Goal: Information Seeking & Learning: Compare options

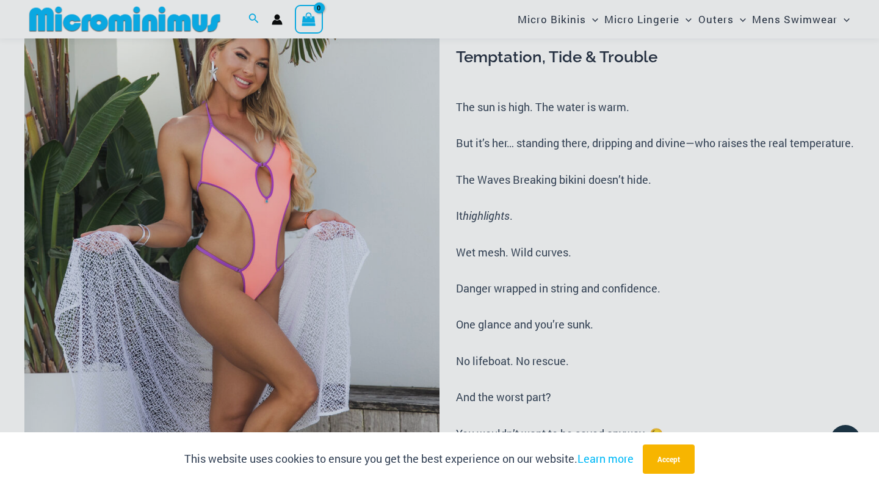
scroll to position [206, 0]
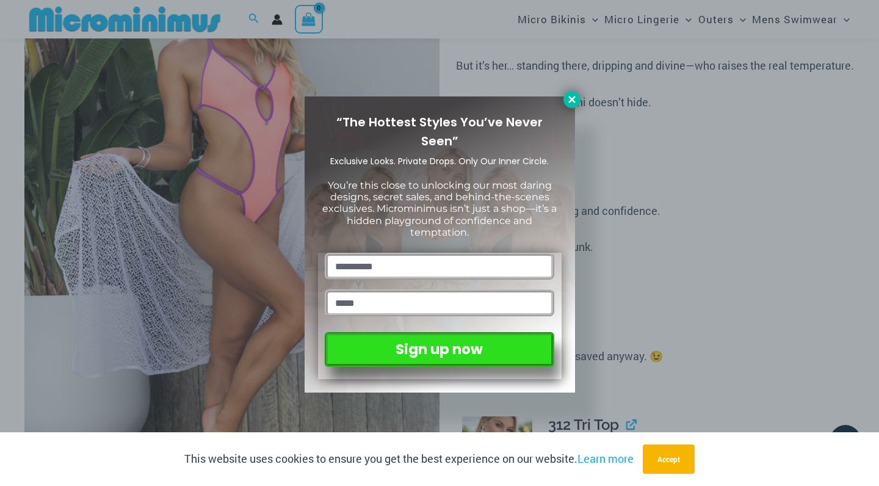
click at [571, 98] on icon at bounding box center [571, 99] width 7 height 7
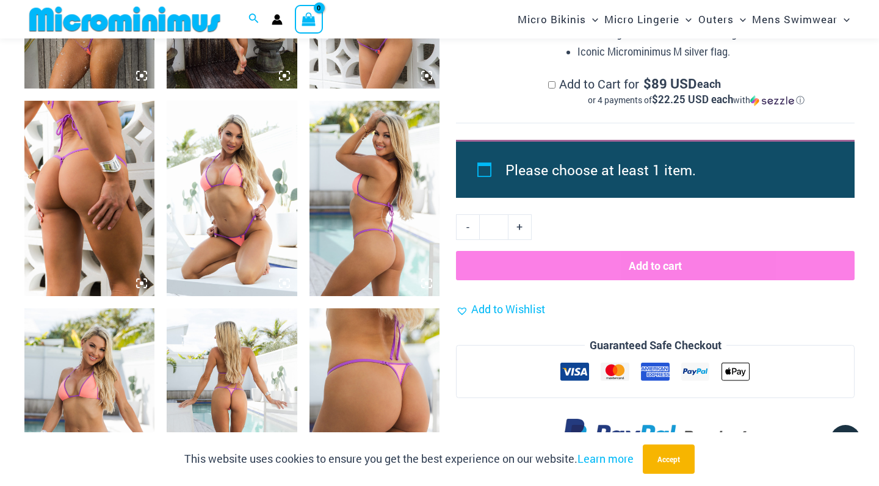
scroll to position [1266, 0]
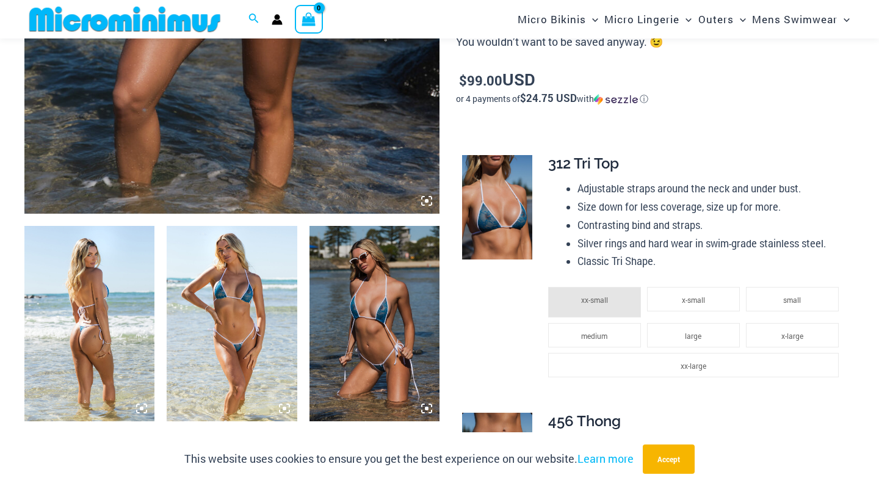
scroll to position [519, 0]
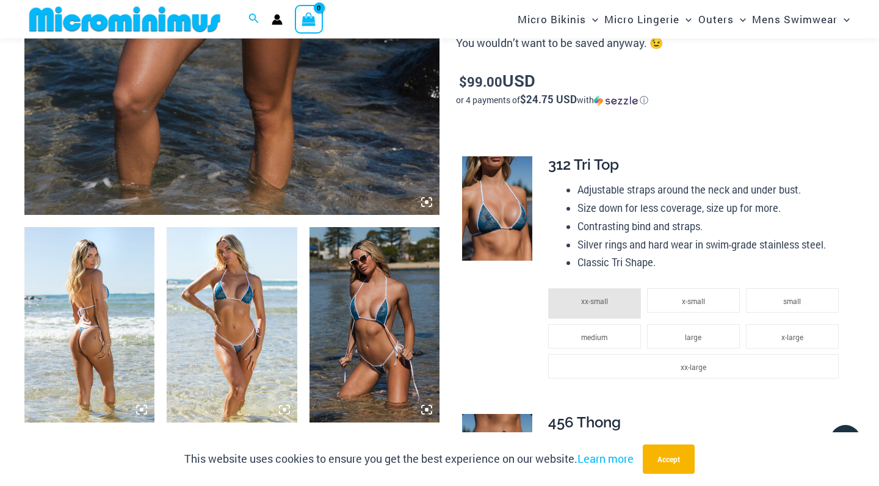
click at [111, 280] on img at bounding box center [89, 324] width 130 height 195
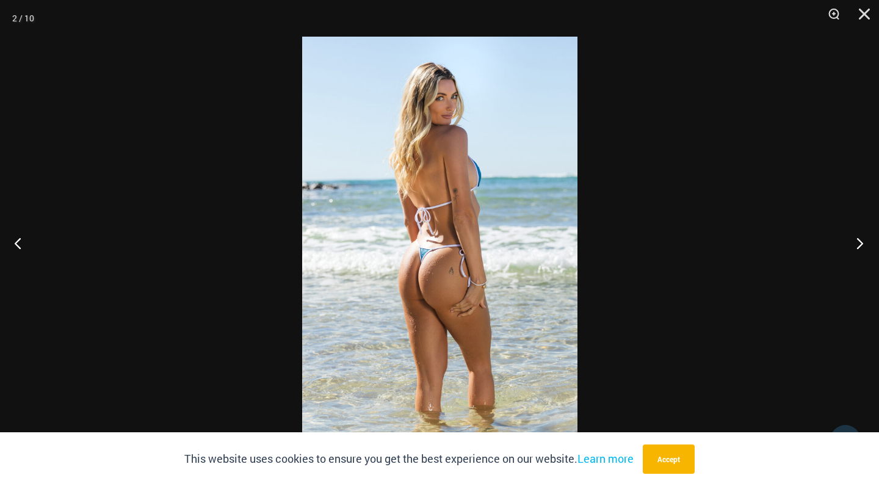
click at [860, 241] on button "Next" at bounding box center [856, 242] width 46 height 61
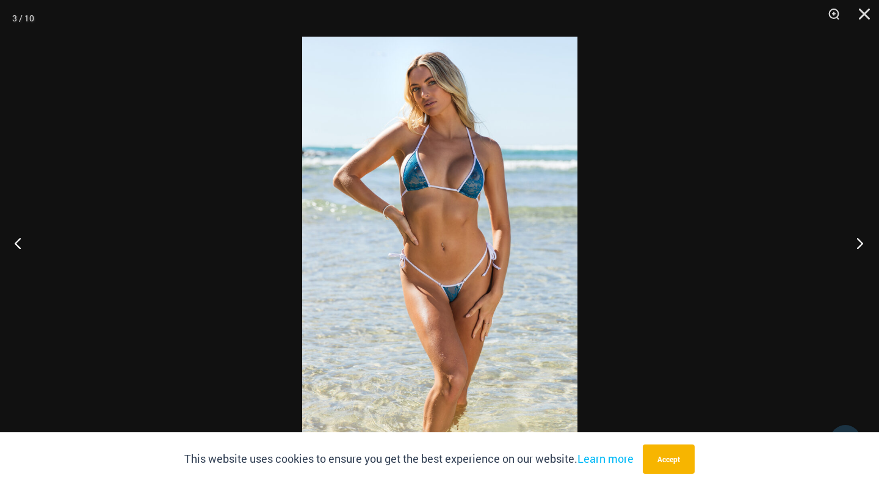
click at [861, 240] on button "Next" at bounding box center [856, 242] width 46 height 61
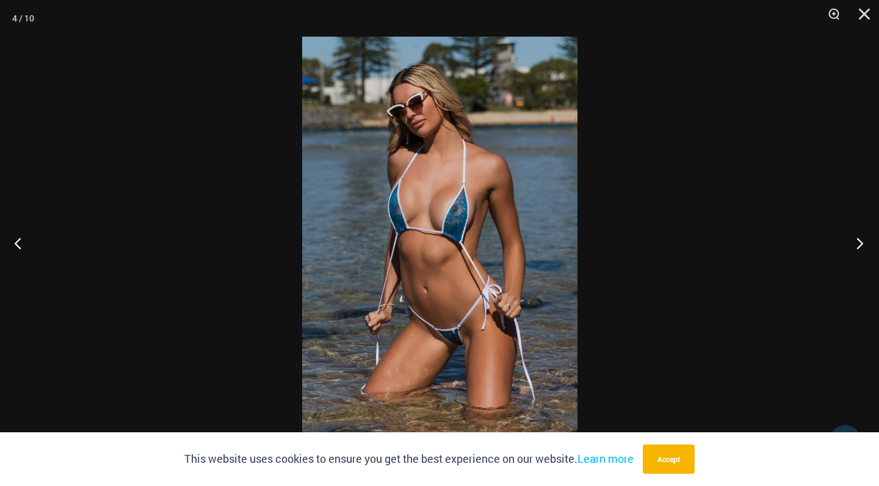
click at [861, 240] on button "Next" at bounding box center [856, 242] width 46 height 61
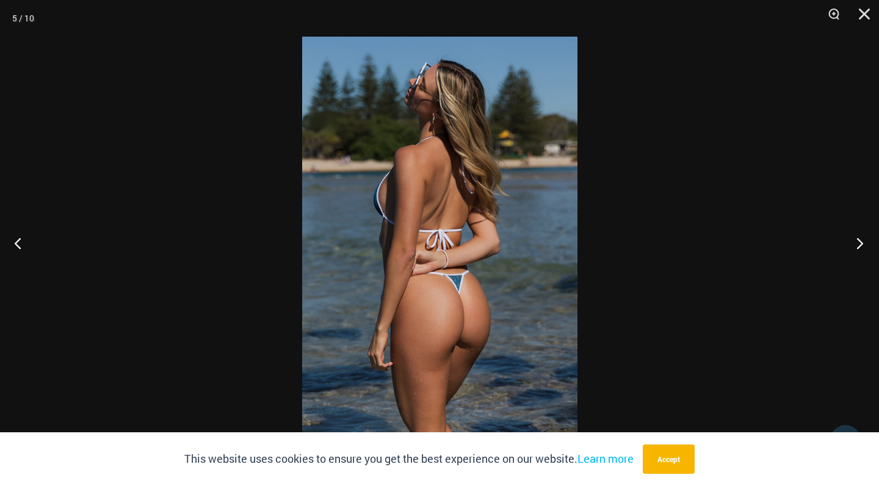
click at [861, 240] on button "Next" at bounding box center [856, 242] width 46 height 61
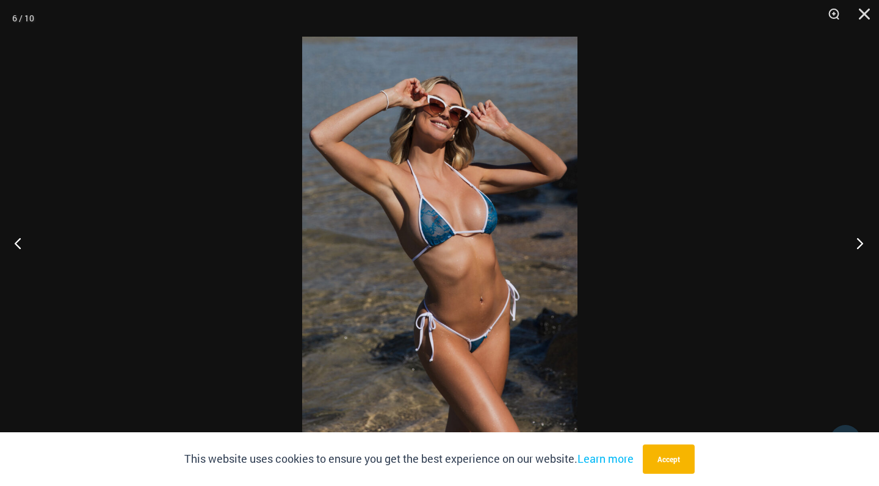
click at [863, 239] on button "Next" at bounding box center [856, 242] width 46 height 61
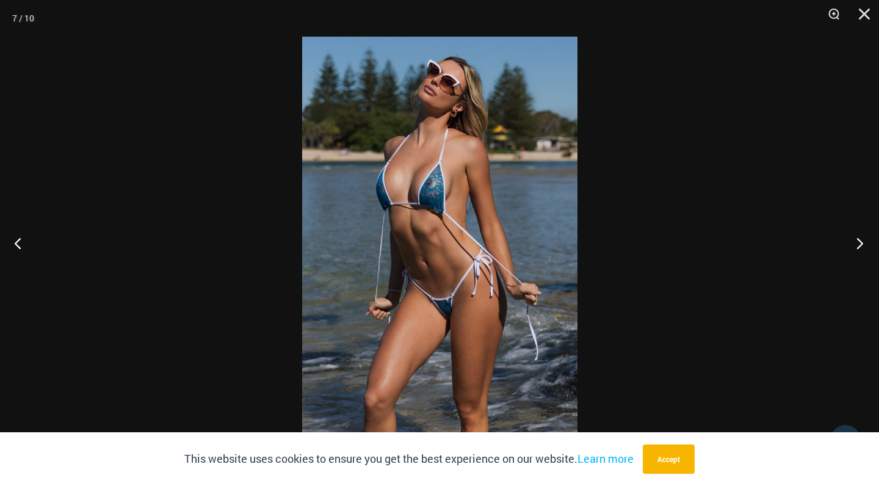
click at [863, 239] on button "Next" at bounding box center [856, 242] width 46 height 61
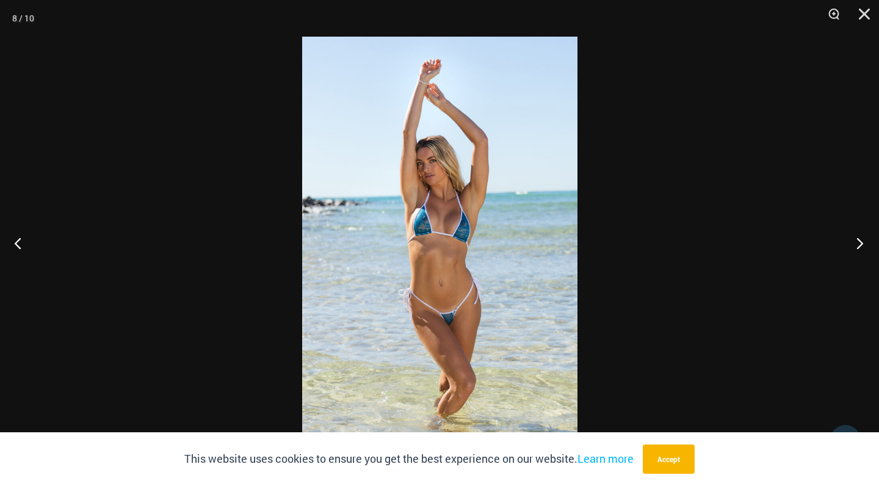
click at [863, 239] on button "Next" at bounding box center [856, 242] width 46 height 61
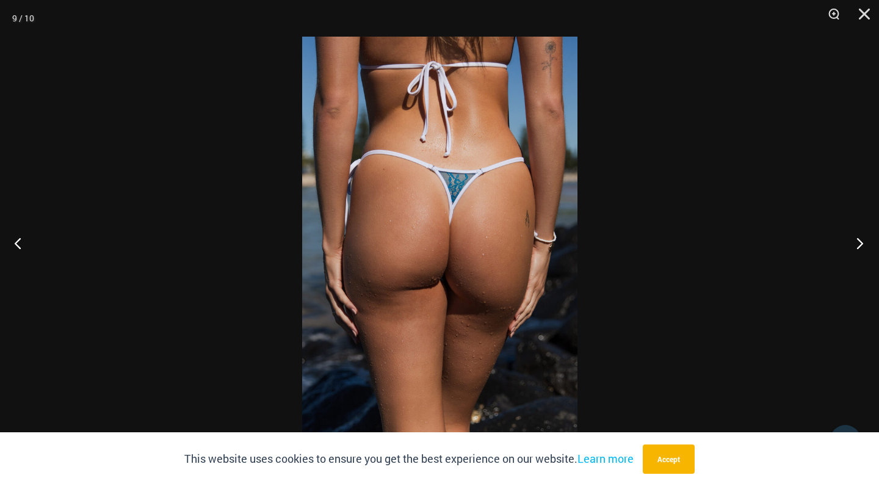
click at [863, 239] on button "Next" at bounding box center [856, 242] width 46 height 61
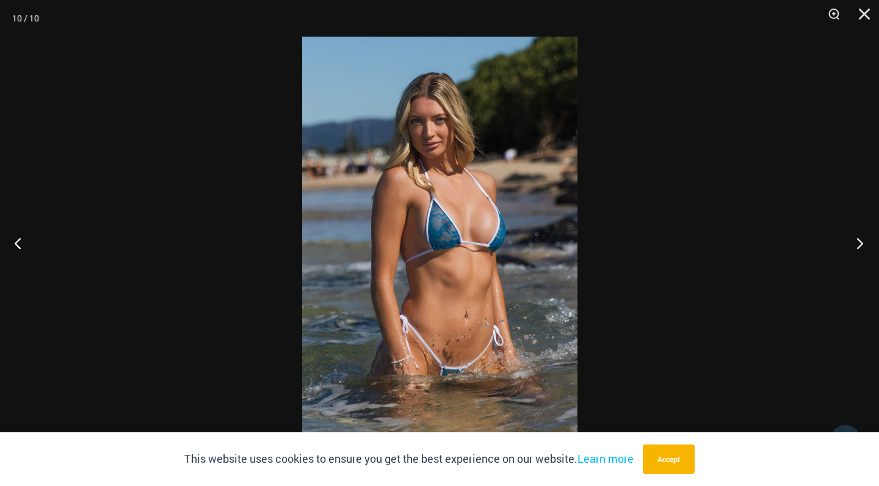
click at [863, 239] on button "Next" at bounding box center [856, 242] width 46 height 61
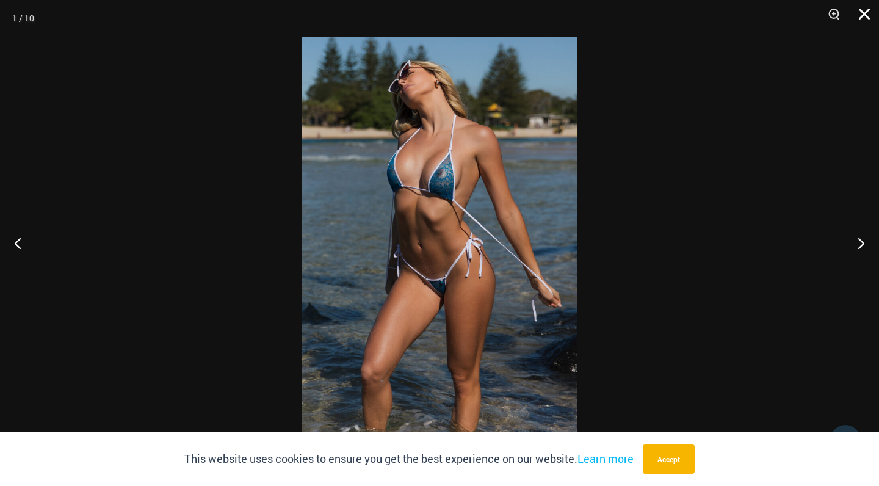
click at [864, 10] on button "Close" at bounding box center [860, 18] width 31 height 37
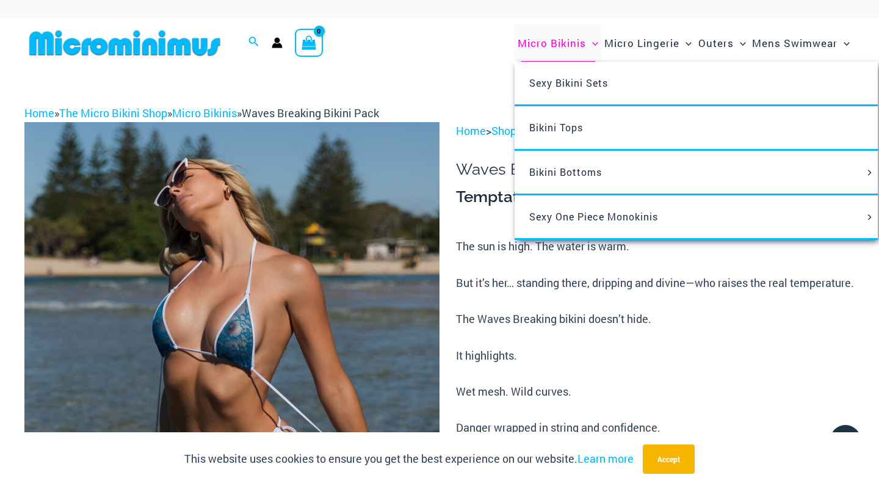
scroll to position [0, 0]
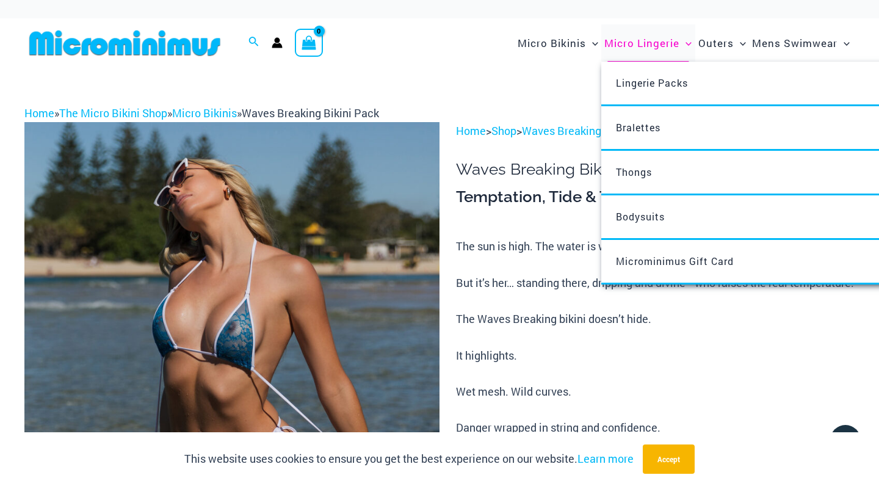
click at [639, 41] on span "Micro Lingerie" at bounding box center [641, 42] width 75 height 31
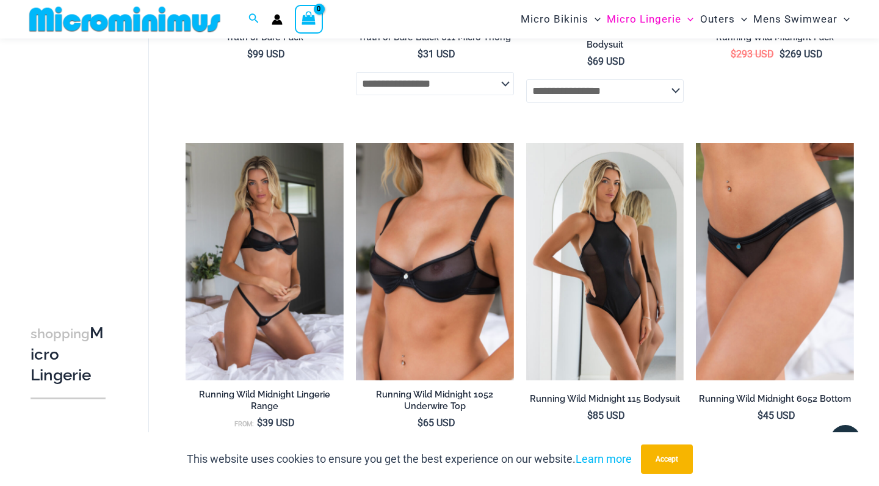
scroll to position [449, 0]
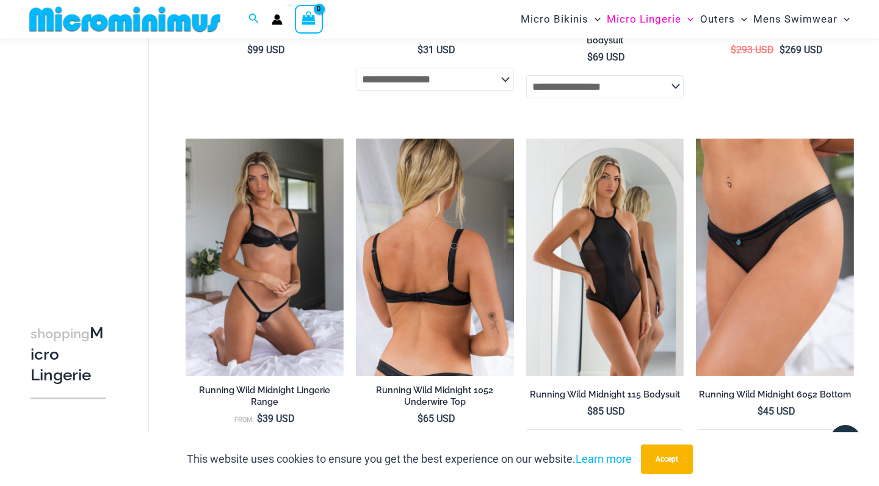
click at [442, 241] on img at bounding box center [435, 257] width 158 height 237
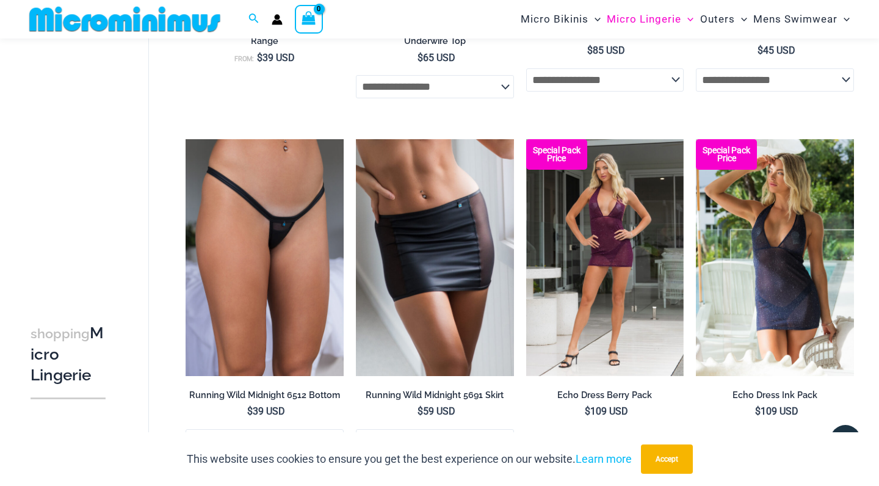
scroll to position [811, 0]
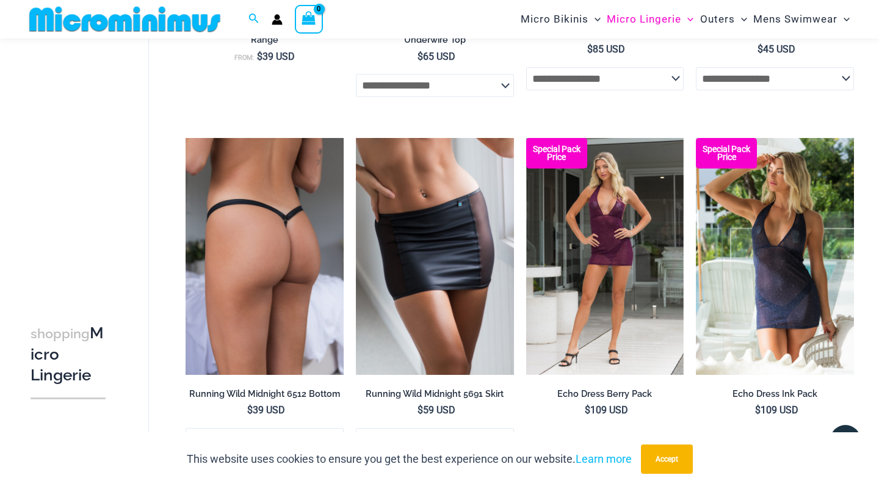
click at [263, 261] on img at bounding box center [265, 256] width 158 height 237
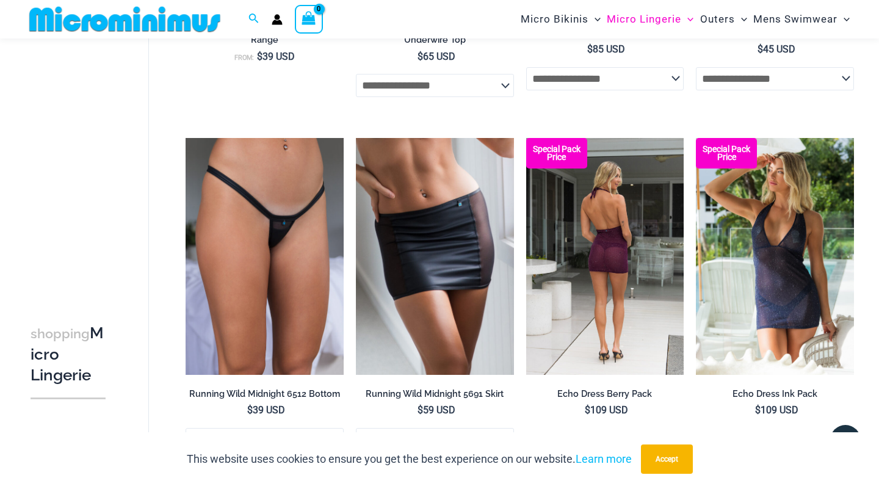
click at [604, 260] on img at bounding box center [605, 256] width 158 height 237
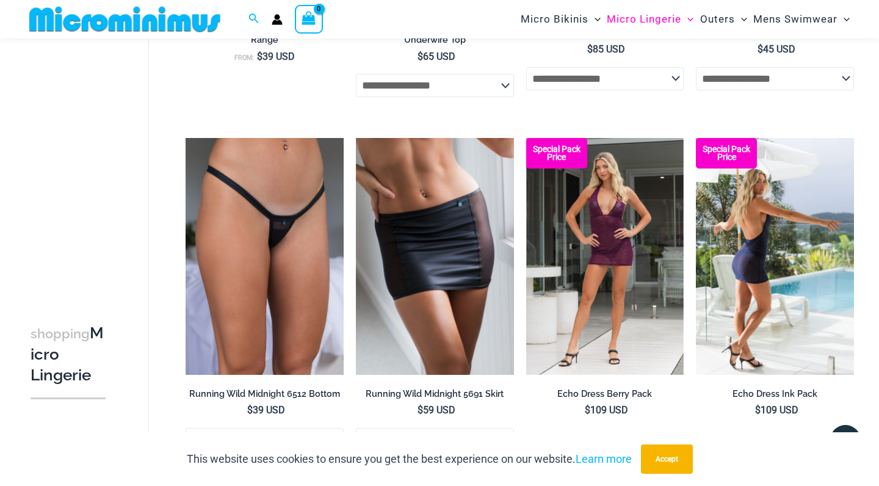
click at [739, 258] on img at bounding box center [775, 256] width 158 height 237
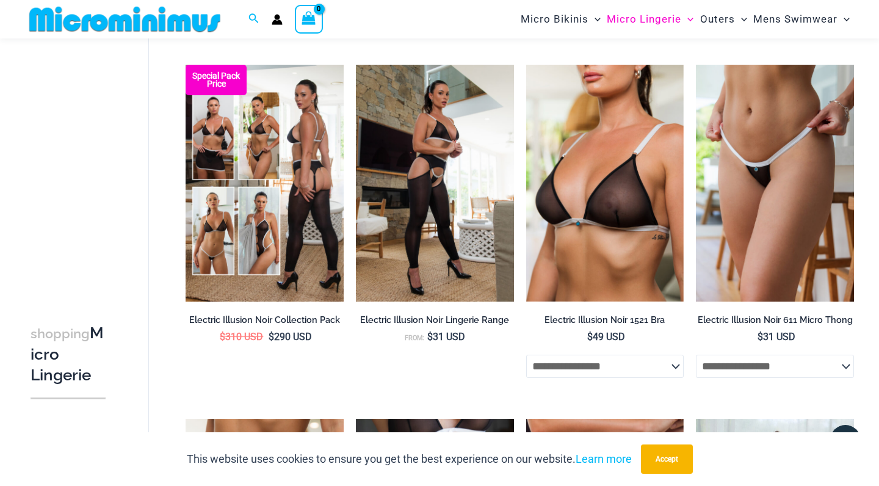
scroll to position [1239, 0]
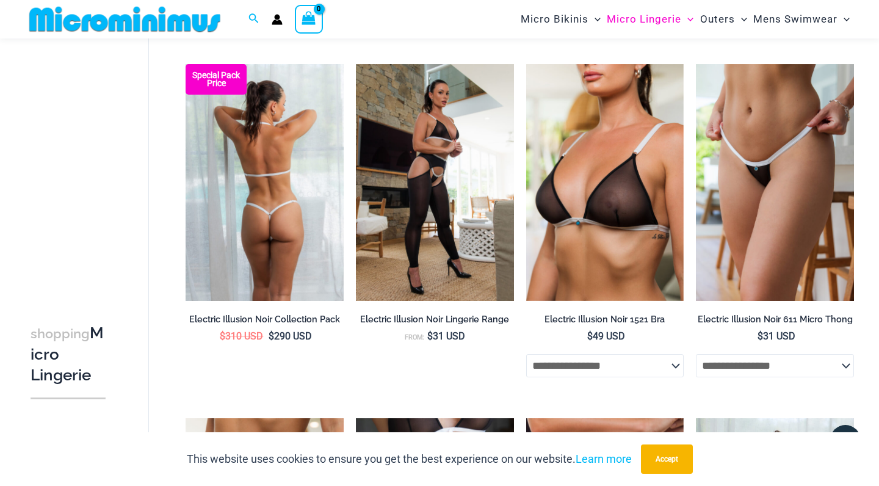
click at [269, 201] on img at bounding box center [265, 182] width 158 height 237
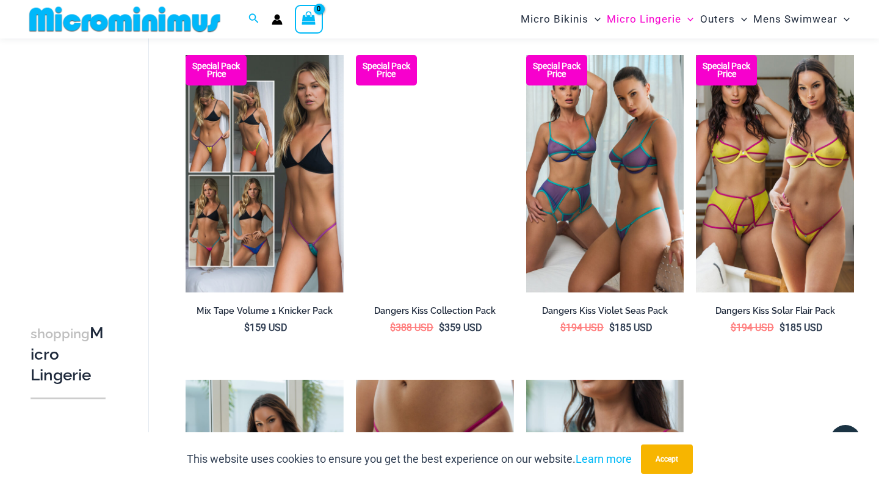
scroll to position [1965, 0]
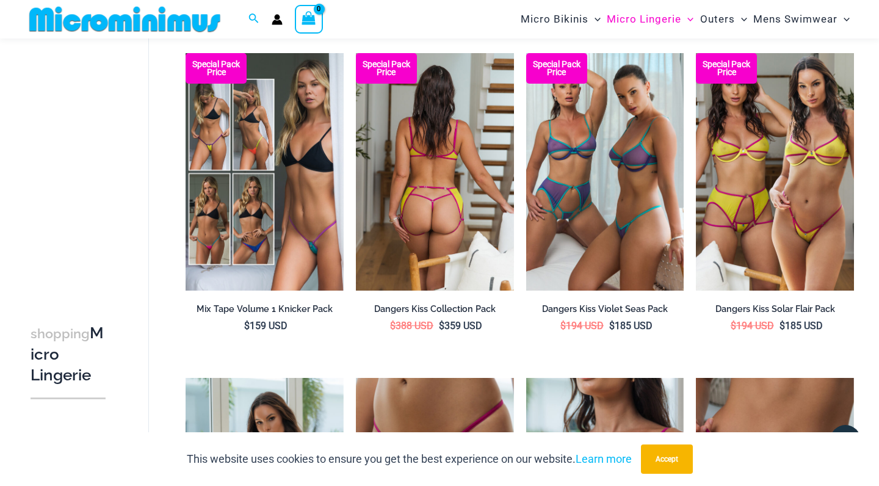
click at [472, 195] on img at bounding box center [435, 171] width 158 height 237
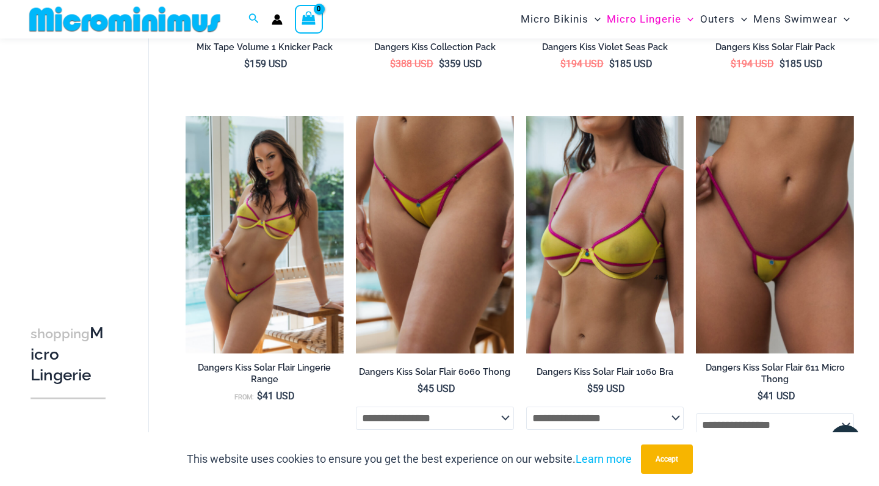
scroll to position [2228, 0]
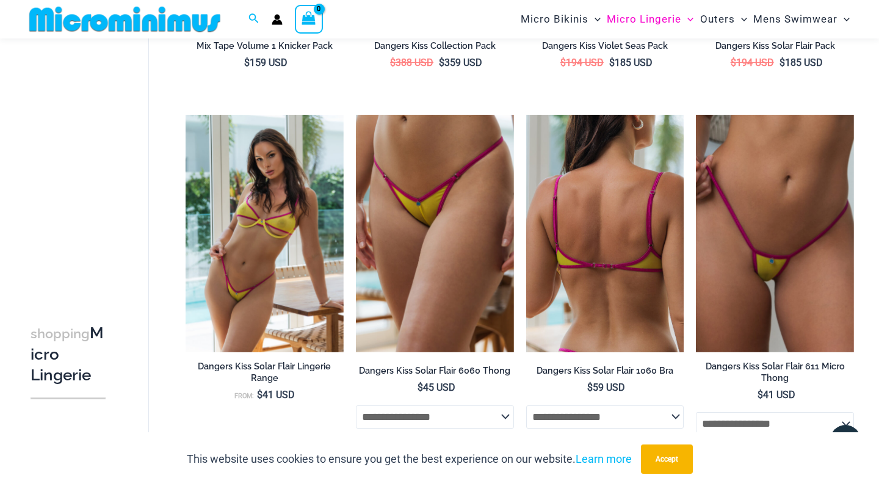
click at [626, 225] on img at bounding box center [605, 233] width 158 height 237
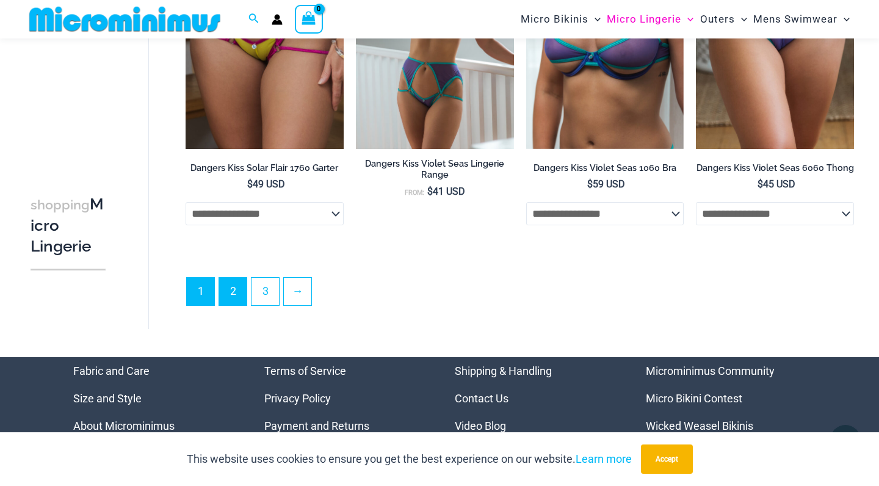
scroll to position [2787, 0]
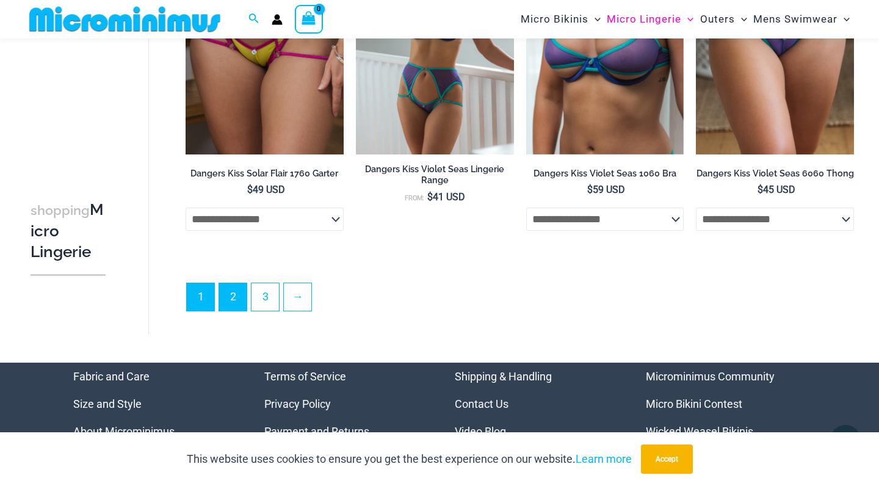
click at [234, 295] on link "2" at bounding box center [232, 296] width 27 height 27
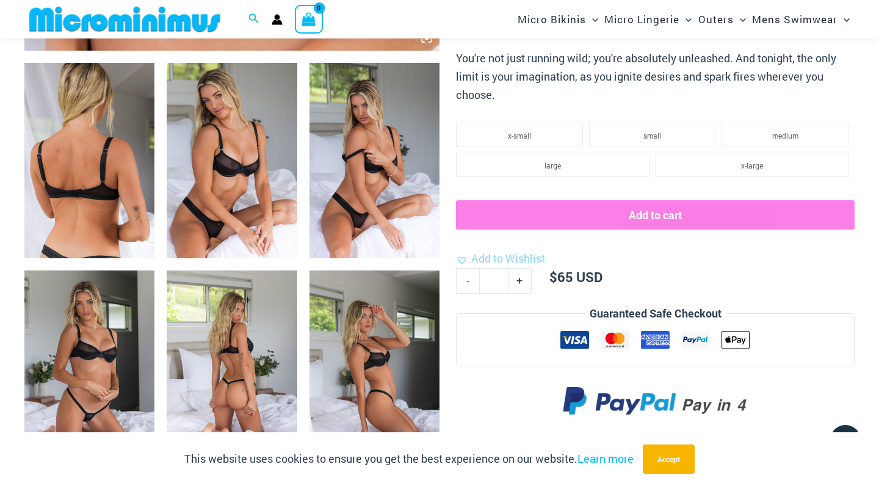
scroll to position [686, 0]
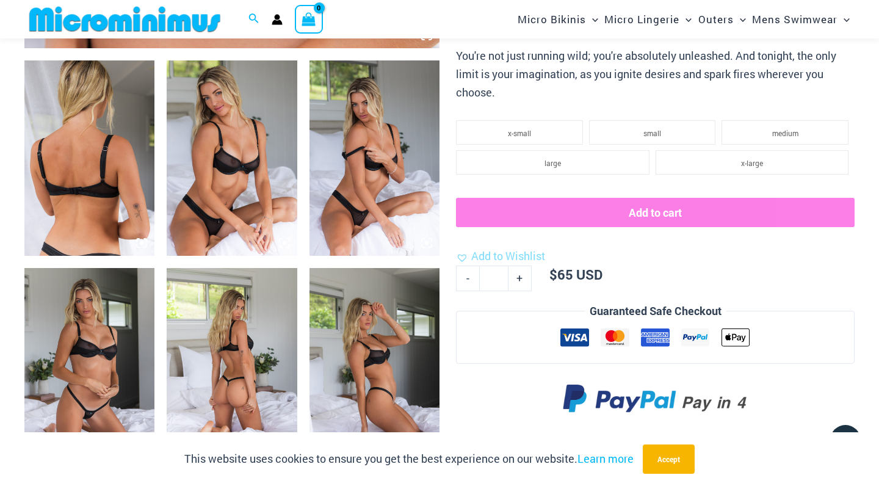
click at [82, 123] on img at bounding box center [89, 157] width 130 height 195
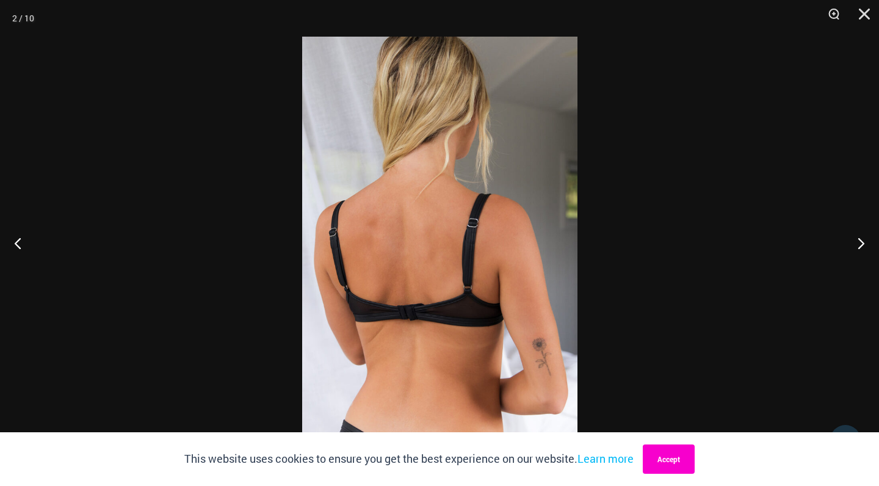
click at [682, 466] on button "Accept" at bounding box center [669, 458] width 52 height 29
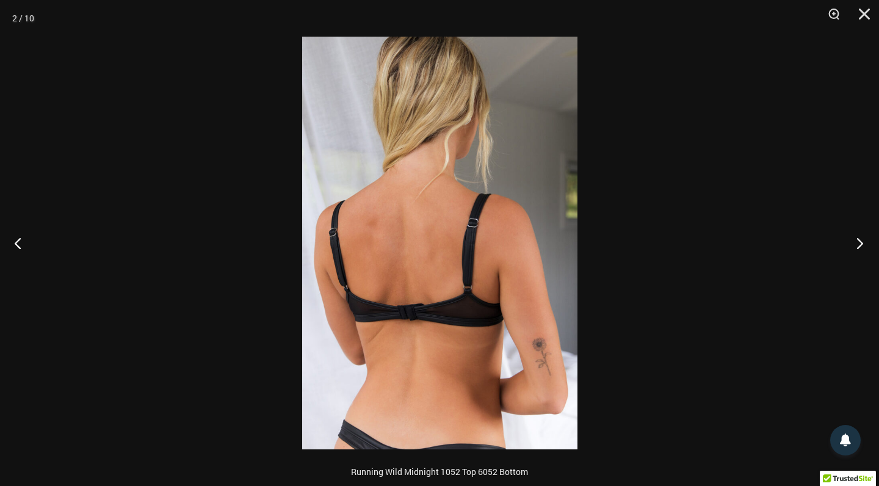
click at [860, 242] on button "Next" at bounding box center [856, 242] width 46 height 61
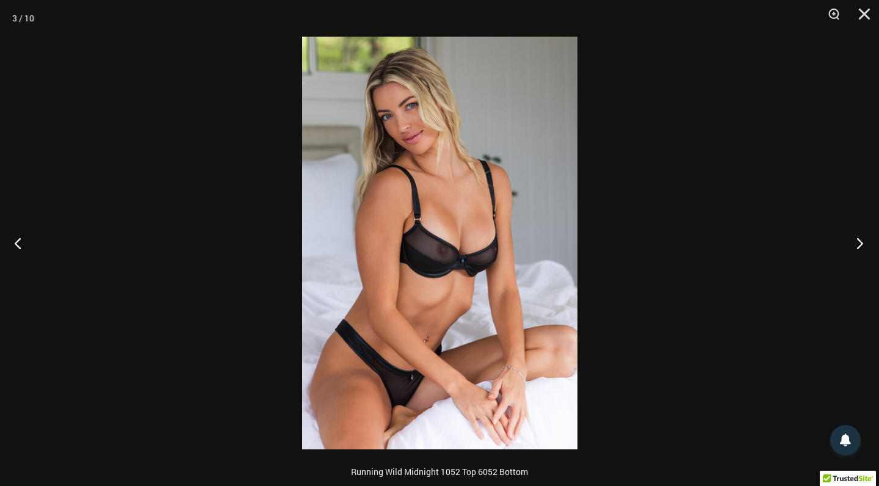
click at [860, 242] on button "Next" at bounding box center [856, 242] width 46 height 61
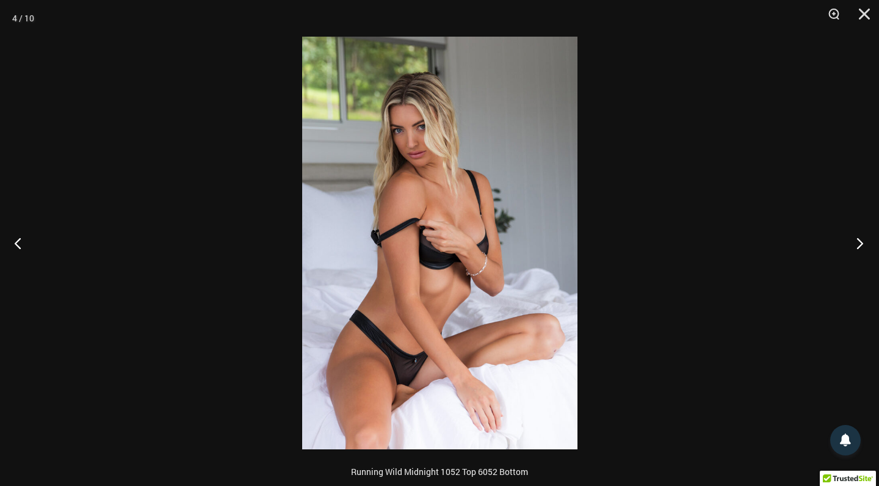
click at [860, 243] on button "Next" at bounding box center [856, 242] width 46 height 61
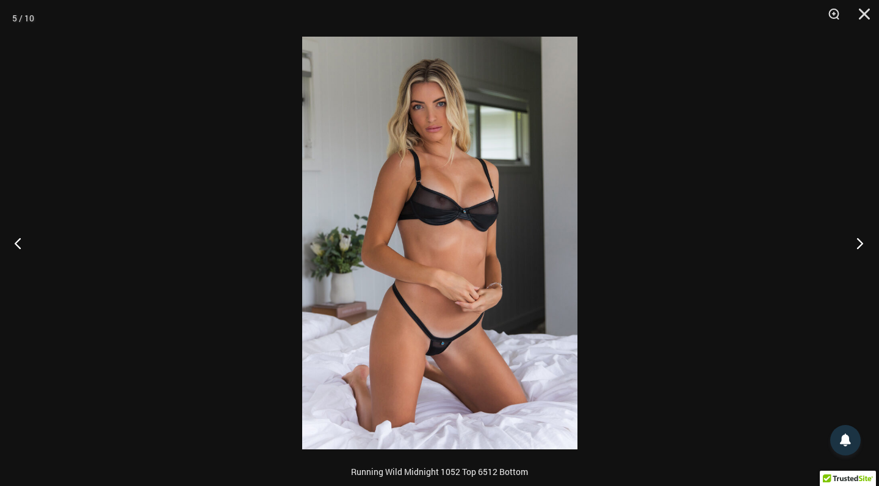
click at [861, 242] on button "Next" at bounding box center [856, 242] width 46 height 61
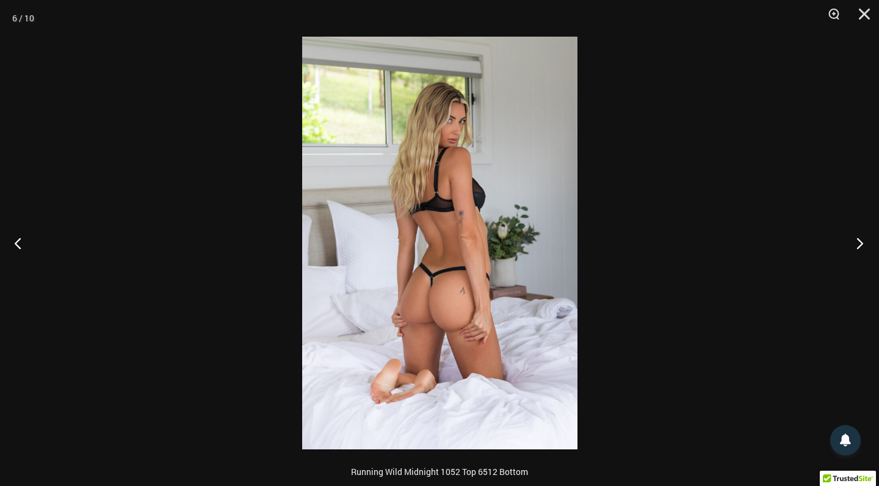
click at [861, 242] on button "Next" at bounding box center [856, 242] width 46 height 61
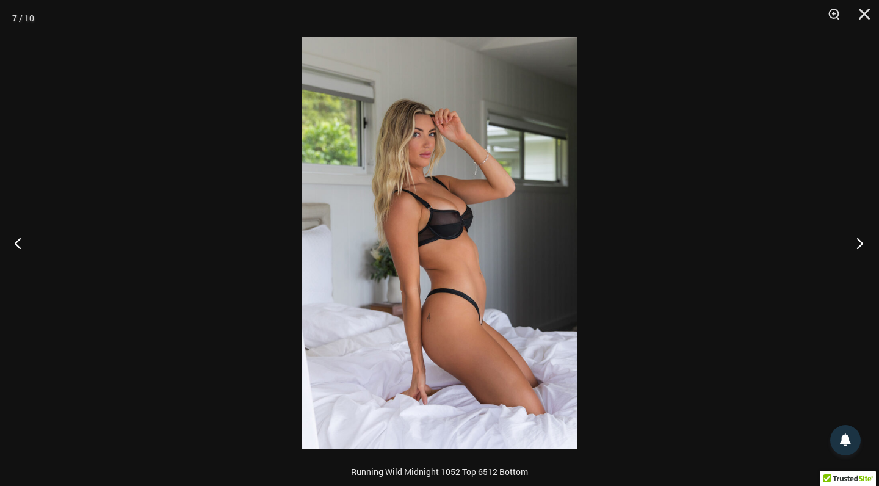
click at [861, 242] on button "Next" at bounding box center [856, 242] width 46 height 61
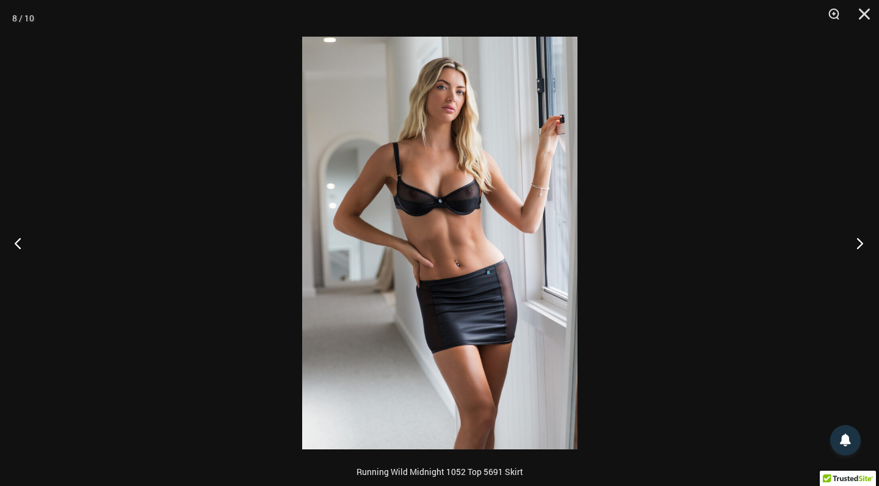
click at [862, 242] on button "Next" at bounding box center [856, 242] width 46 height 61
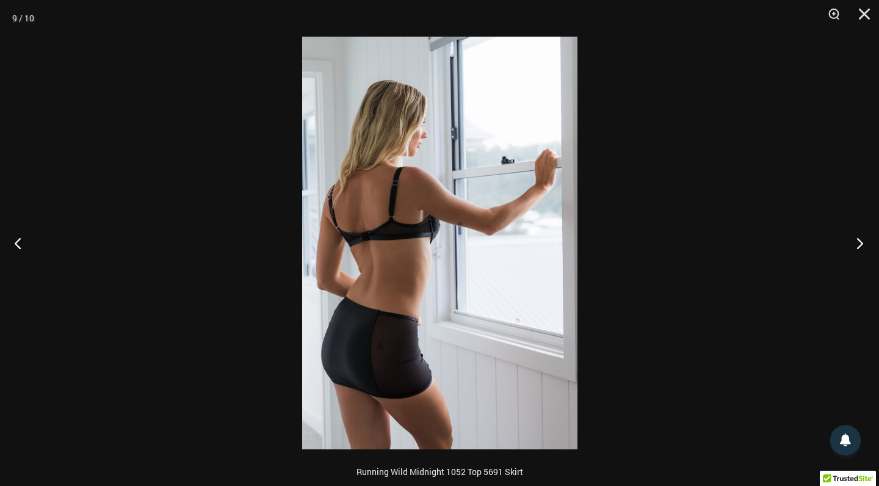
click at [862, 242] on button "Next" at bounding box center [856, 242] width 46 height 61
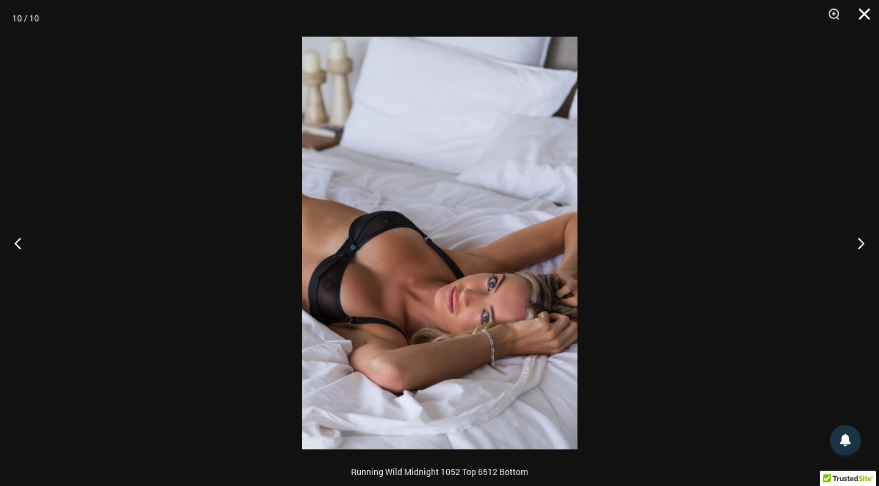
click at [864, 12] on button "Close" at bounding box center [860, 18] width 31 height 37
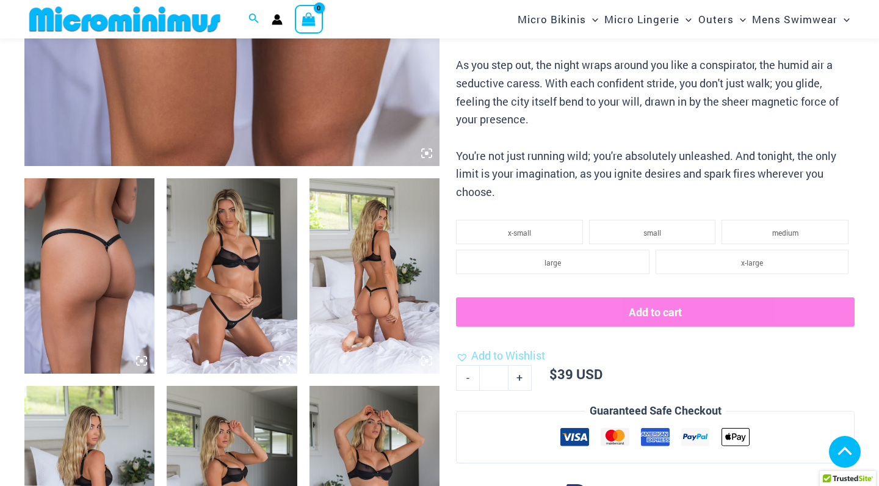
scroll to position [584, 0]
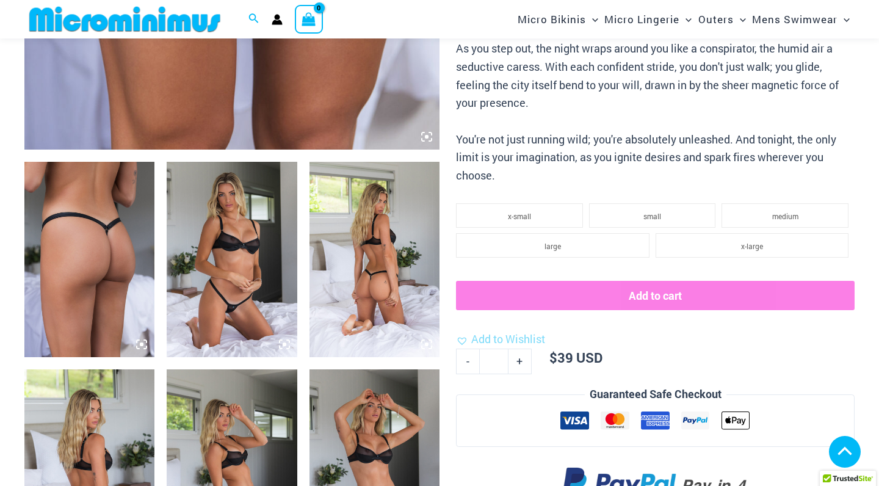
click at [120, 257] on img at bounding box center [89, 259] width 130 height 195
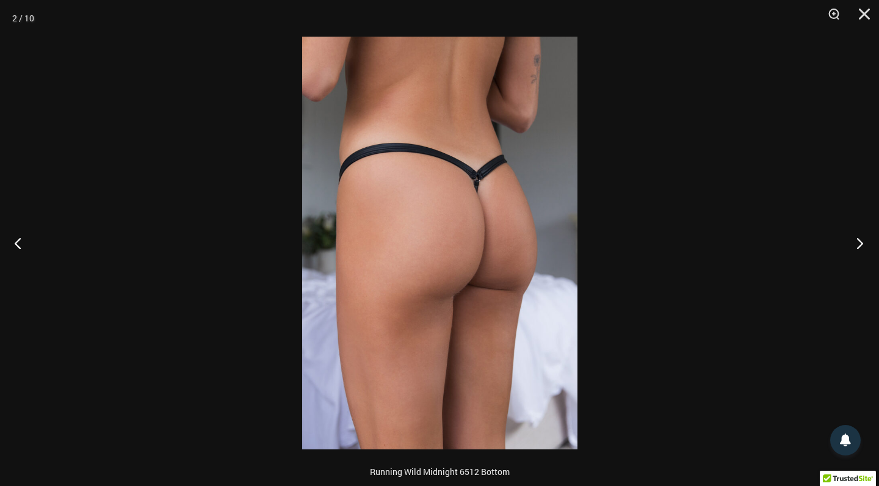
click at [860, 241] on button "Next" at bounding box center [856, 242] width 46 height 61
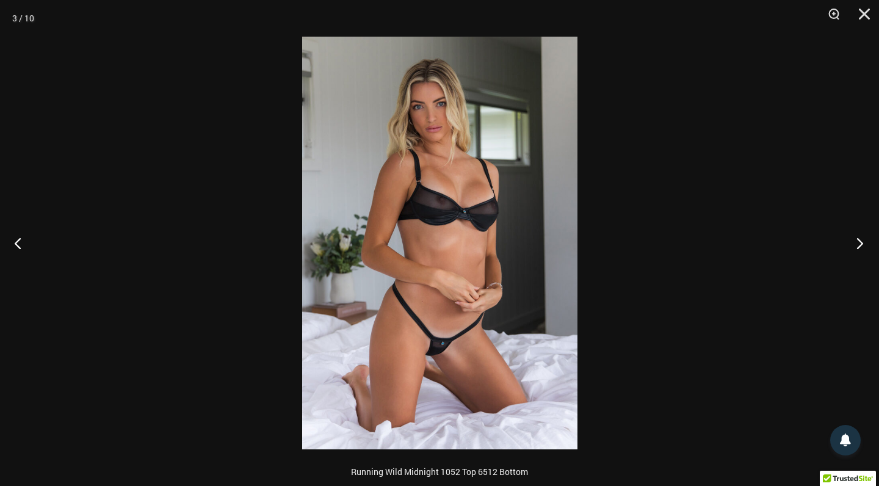
click at [860, 241] on button "Next" at bounding box center [856, 242] width 46 height 61
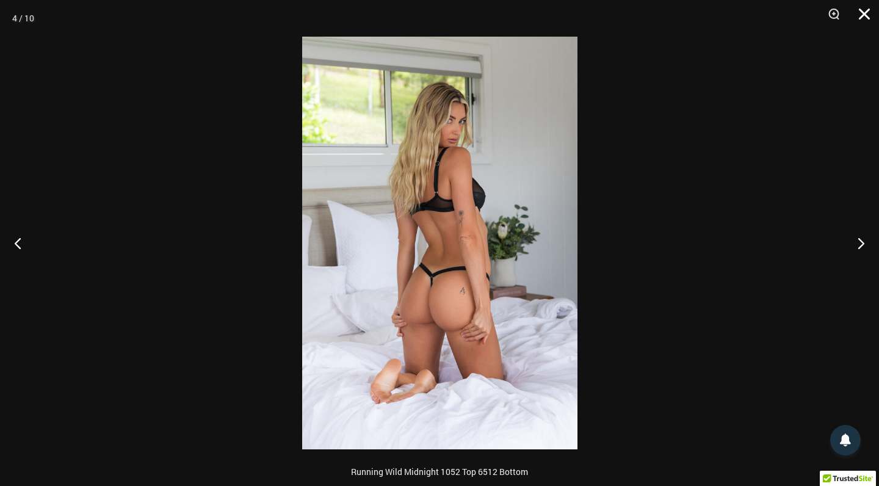
click at [864, 12] on button "Close" at bounding box center [860, 18] width 31 height 37
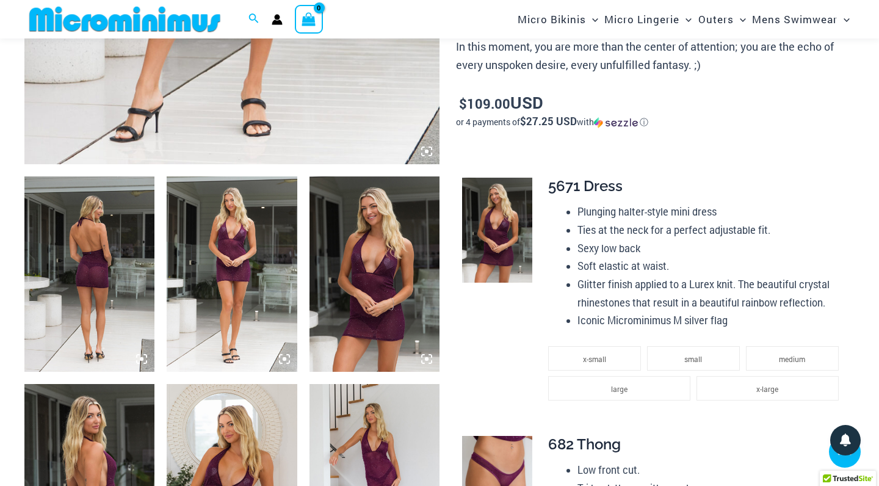
scroll to position [574, 0]
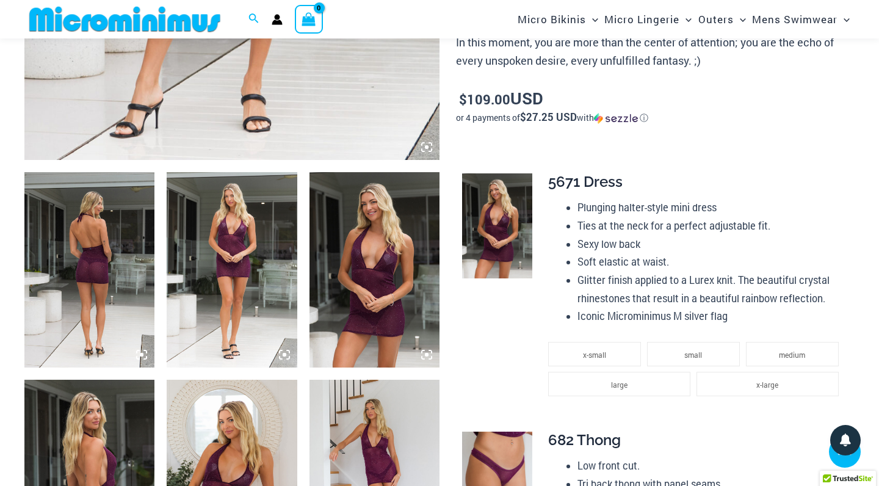
click at [90, 246] on img at bounding box center [89, 269] width 130 height 195
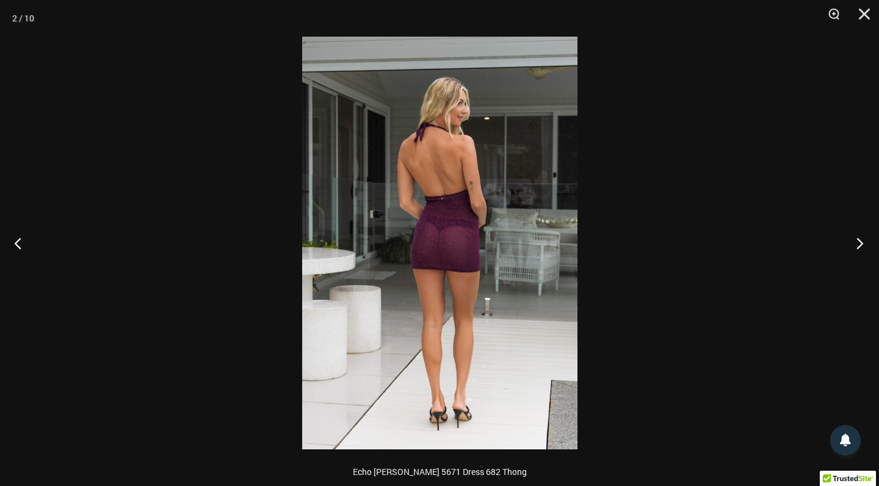
click at [863, 242] on button "Next" at bounding box center [856, 242] width 46 height 61
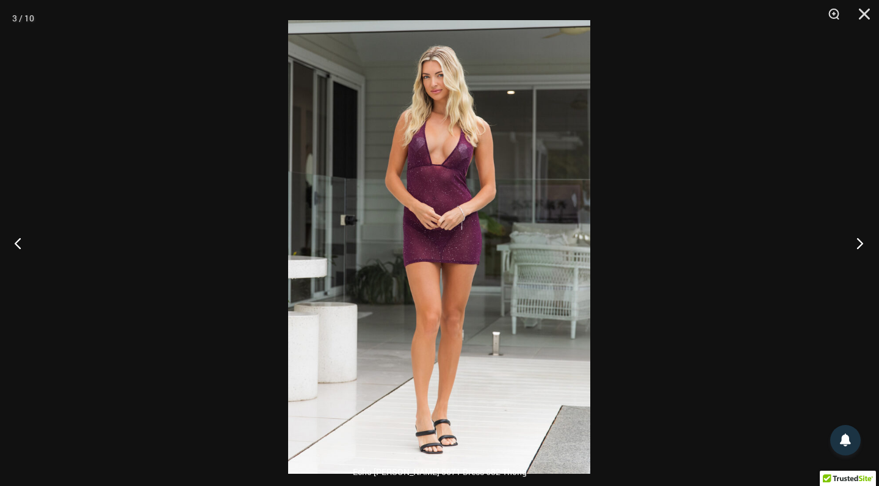
click at [857, 244] on button "Next" at bounding box center [856, 242] width 46 height 61
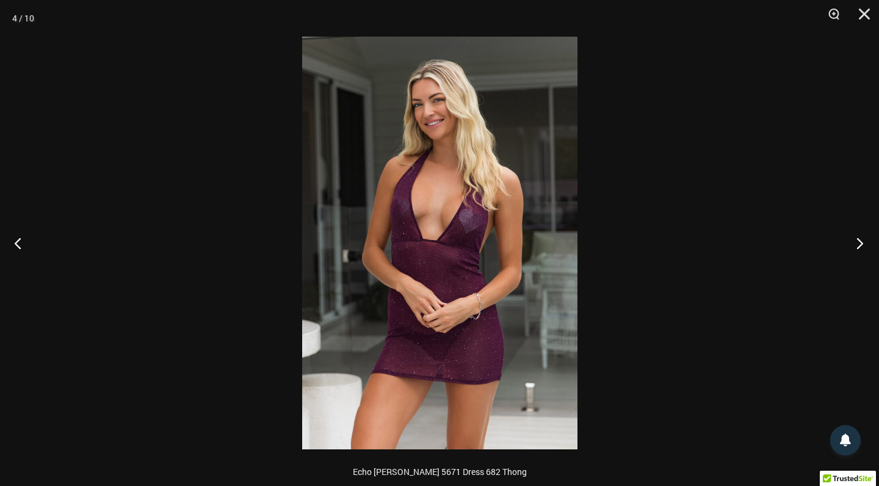
click at [857, 244] on button "Next" at bounding box center [856, 242] width 46 height 61
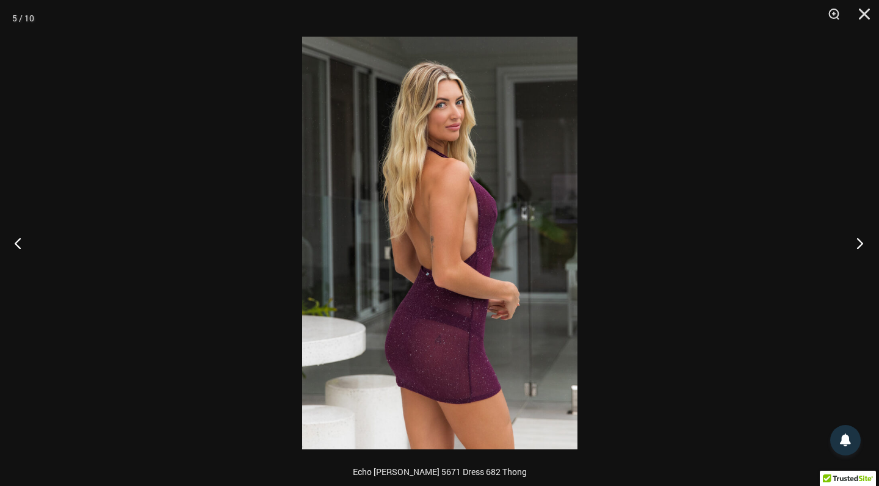
click at [857, 244] on button "Next" at bounding box center [856, 242] width 46 height 61
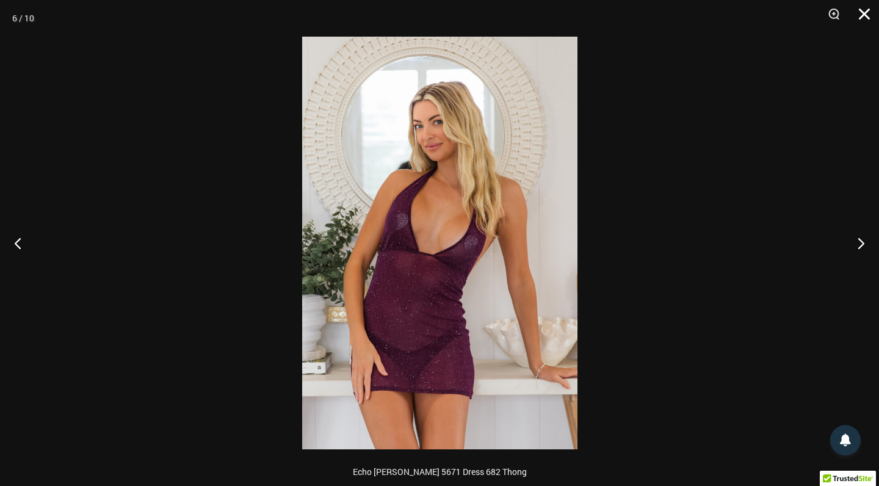
click at [862, 10] on button "Close" at bounding box center [860, 18] width 31 height 37
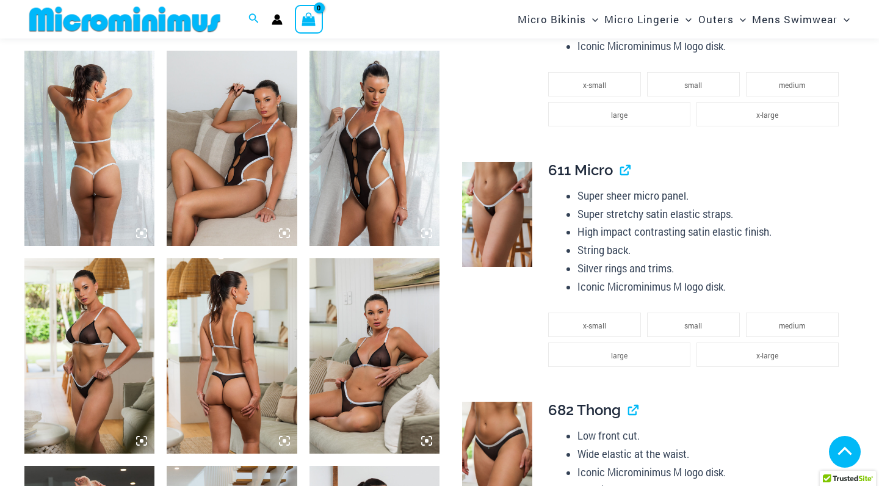
scroll to position [701, 0]
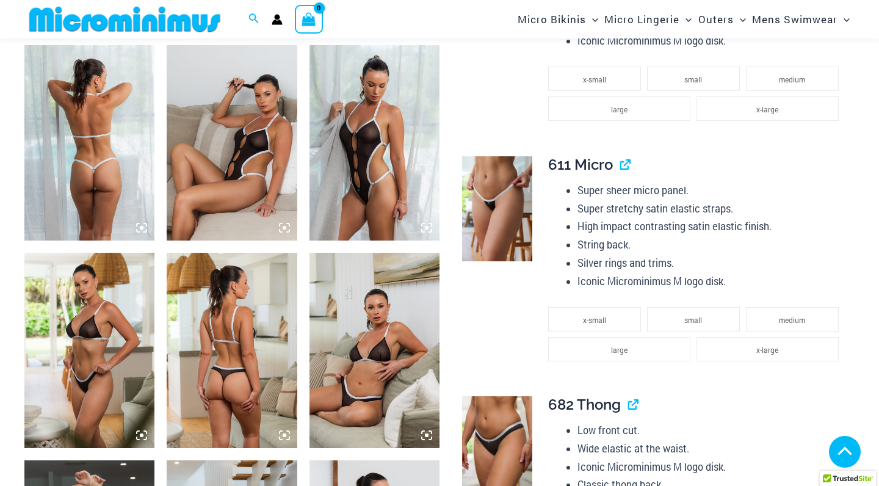
click at [205, 146] on img at bounding box center [232, 142] width 130 height 195
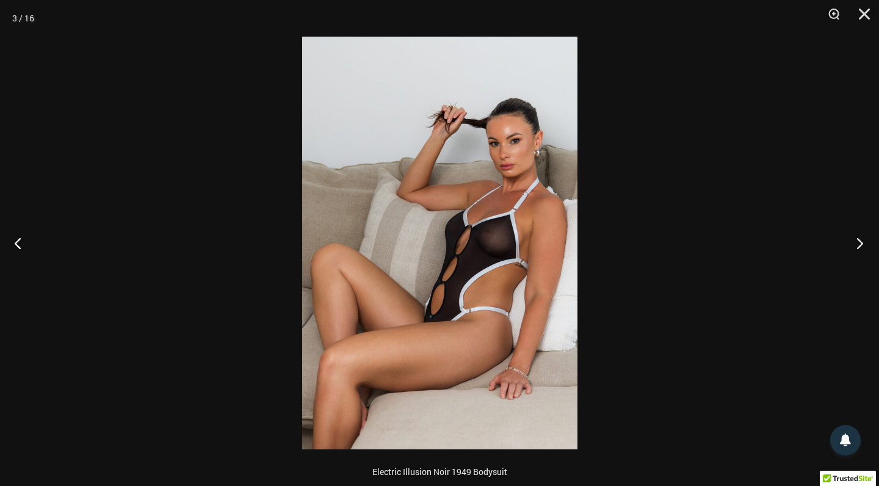
click at [861, 243] on button "Next" at bounding box center [856, 242] width 46 height 61
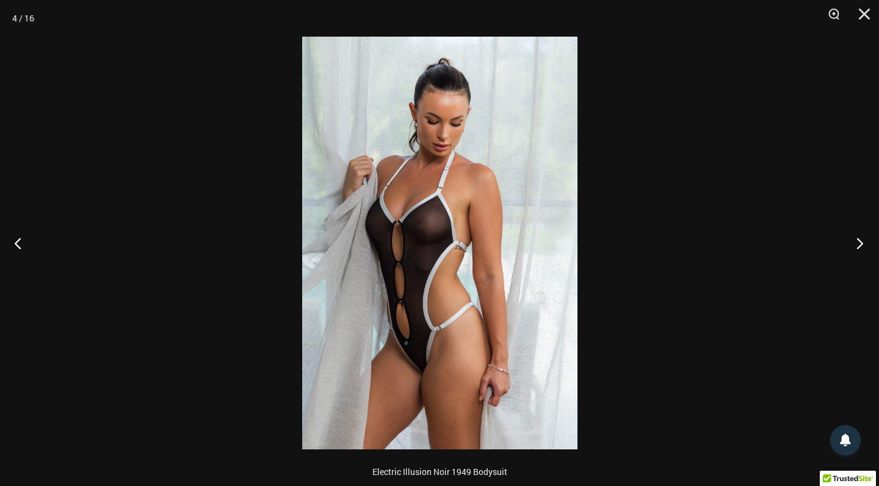
click at [861, 243] on button "Next" at bounding box center [856, 242] width 46 height 61
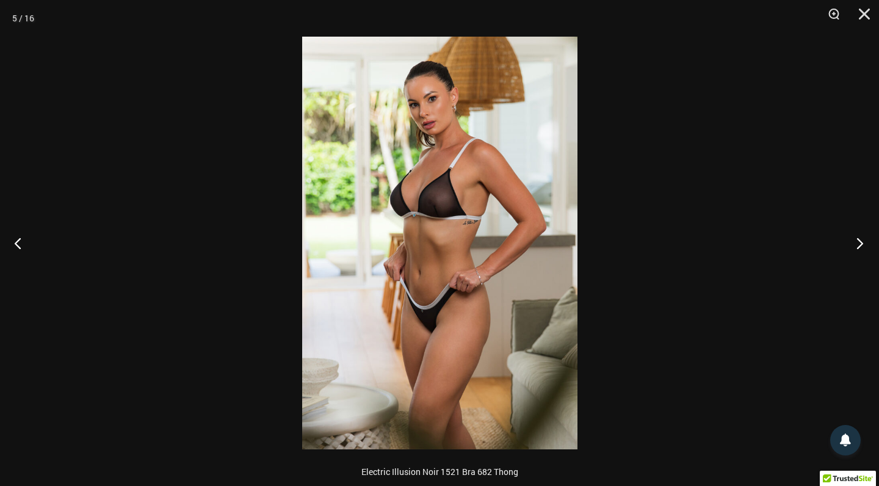
click at [861, 243] on button "Next" at bounding box center [856, 242] width 46 height 61
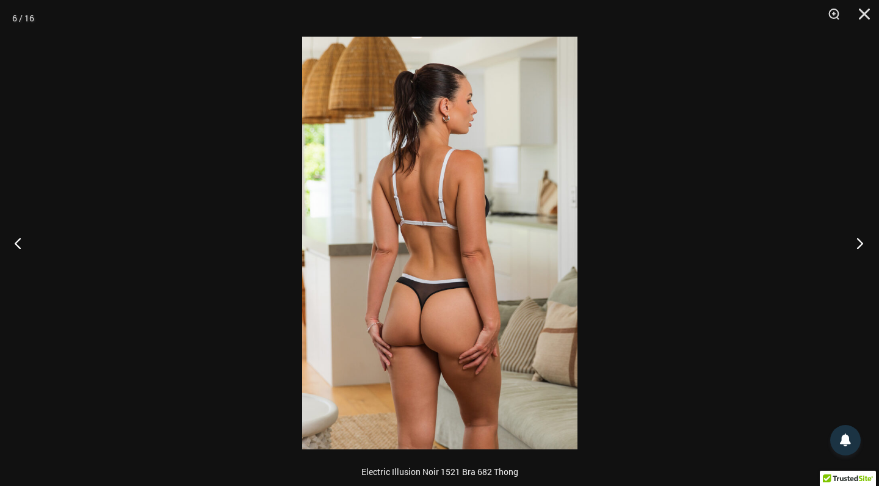
click at [861, 242] on button "Next" at bounding box center [856, 242] width 46 height 61
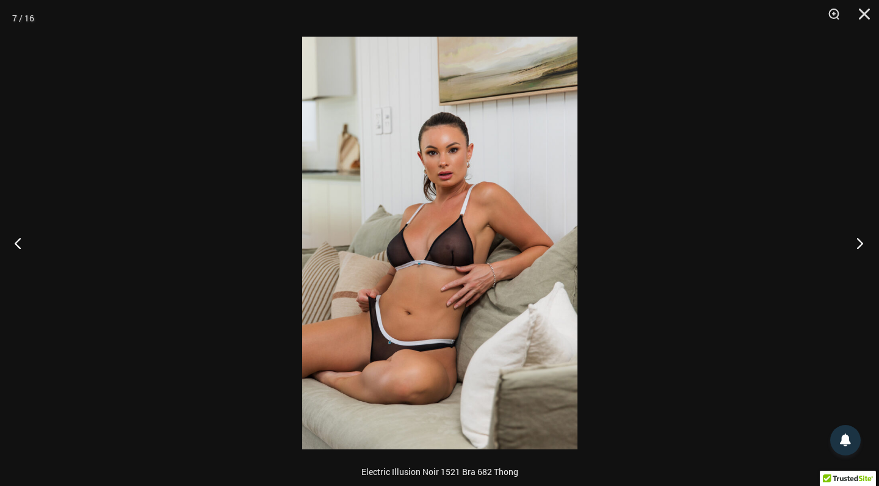
click at [861, 242] on button "Next" at bounding box center [856, 242] width 46 height 61
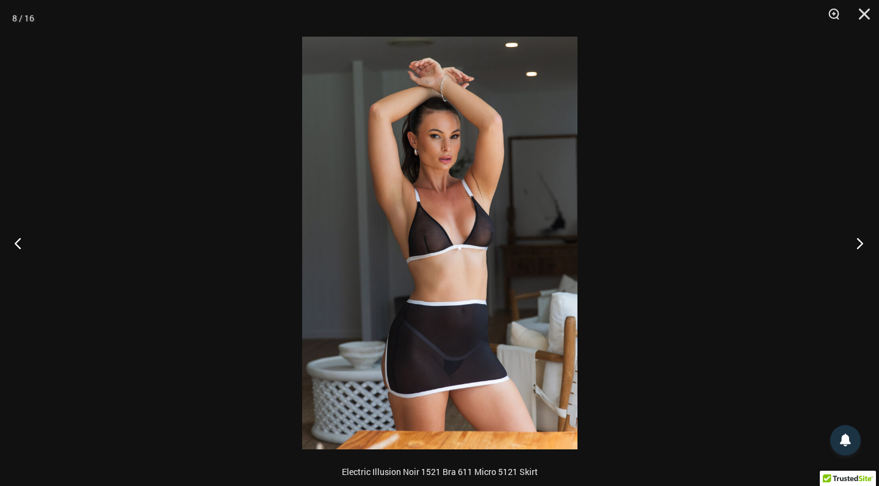
click at [861, 242] on button "Next" at bounding box center [856, 242] width 46 height 61
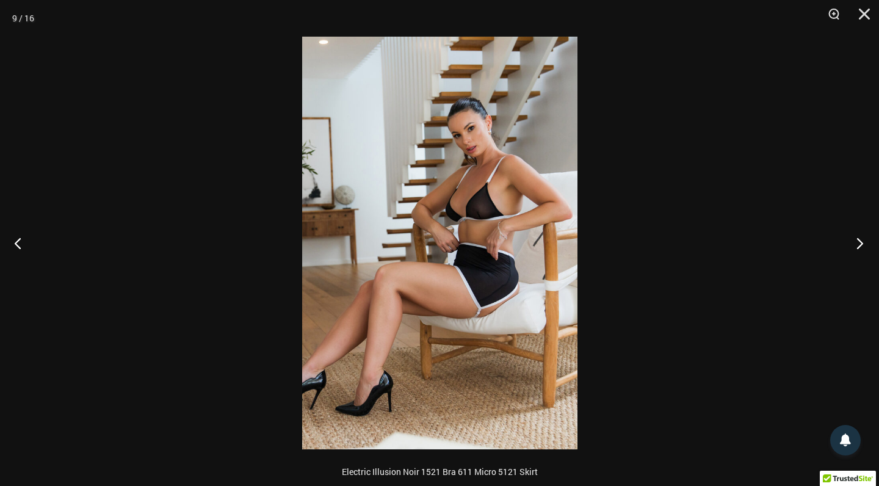
click at [862, 241] on button "Next" at bounding box center [856, 242] width 46 height 61
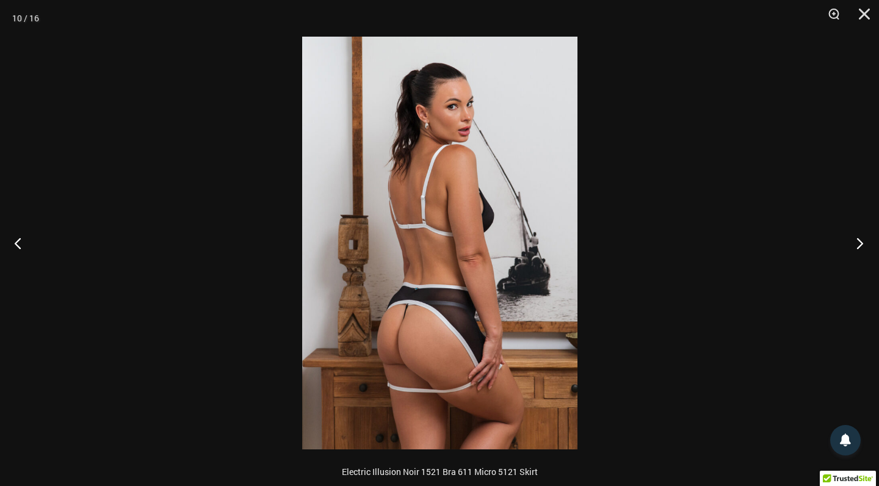
click at [862, 241] on button "Next" at bounding box center [856, 242] width 46 height 61
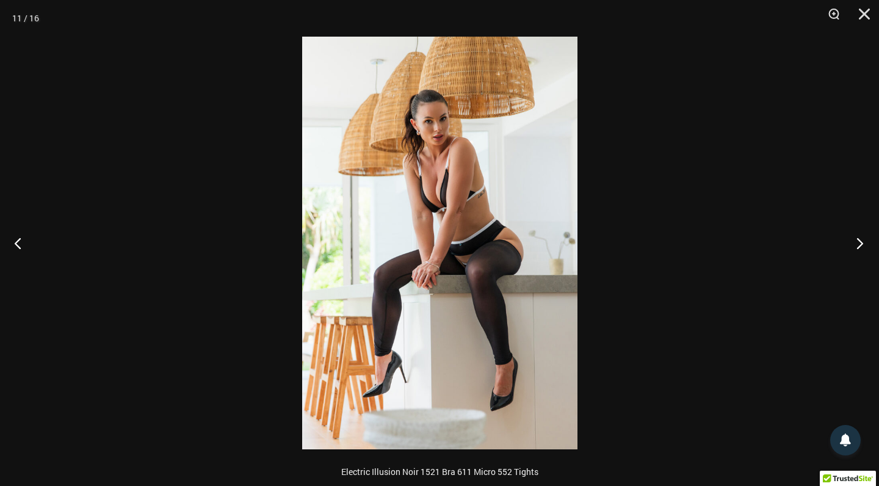
click at [862, 241] on button "Next" at bounding box center [856, 242] width 46 height 61
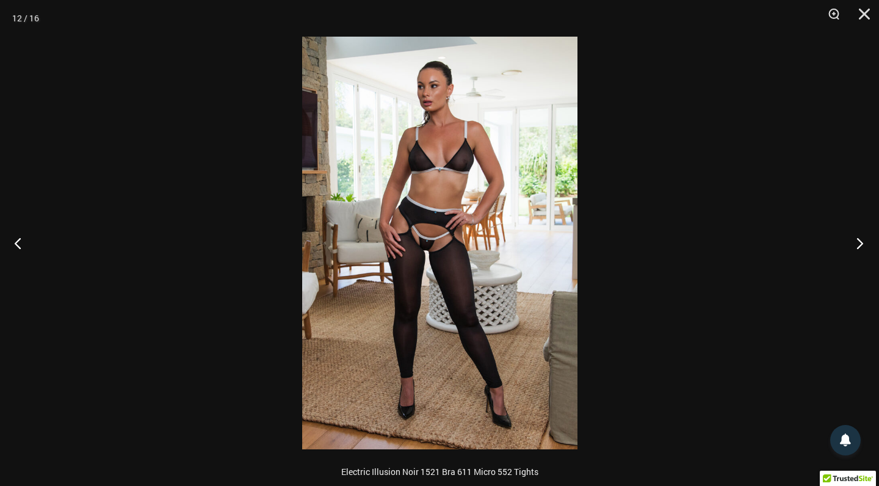
click at [862, 241] on button "Next" at bounding box center [856, 242] width 46 height 61
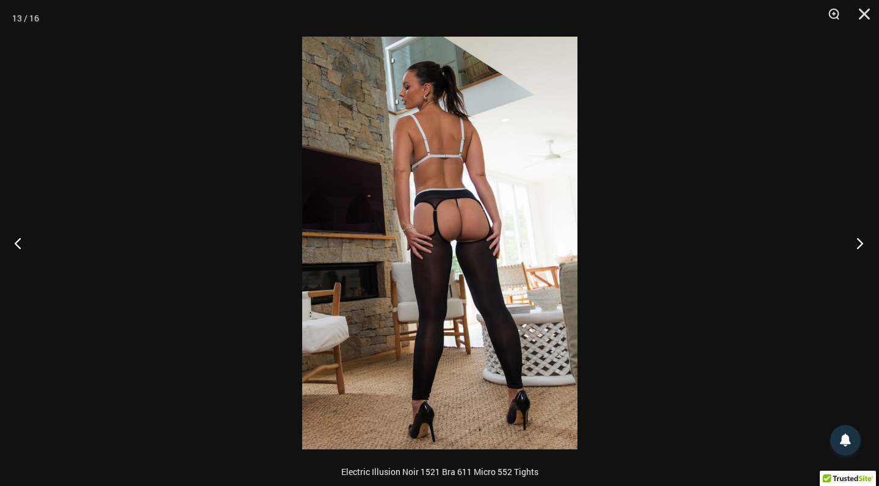
click at [862, 241] on button "Next" at bounding box center [856, 242] width 46 height 61
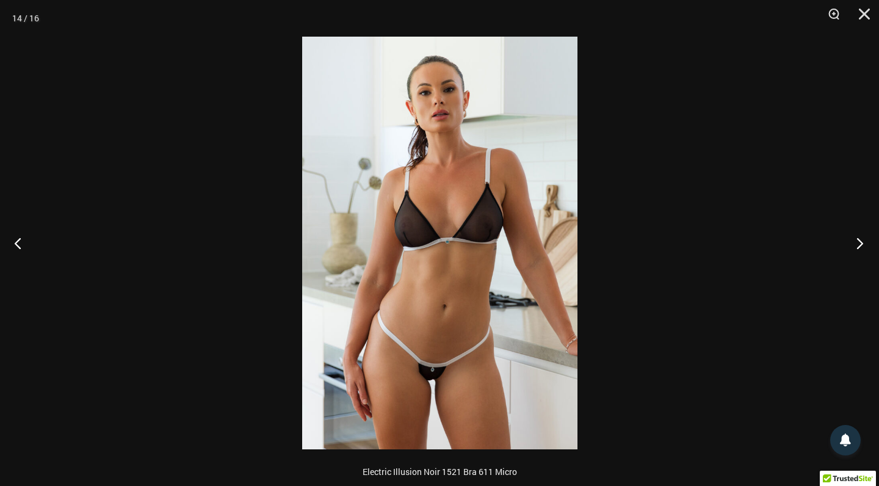
click at [862, 241] on button "Next" at bounding box center [856, 242] width 46 height 61
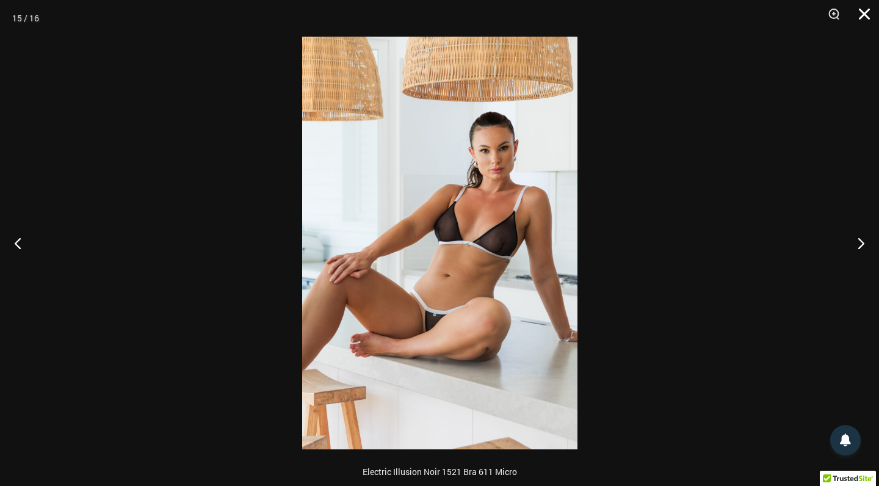
click at [862, 11] on button "Close" at bounding box center [860, 18] width 31 height 37
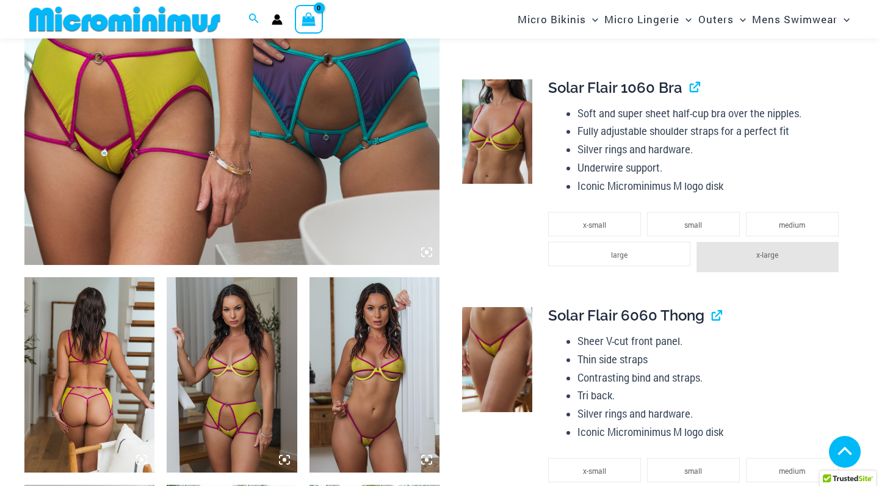
scroll to position [471, 0]
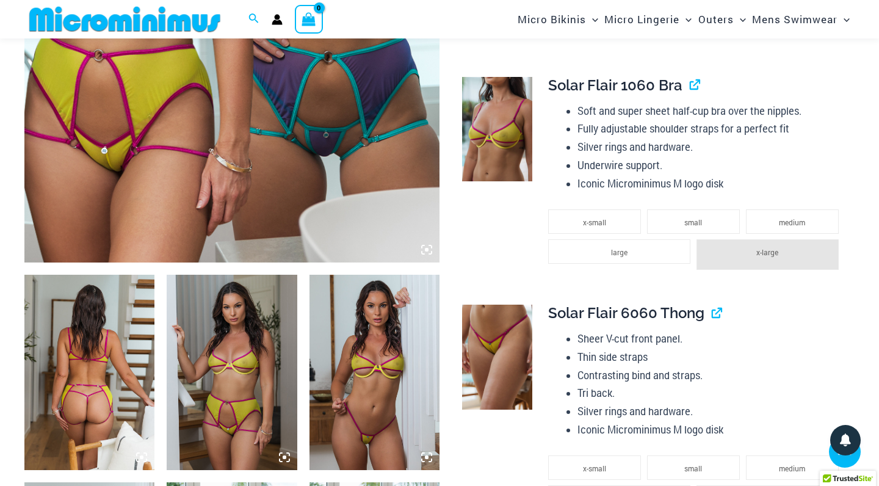
click at [143, 311] on img at bounding box center [89, 372] width 130 height 195
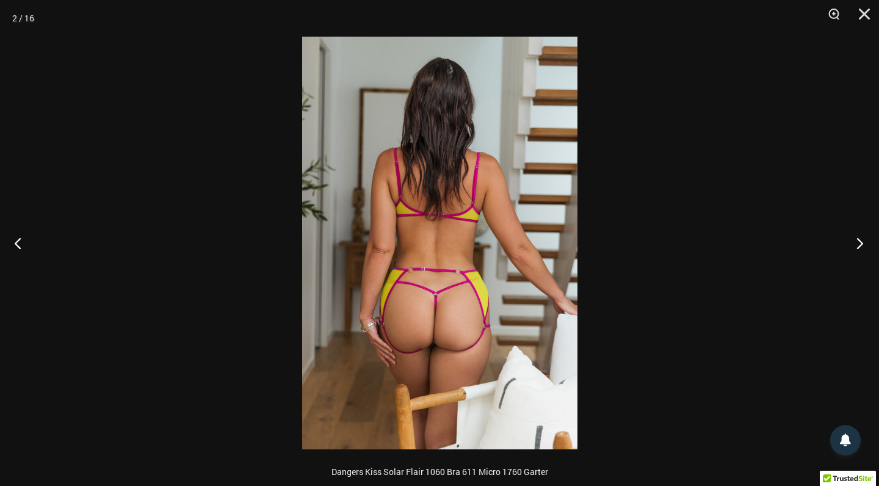
click at [860, 241] on button "Next" at bounding box center [856, 242] width 46 height 61
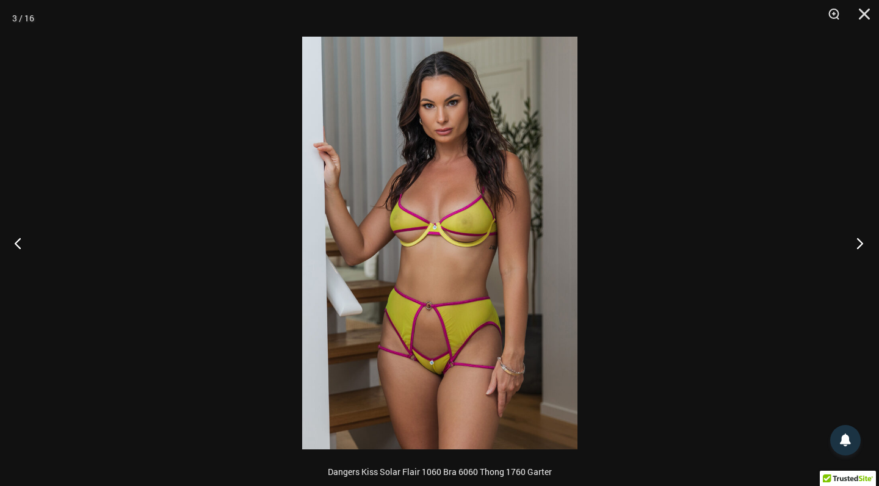
click at [859, 241] on button "Next" at bounding box center [856, 242] width 46 height 61
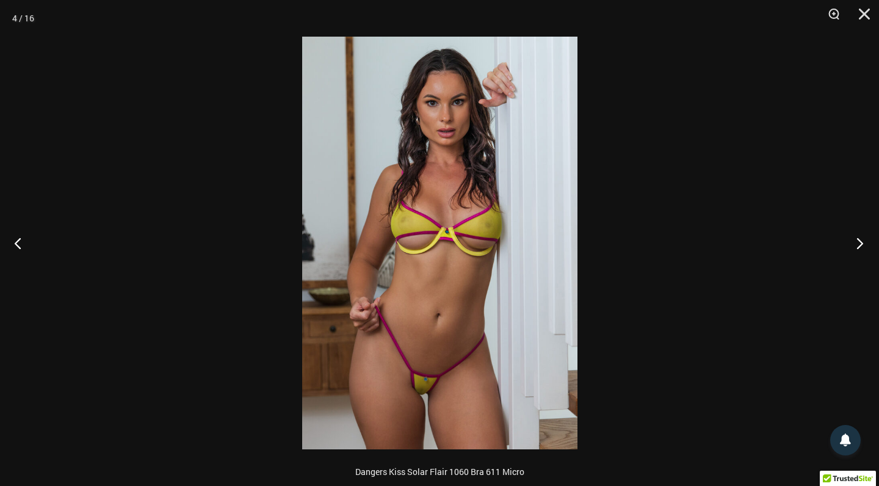
click at [860, 241] on button "Next" at bounding box center [856, 242] width 46 height 61
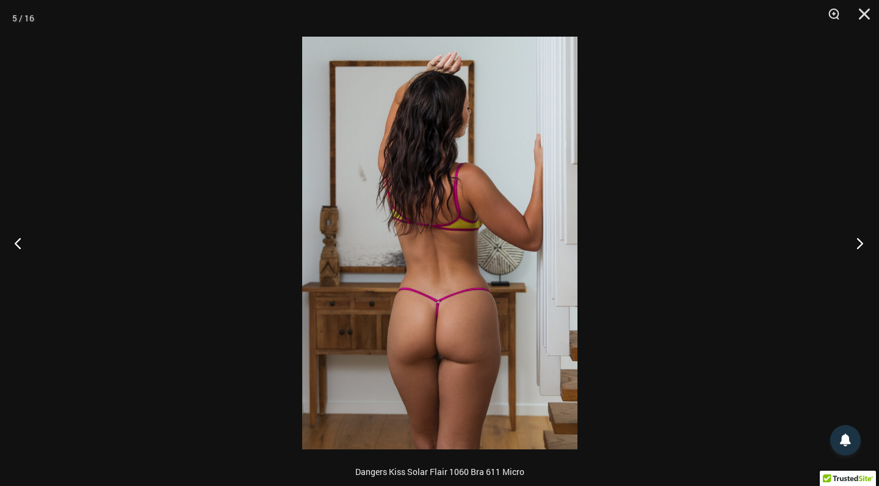
click at [860, 240] on button "Next" at bounding box center [856, 242] width 46 height 61
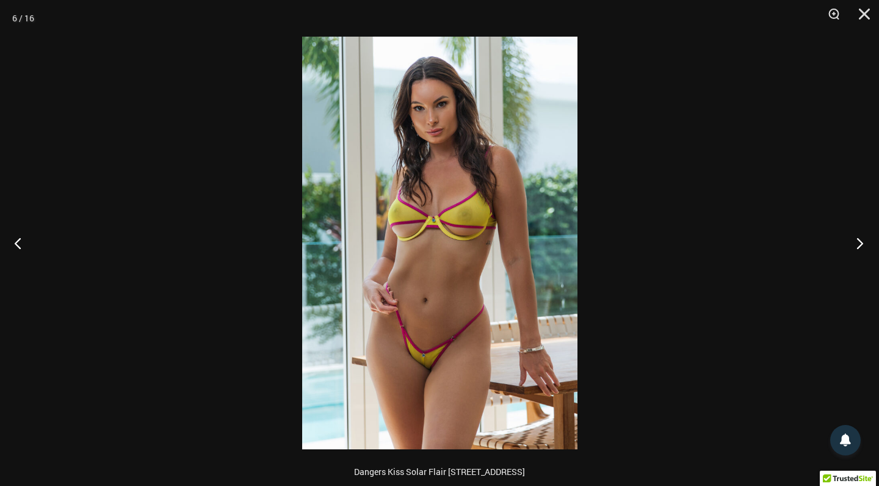
click at [860, 240] on button "Next" at bounding box center [856, 242] width 46 height 61
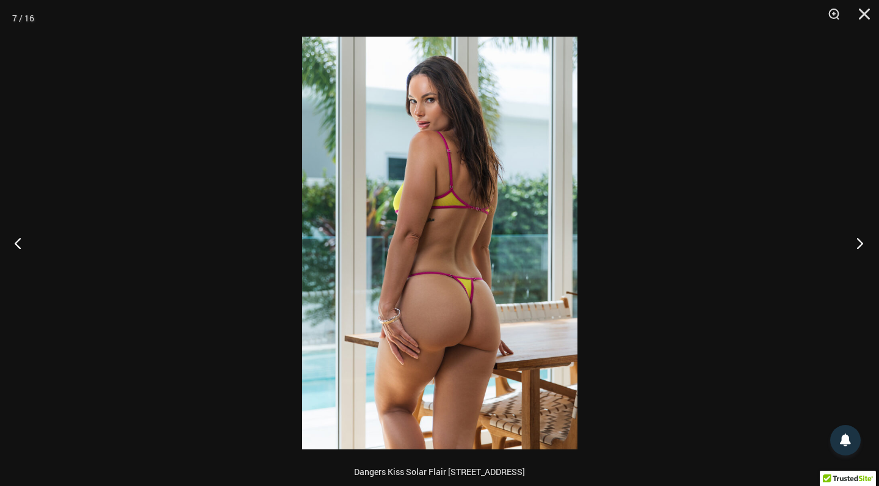
click at [860, 240] on button "Next" at bounding box center [856, 242] width 46 height 61
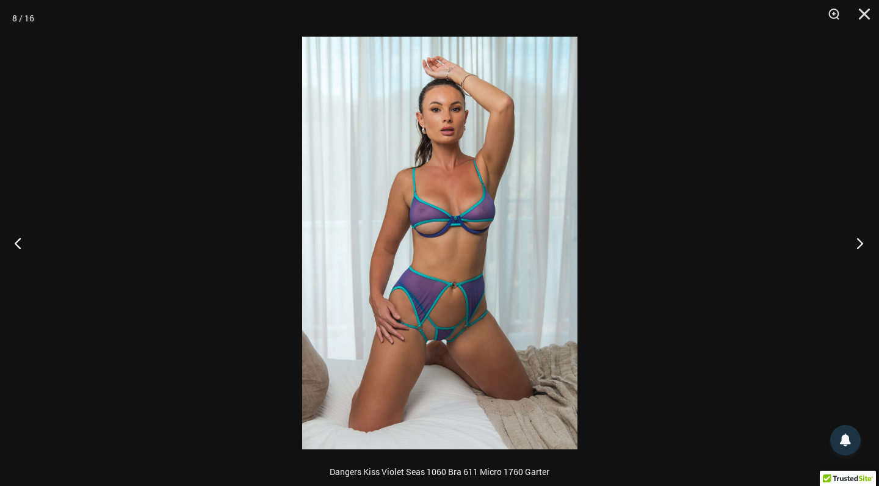
click at [860, 242] on button "Next" at bounding box center [856, 242] width 46 height 61
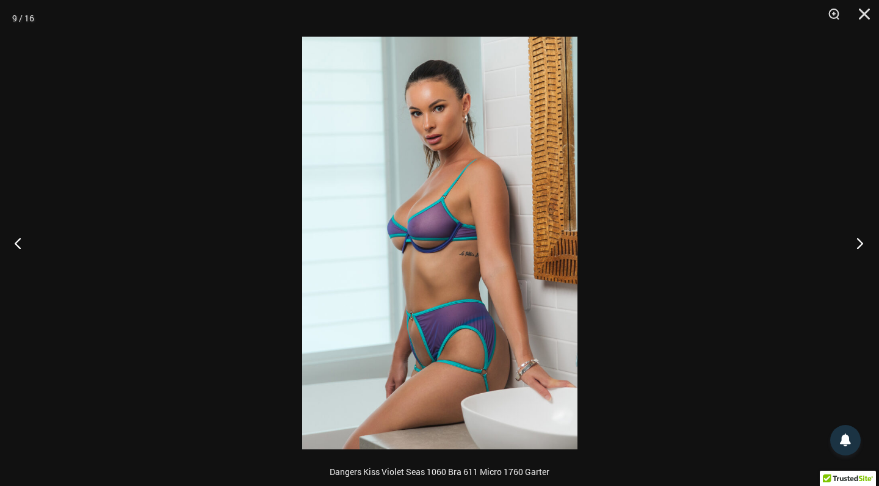
click at [860, 242] on button "Next" at bounding box center [856, 242] width 46 height 61
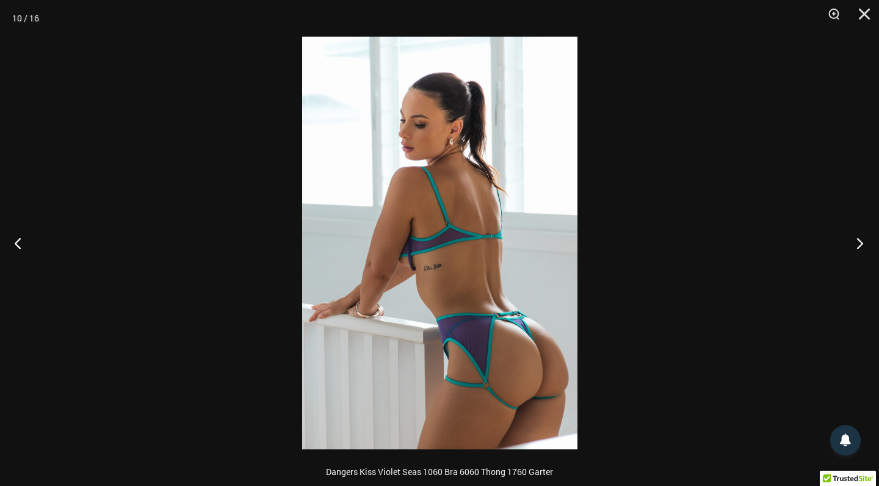
click at [860, 242] on button "Next" at bounding box center [856, 242] width 46 height 61
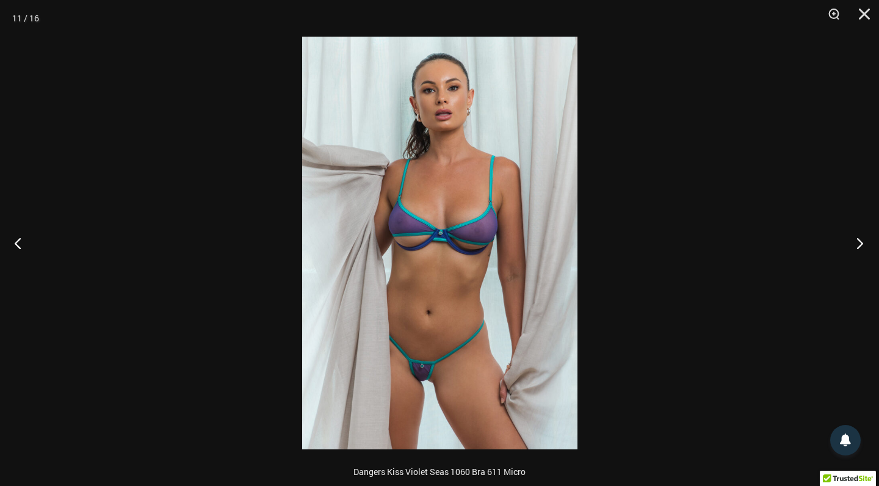
click at [860, 242] on button "Next" at bounding box center [856, 242] width 46 height 61
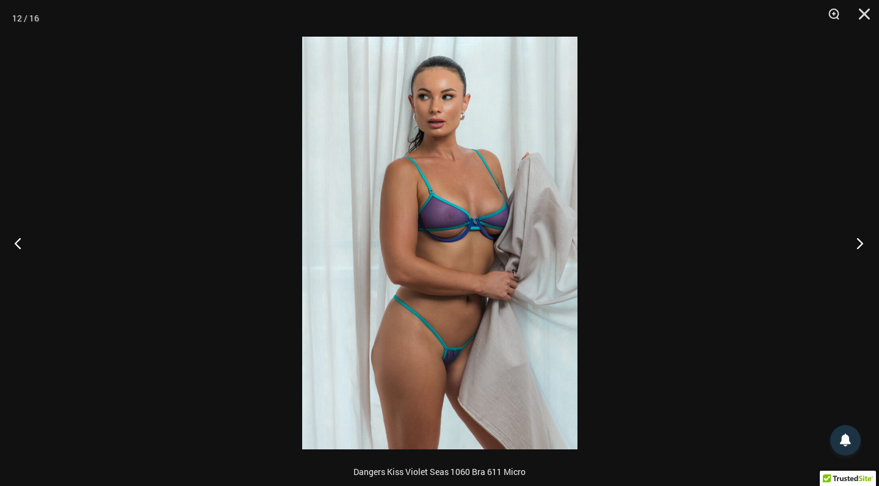
click at [860, 242] on button "Next" at bounding box center [856, 242] width 46 height 61
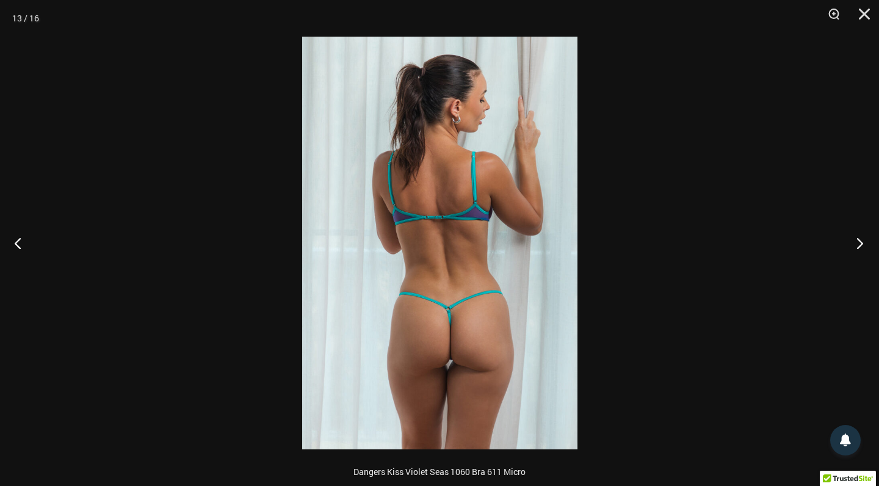
click at [860, 241] on button "Next" at bounding box center [856, 242] width 46 height 61
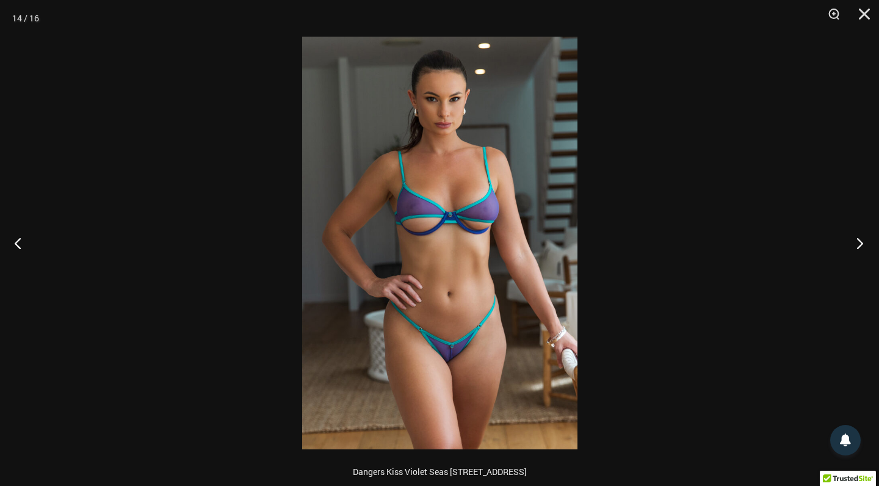
click at [860, 241] on button "Next" at bounding box center [856, 242] width 46 height 61
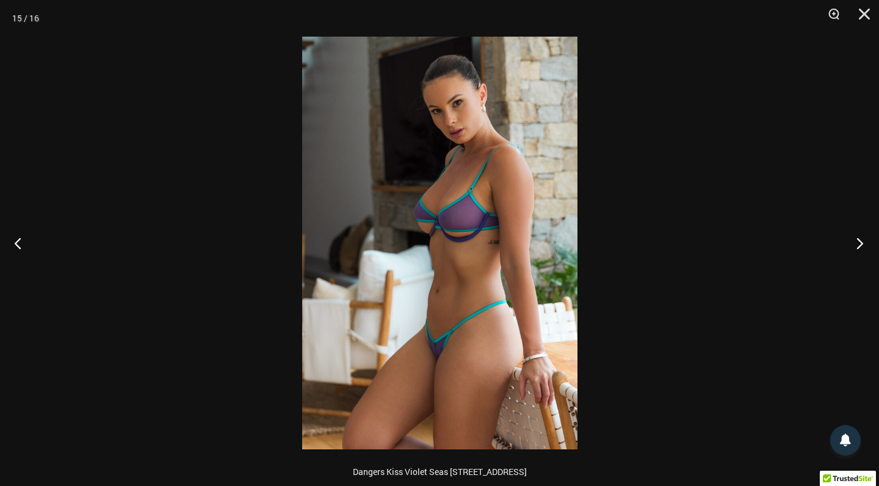
click at [860, 241] on button "Next" at bounding box center [856, 242] width 46 height 61
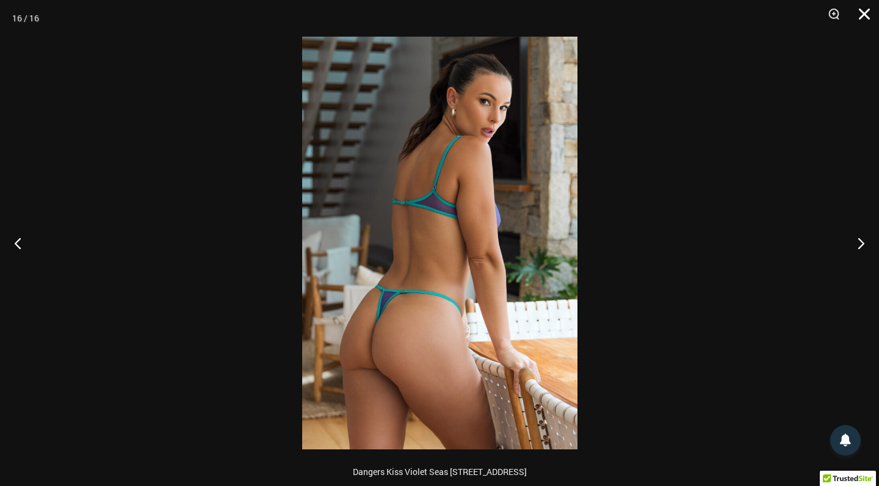
click at [864, 12] on button "Close" at bounding box center [860, 18] width 31 height 37
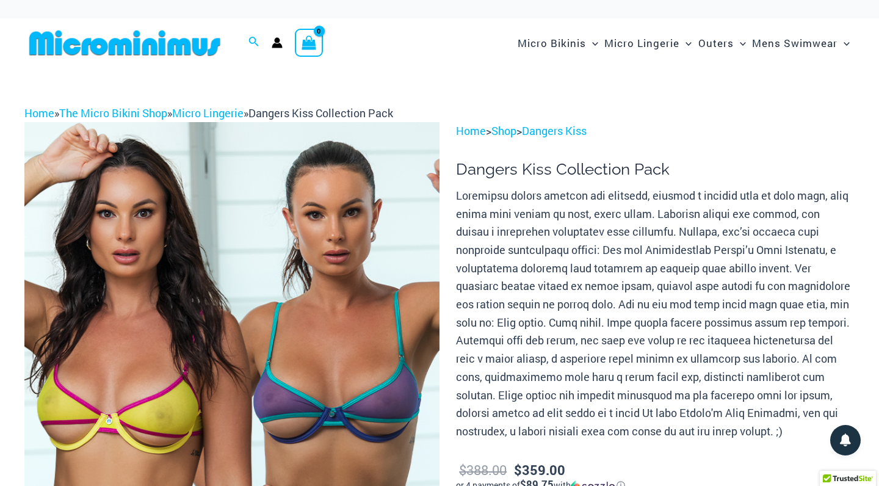
scroll to position [0, 0]
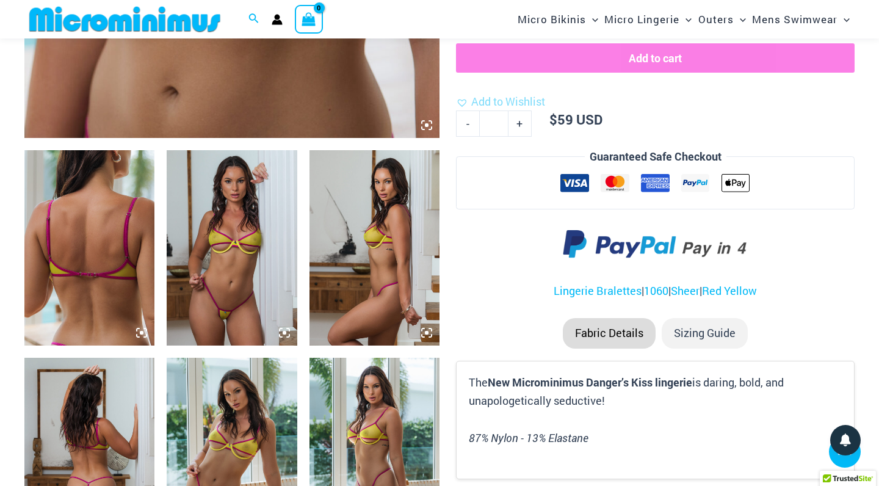
scroll to position [592, 0]
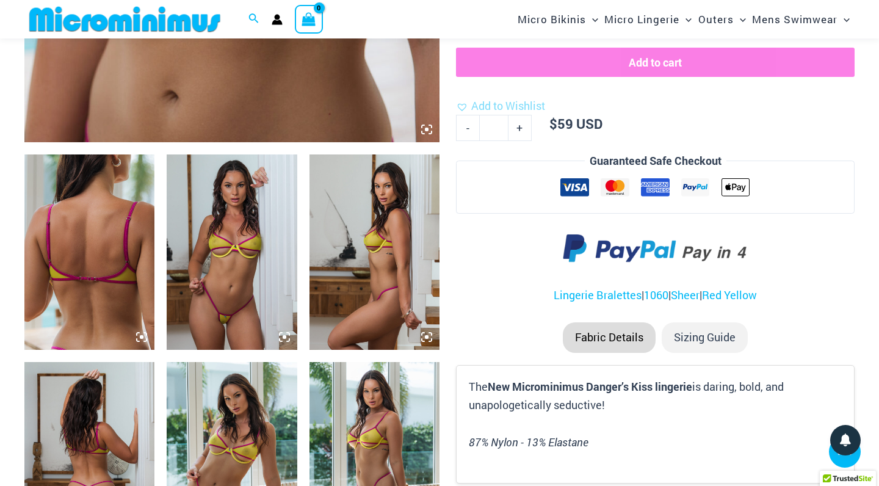
click at [94, 208] on img at bounding box center [89, 251] width 130 height 195
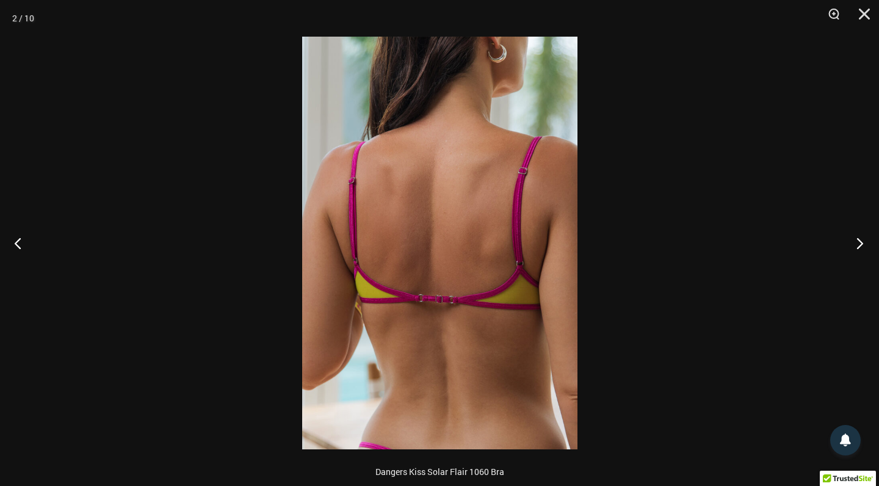
click at [859, 244] on button "Next" at bounding box center [856, 242] width 46 height 61
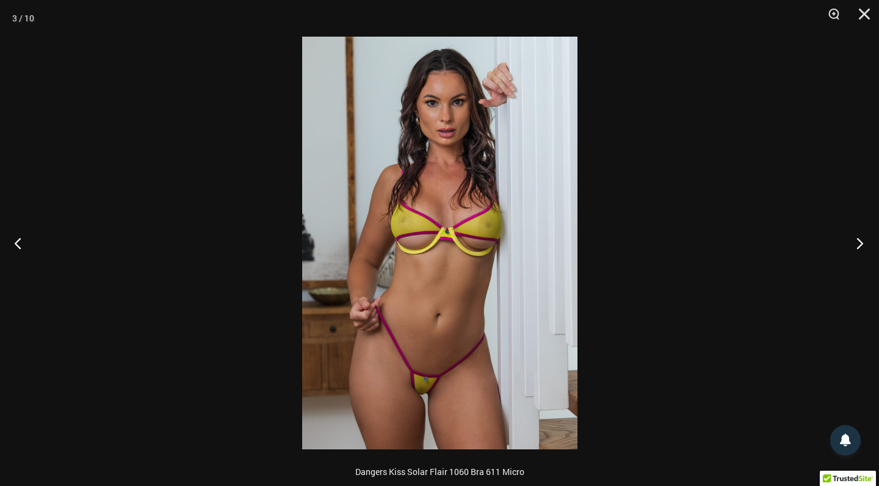
click at [860, 243] on button "Next" at bounding box center [856, 242] width 46 height 61
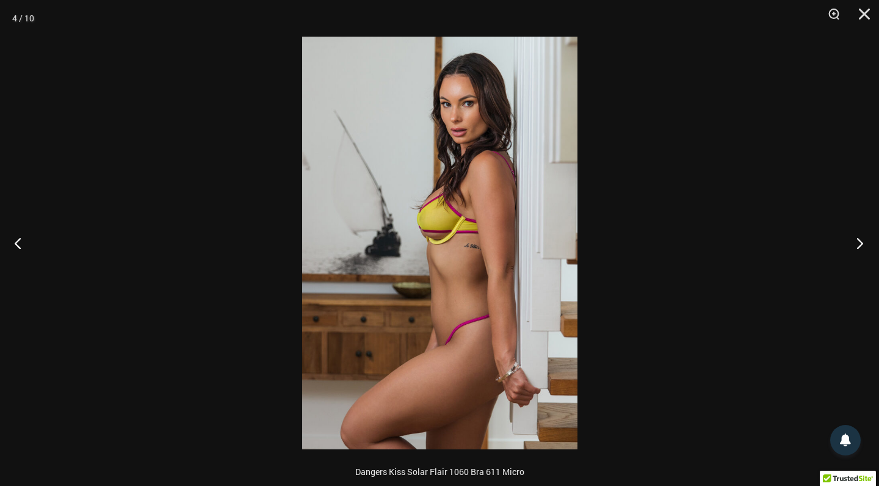
click at [860, 243] on button "Next" at bounding box center [856, 242] width 46 height 61
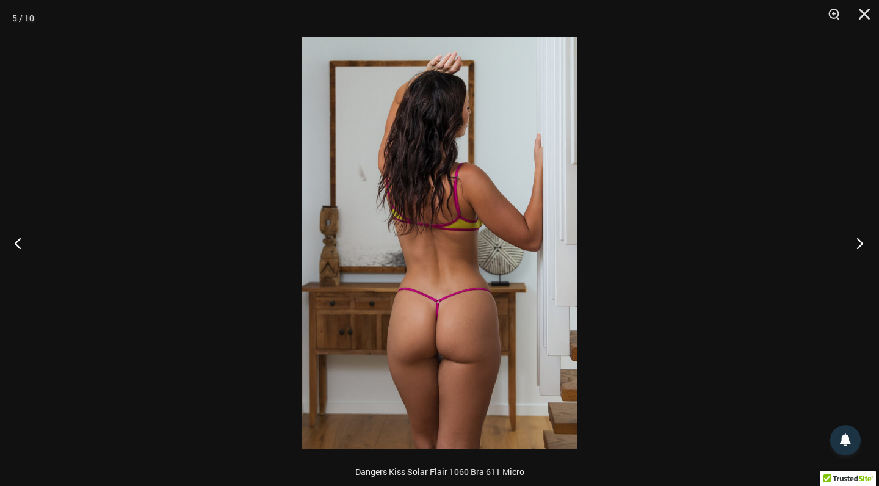
click at [860, 243] on button "Next" at bounding box center [856, 242] width 46 height 61
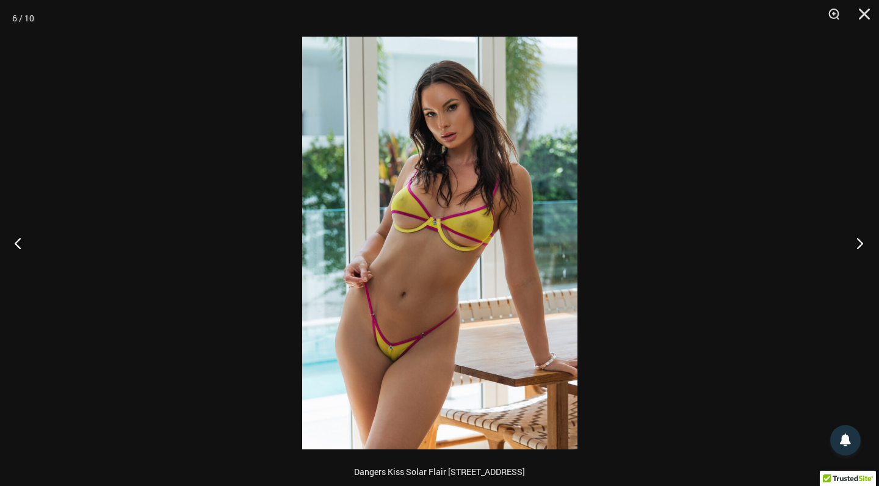
click at [860, 243] on button "Next" at bounding box center [856, 242] width 46 height 61
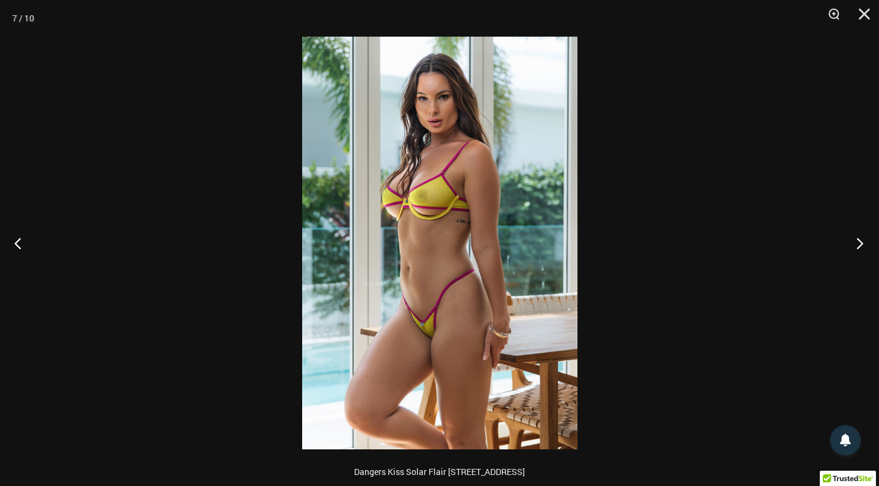
click at [860, 243] on button "Next" at bounding box center [856, 242] width 46 height 61
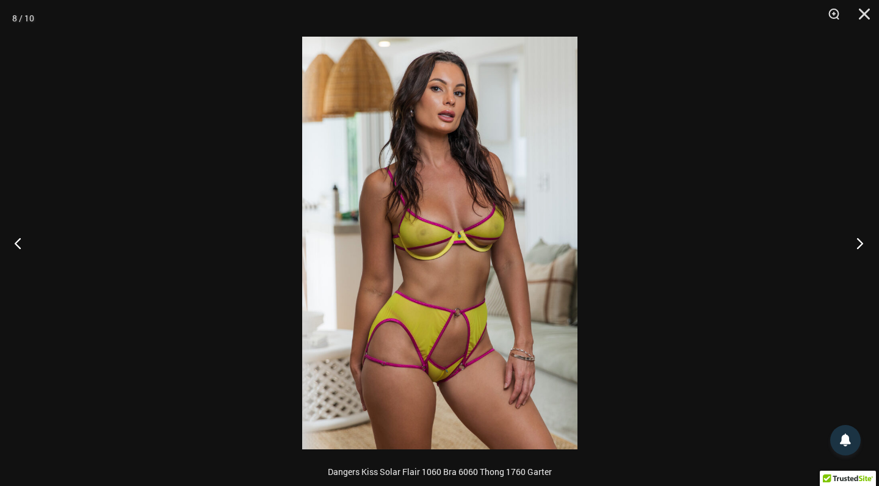
click at [860, 242] on button "Next" at bounding box center [856, 242] width 46 height 61
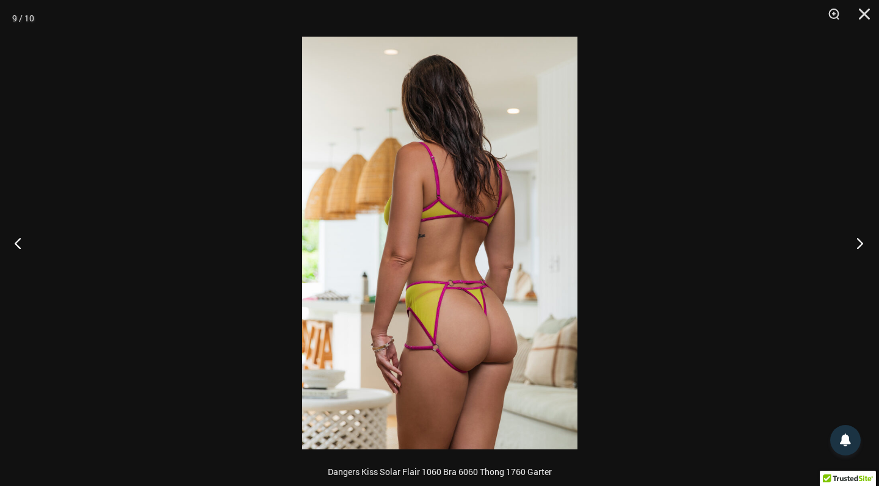
click at [860, 242] on button "Next" at bounding box center [856, 242] width 46 height 61
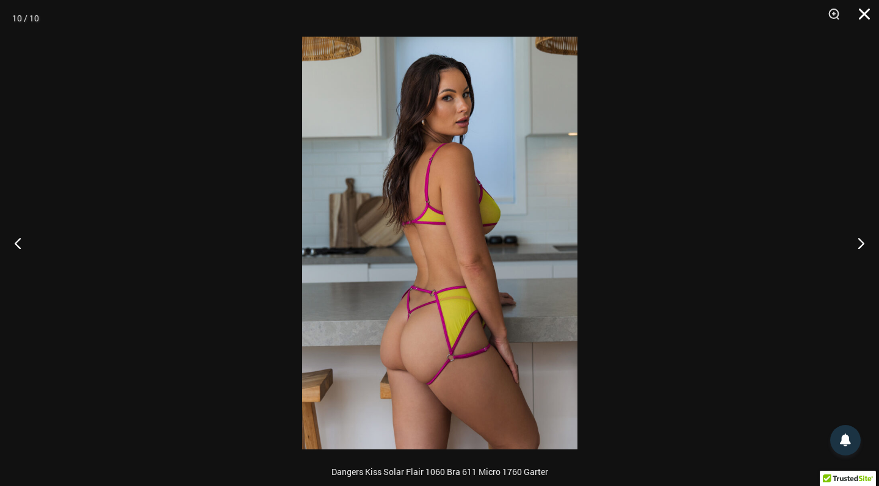
click at [864, 13] on button "Close" at bounding box center [860, 18] width 31 height 37
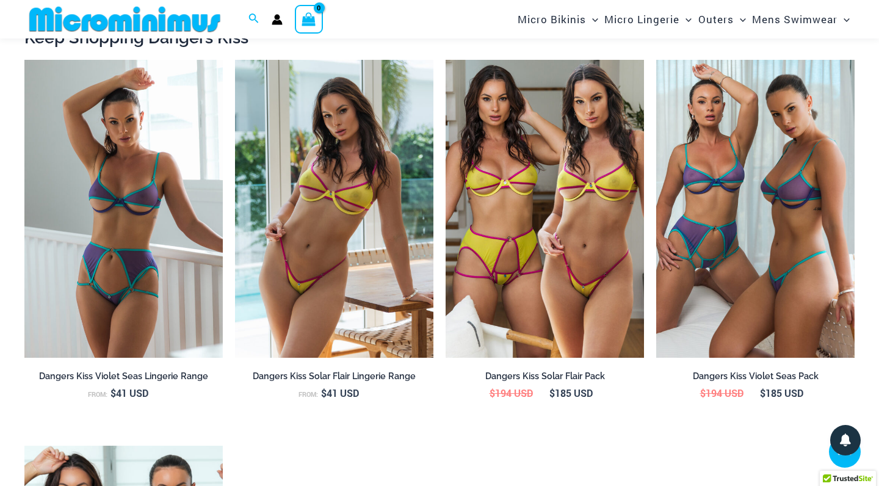
scroll to position [1350, 0]
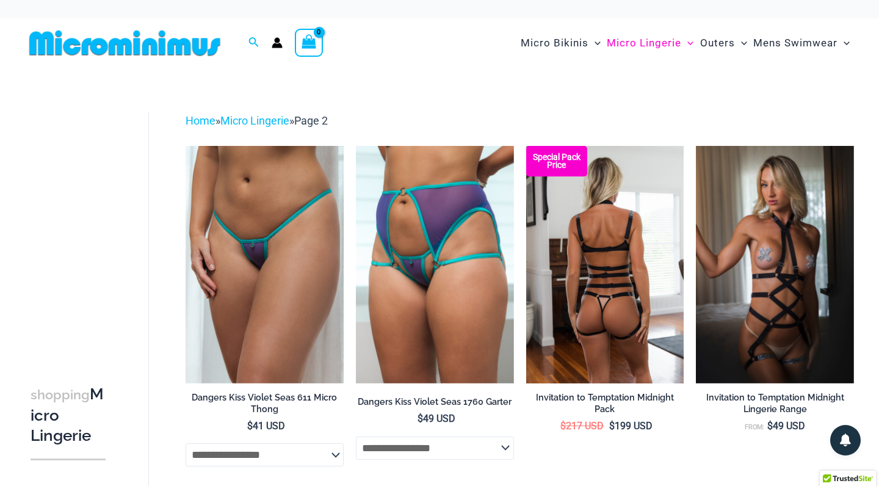
click at [659, 344] on img at bounding box center [605, 264] width 158 height 237
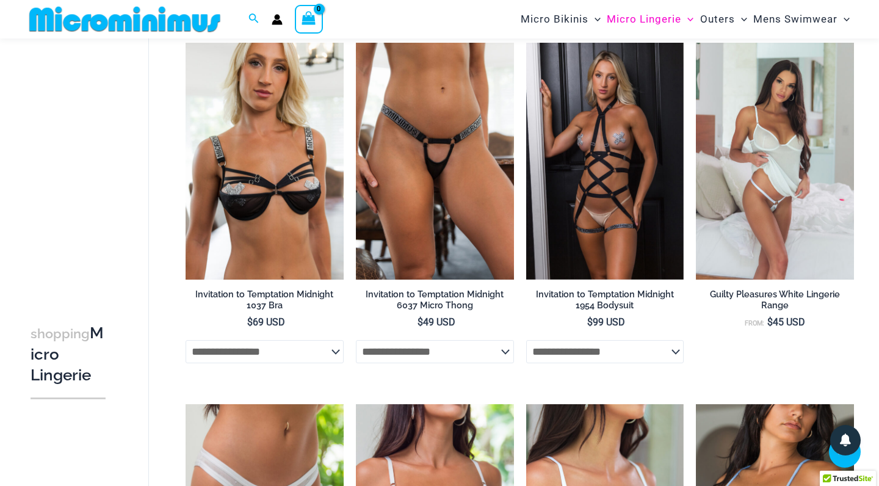
scroll to position [455, 0]
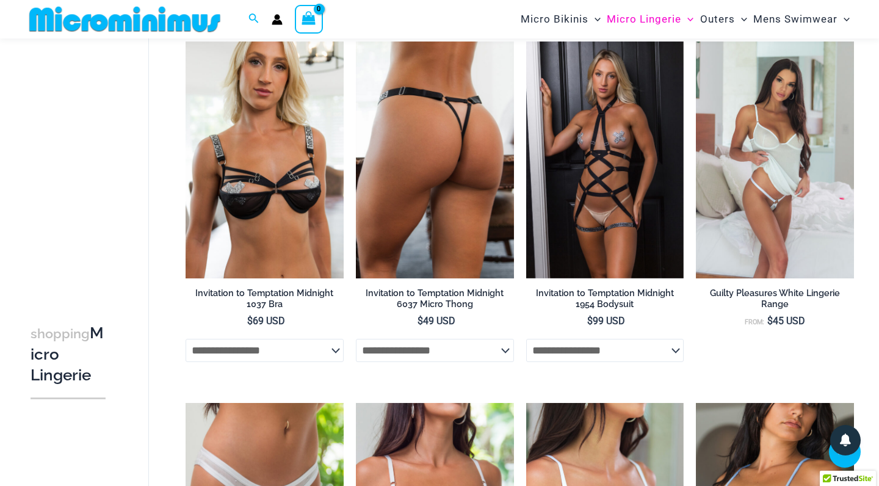
click at [440, 176] on img at bounding box center [435, 160] width 158 height 237
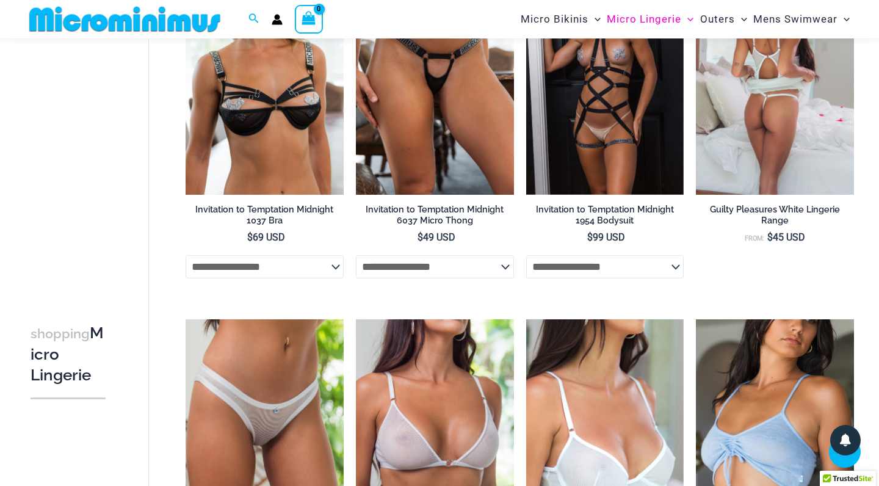
scroll to position [537, 0]
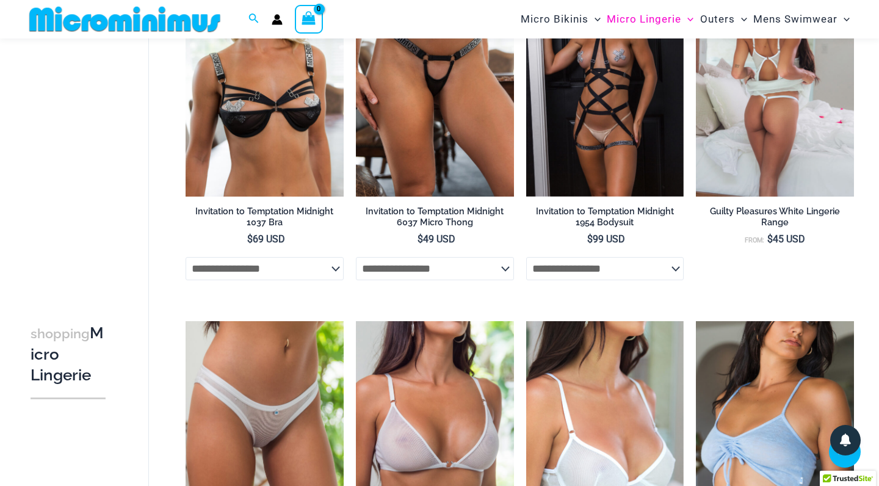
click at [747, 135] on img at bounding box center [775, 78] width 158 height 237
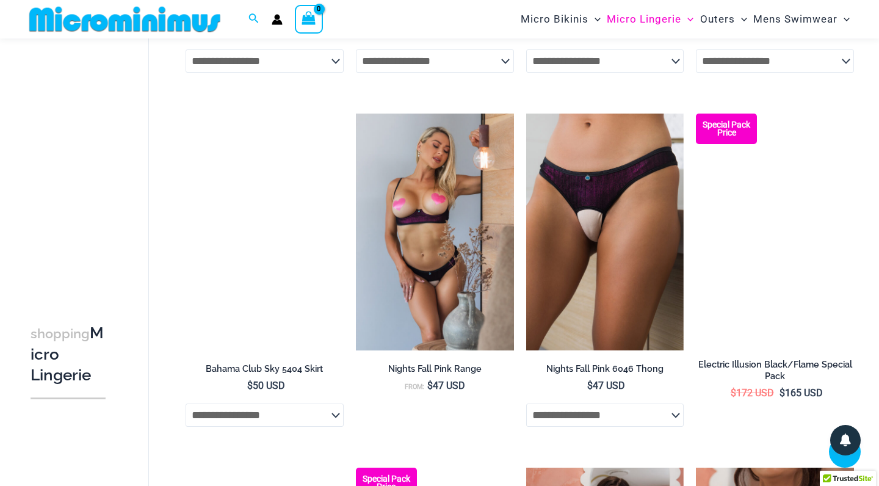
scroll to position [1100, 0]
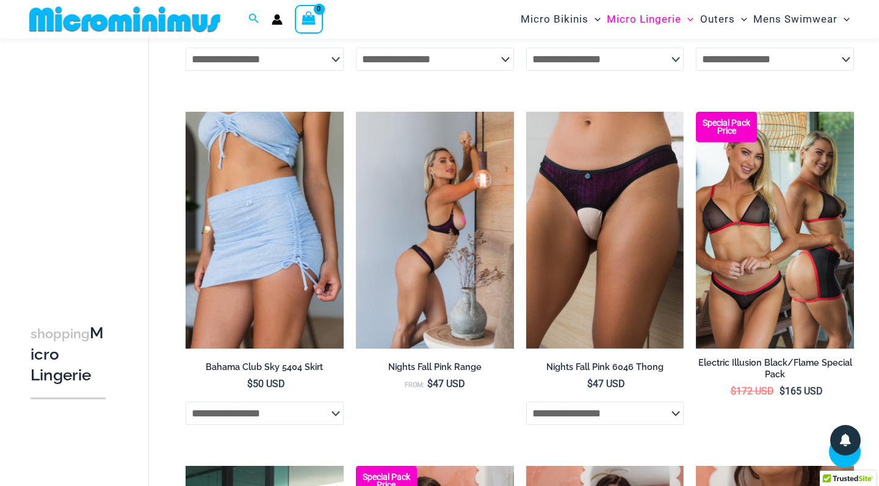
click at [478, 239] on img at bounding box center [435, 230] width 158 height 237
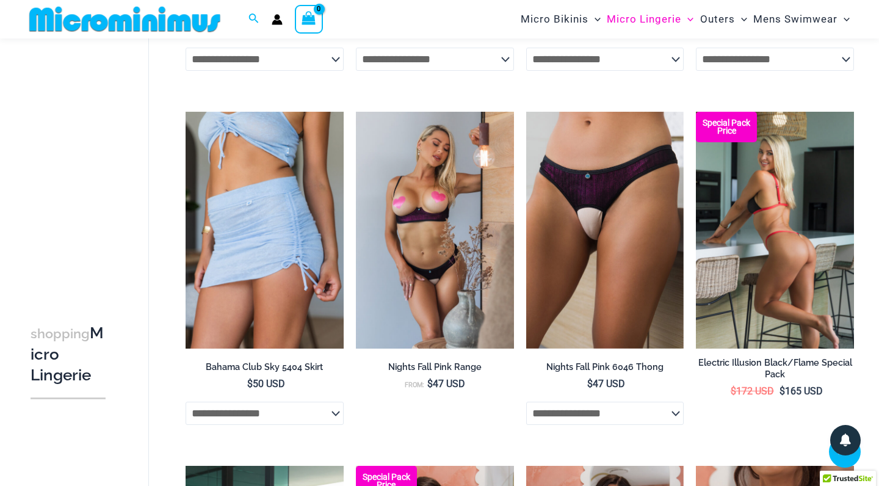
click at [736, 275] on img at bounding box center [775, 230] width 158 height 237
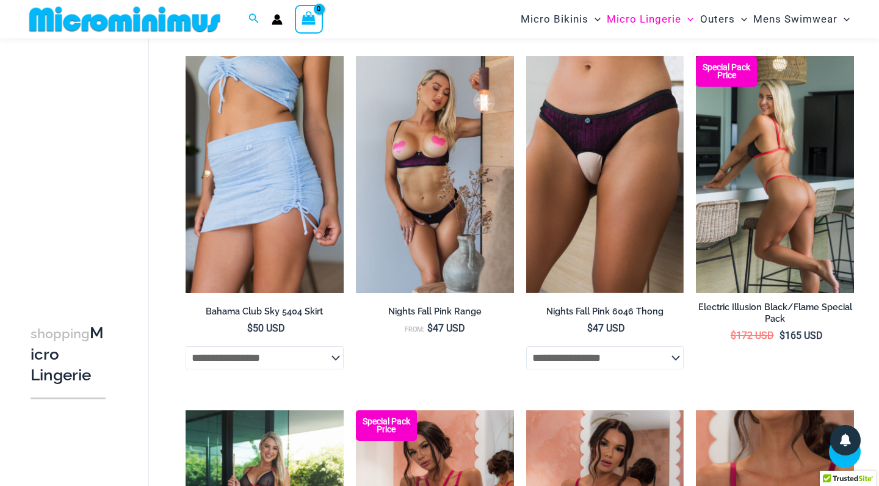
scroll to position [1166, 0]
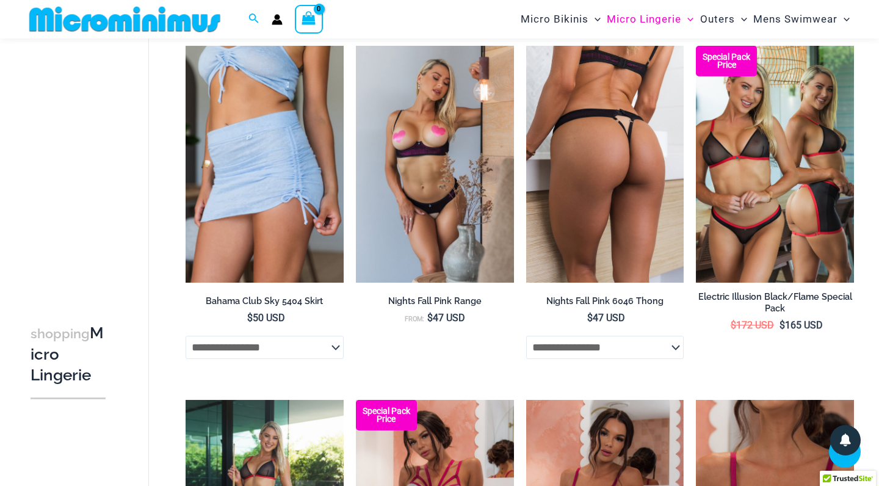
click at [609, 164] on img at bounding box center [605, 164] width 158 height 237
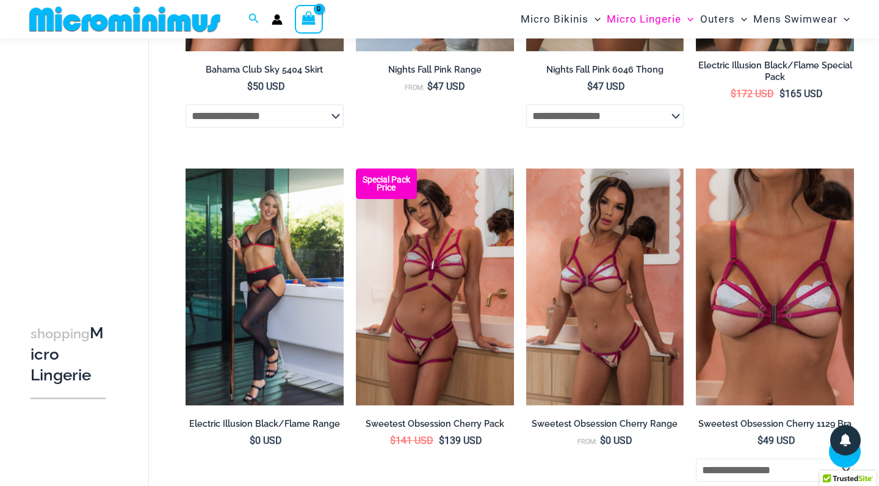
scroll to position [1398, 0]
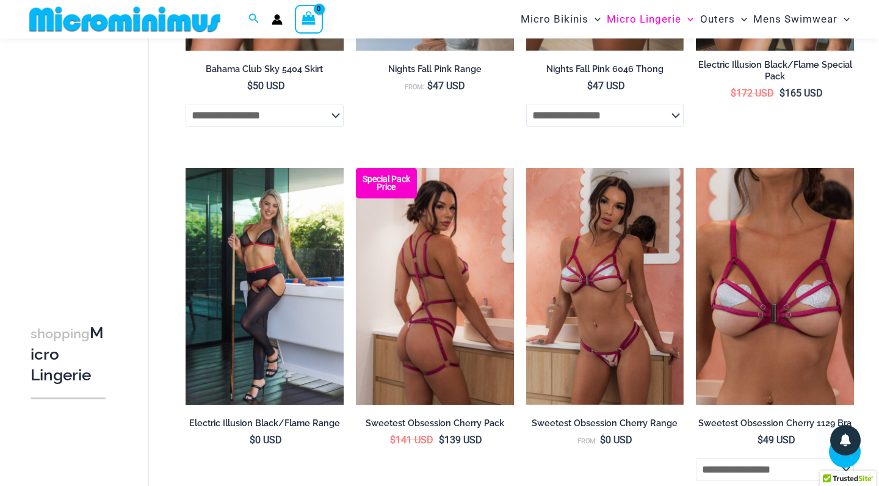
click at [415, 324] on img at bounding box center [435, 286] width 158 height 237
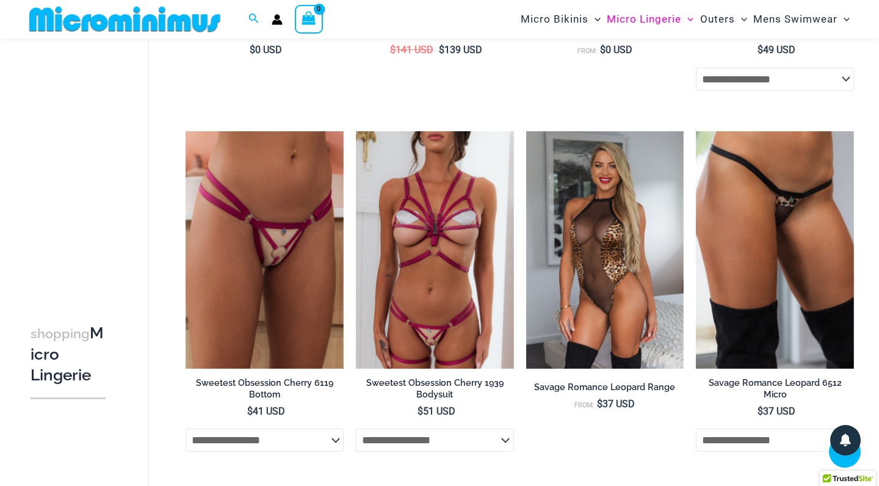
scroll to position [1790, 0]
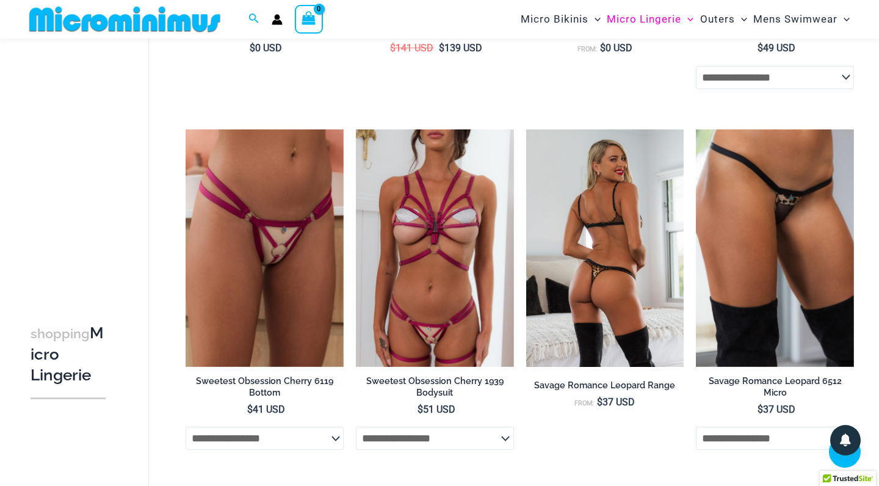
click at [647, 280] on img at bounding box center [605, 247] width 158 height 237
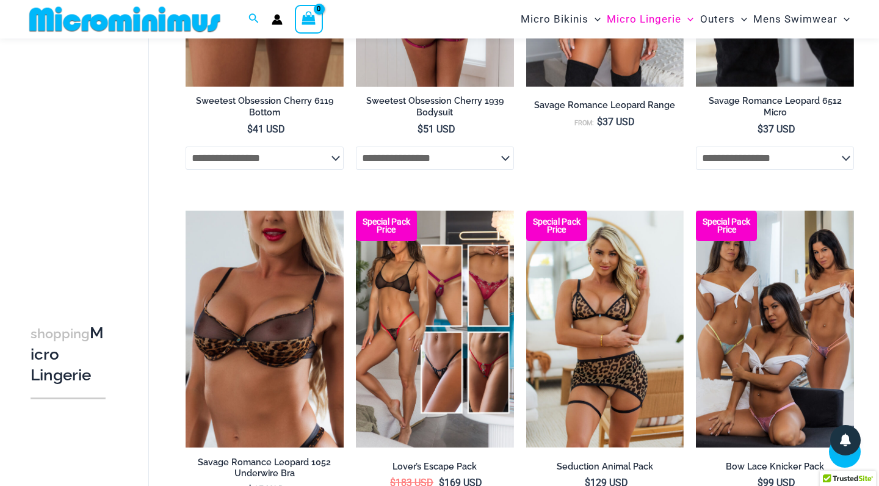
scroll to position [2098, 0]
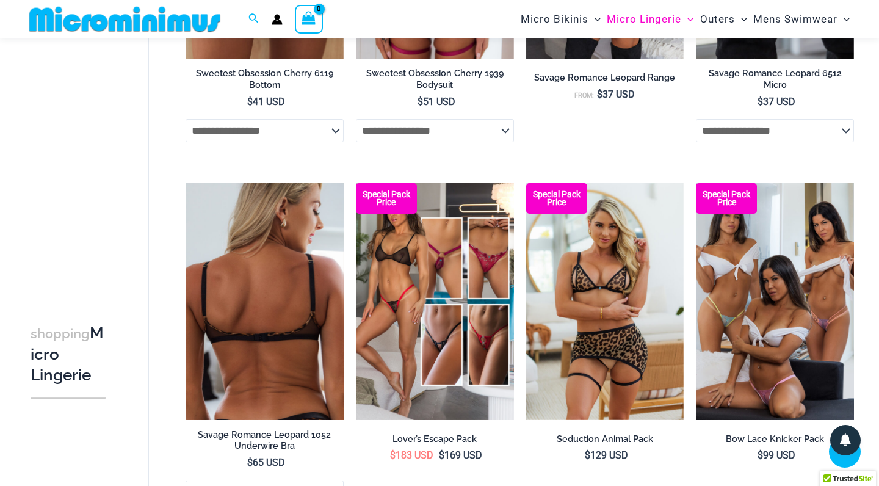
click at [258, 240] on img at bounding box center [265, 301] width 158 height 237
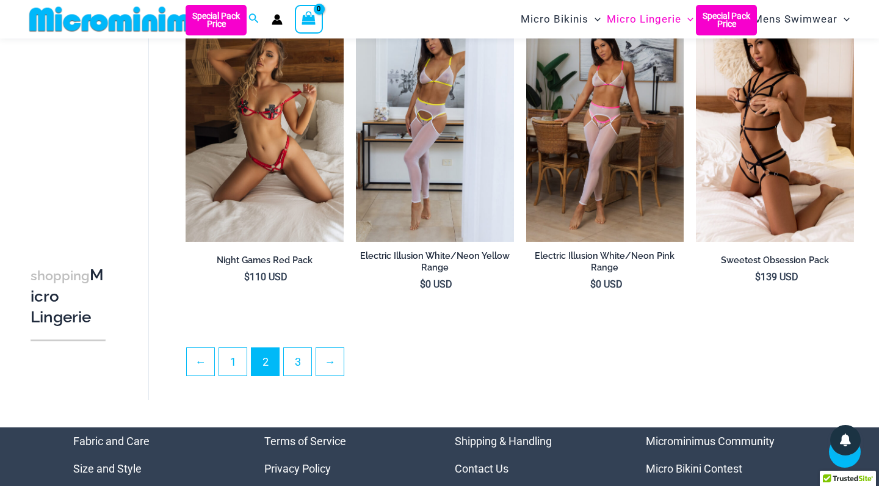
scroll to position [2639, 0]
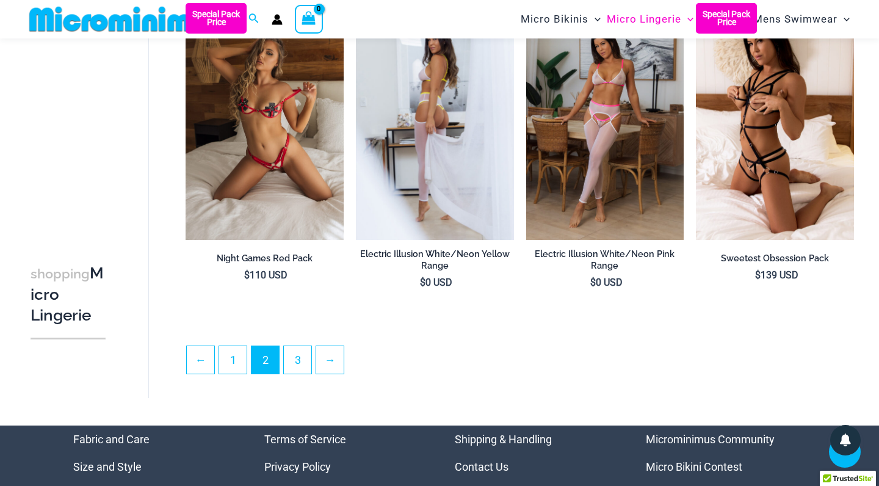
click at [471, 121] on img at bounding box center [435, 121] width 158 height 237
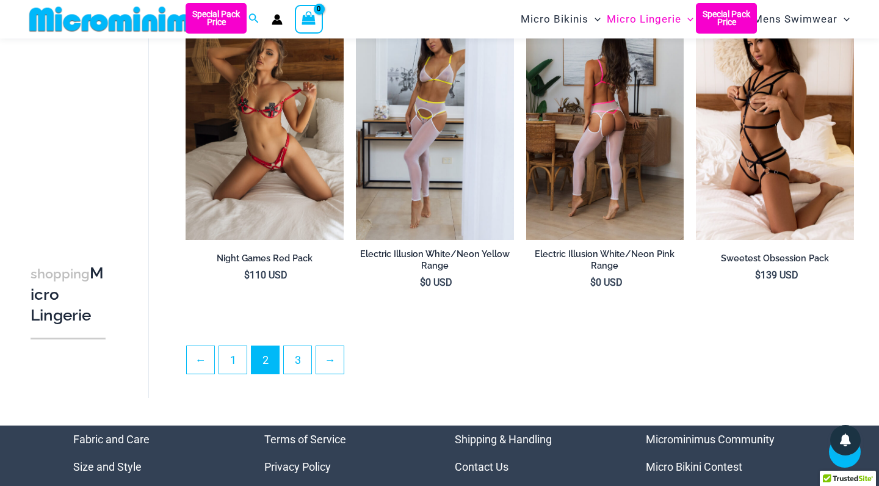
click at [633, 147] on img at bounding box center [605, 121] width 158 height 237
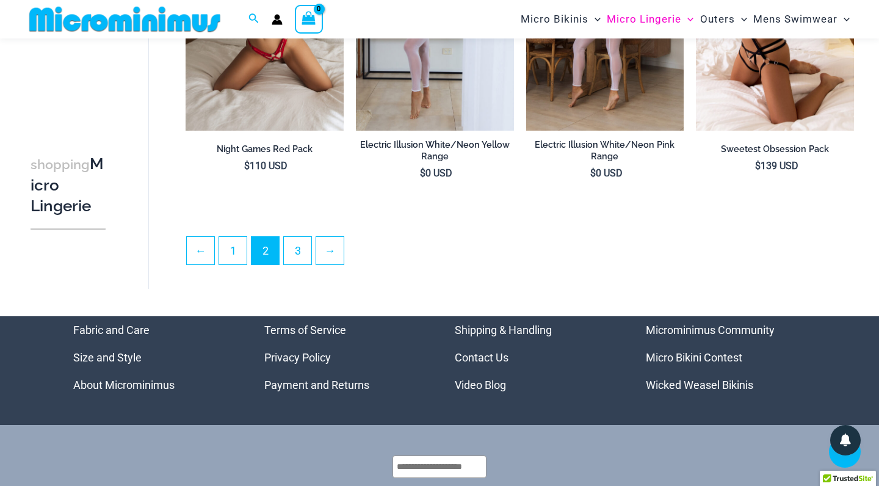
scroll to position [2757, 0]
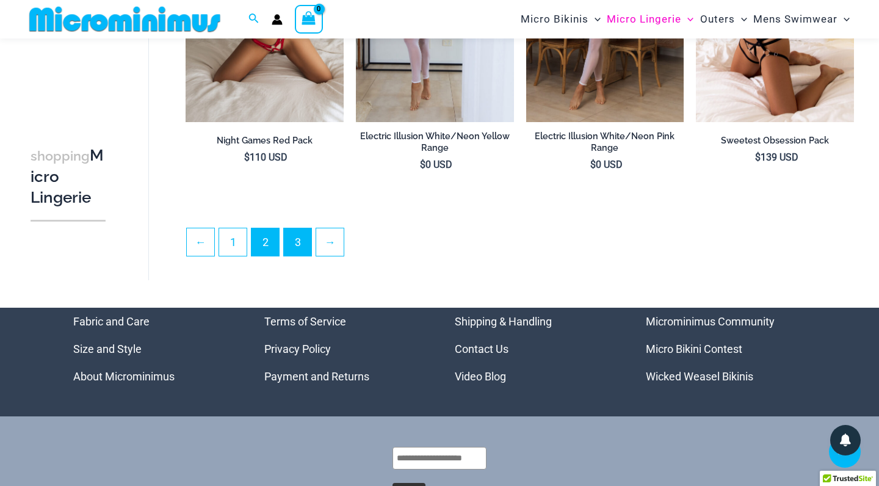
click at [299, 241] on link "3" at bounding box center [297, 241] width 27 height 27
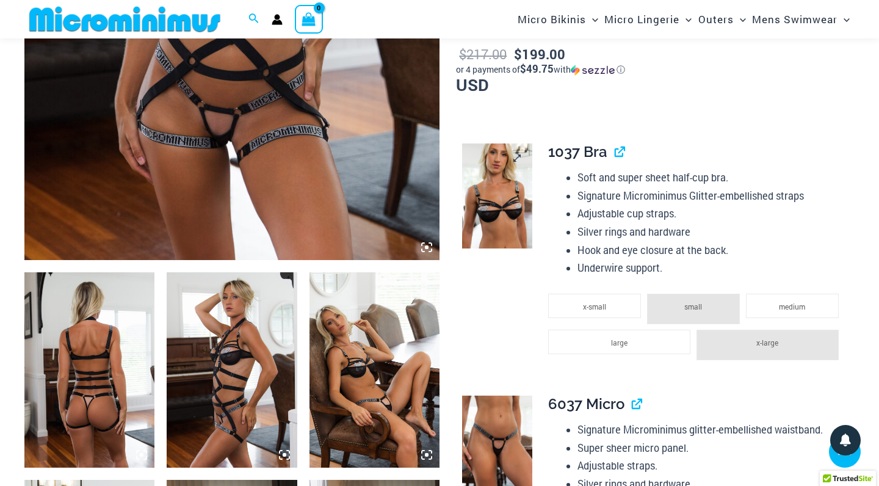
scroll to position [491, 0]
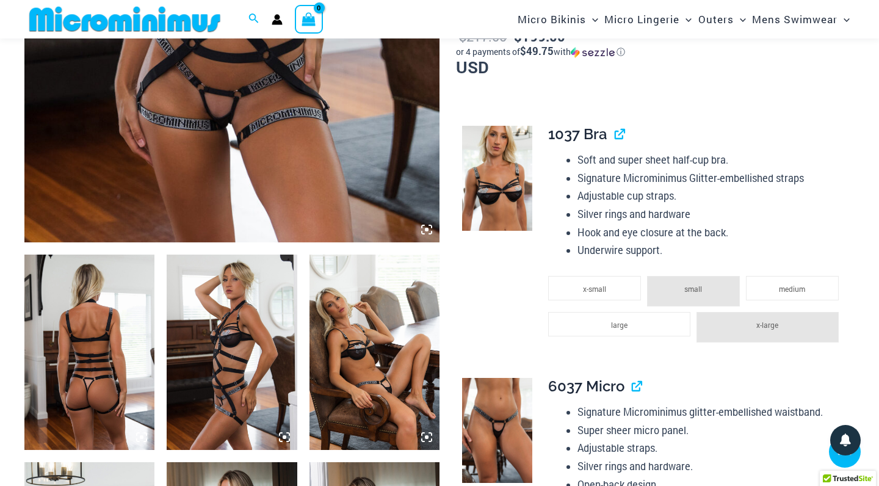
click at [112, 299] on img at bounding box center [89, 352] width 130 height 195
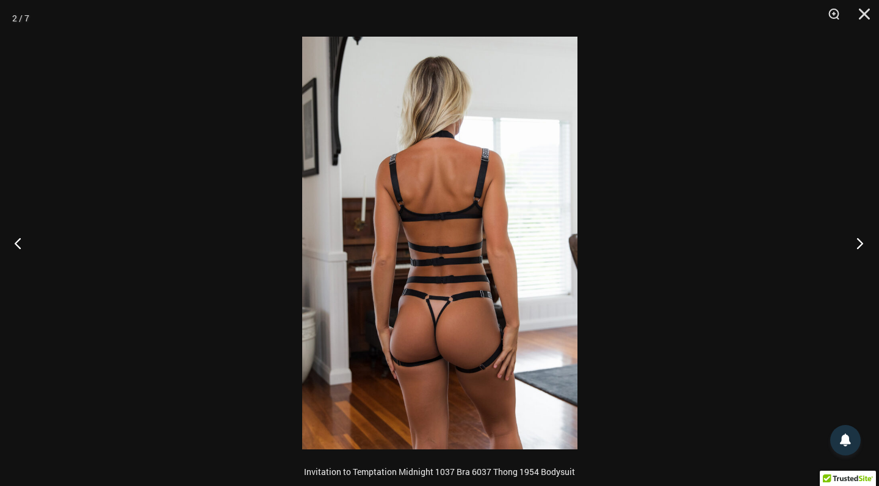
click at [860, 241] on button "Next" at bounding box center [856, 242] width 46 height 61
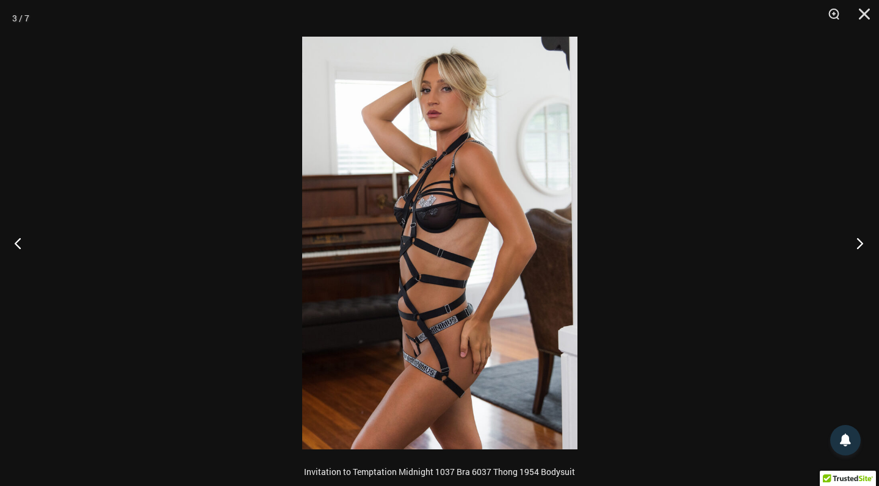
click at [860, 241] on button "Next" at bounding box center [856, 242] width 46 height 61
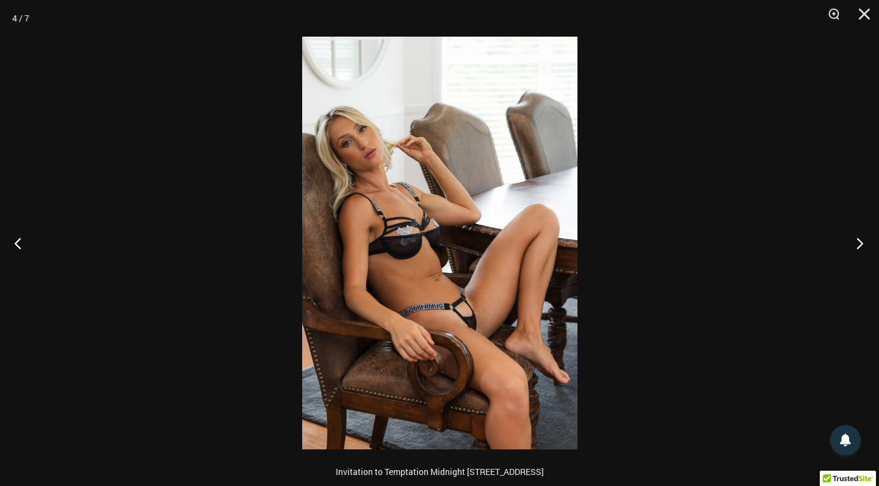
click at [860, 241] on button "Next" at bounding box center [856, 242] width 46 height 61
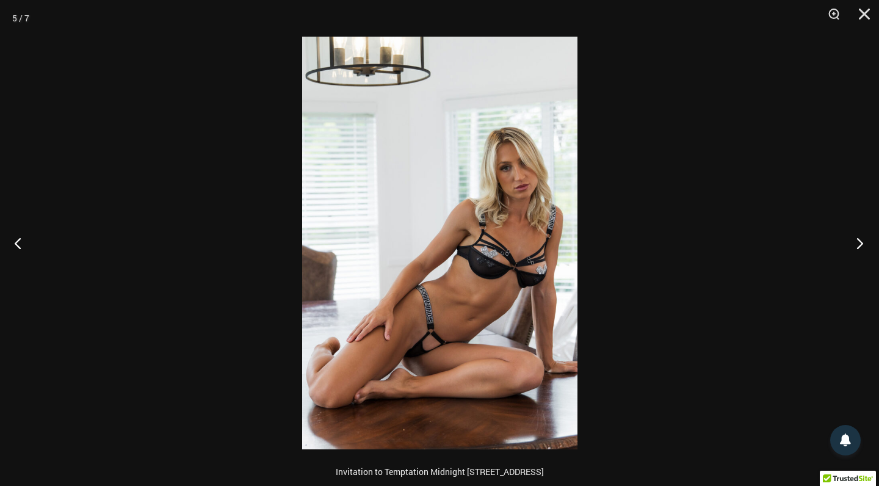
click at [860, 241] on button "Next" at bounding box center [856, 242] width 46 height 61
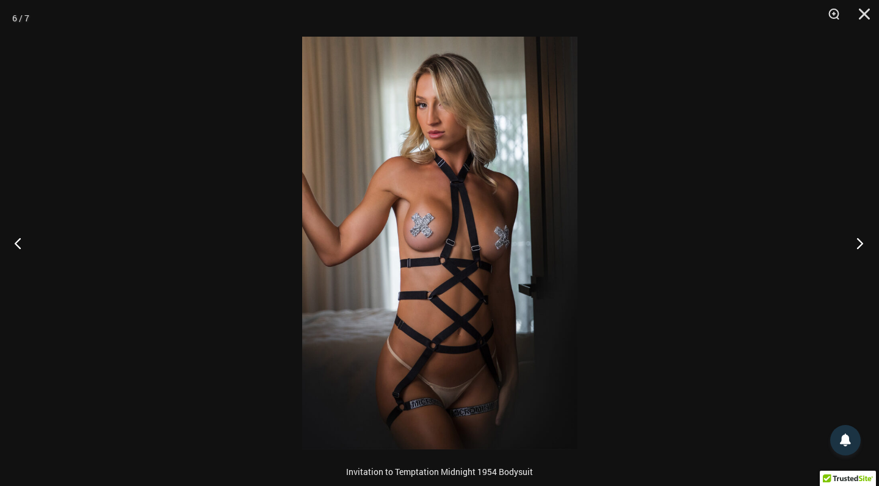
click at [860, 241] on button "Next" at bounding box center [856, 242] width 46 height 61
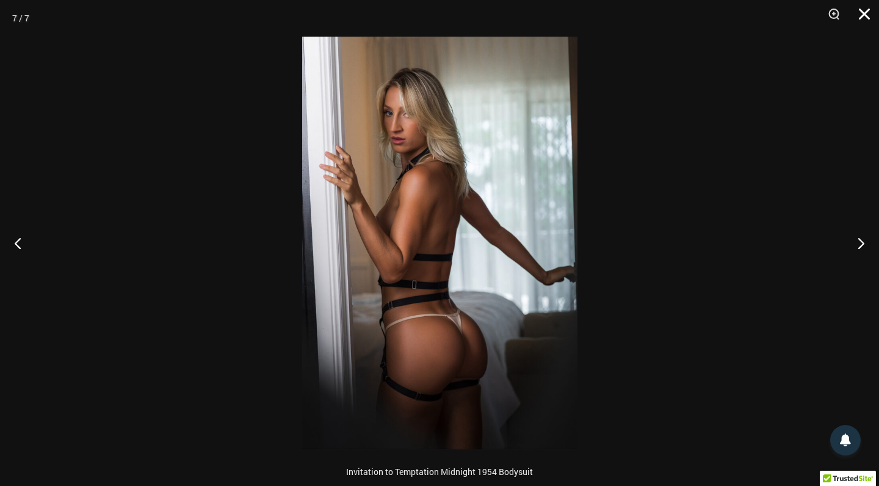
click at [861, 16] on button "Close" at bounding box center [860, 18] width 31 height 37
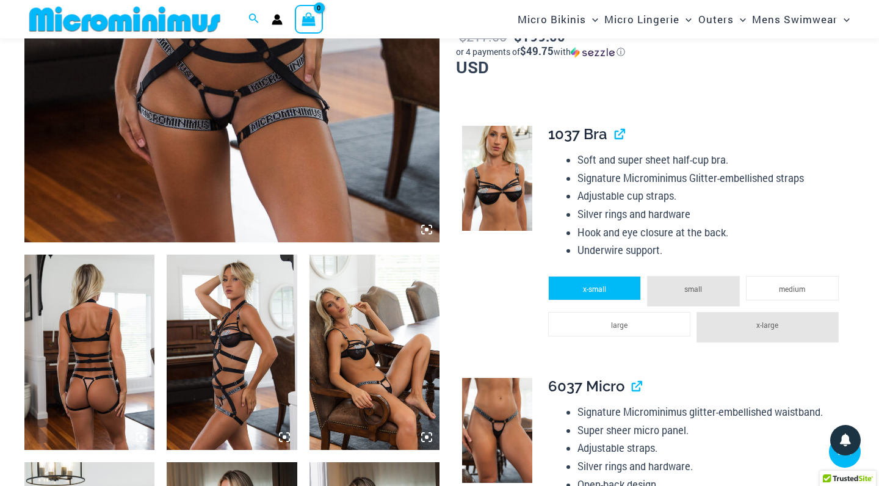
scroll to position [492, 0]
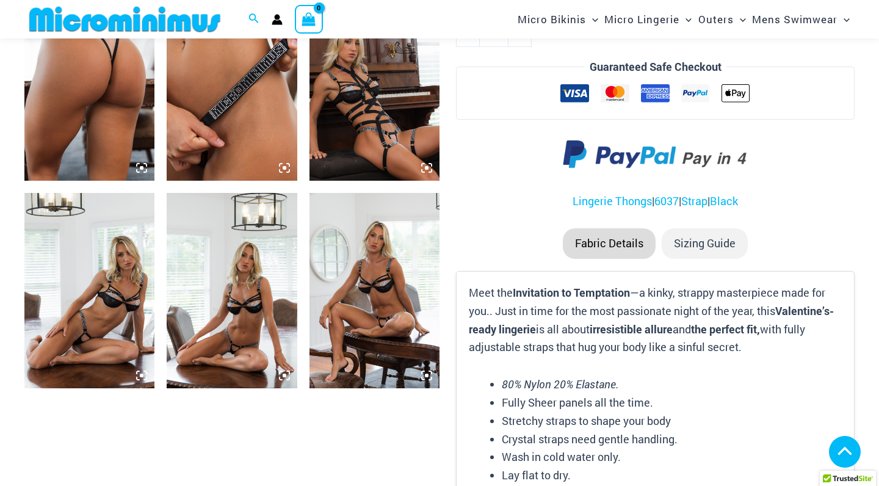
scroll to position [767, 0]
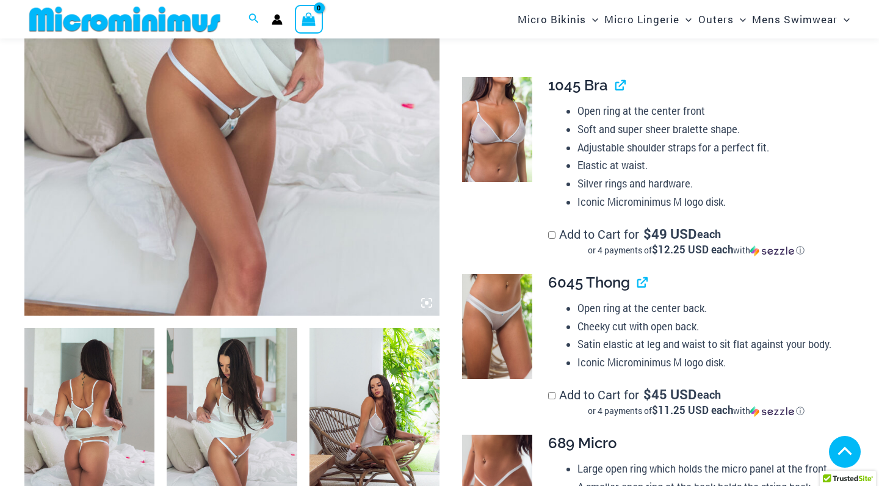
scroll to position [418, 0]
click at [91, 382] on img at bounding box center [89, 425] width 130 height 195
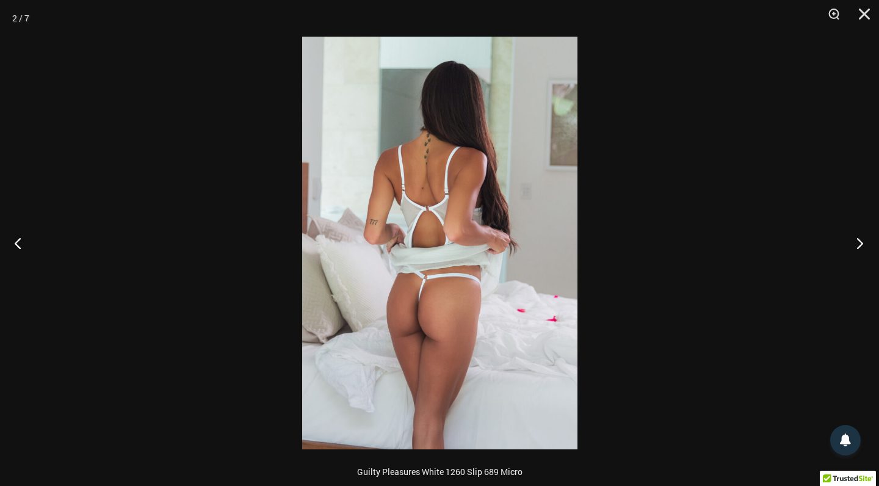
click at [857, 240] on button "Next" at bounding box center [856, 242] width 46 height 61
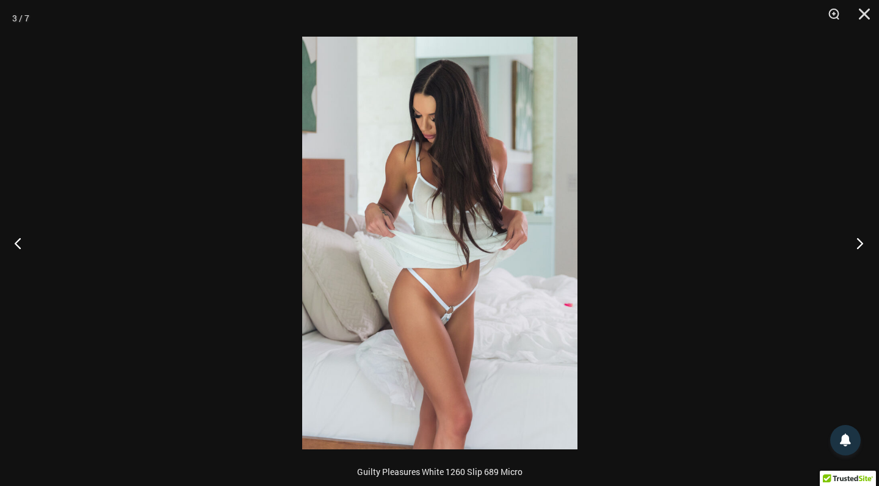
click at [857, 240] on button "Next" at bounding box center [856, 242] width 46 height 61
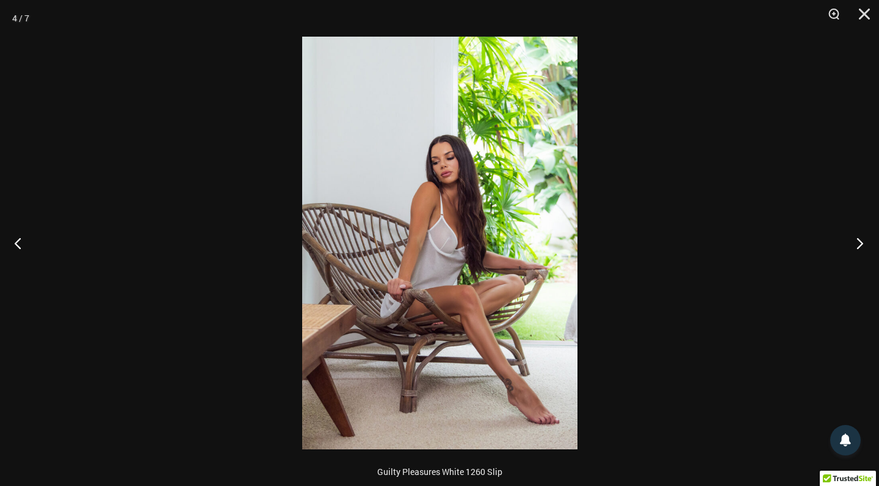
click at [861, 242] on button "Next" at bounding box center [856, 242] width 46 height 61
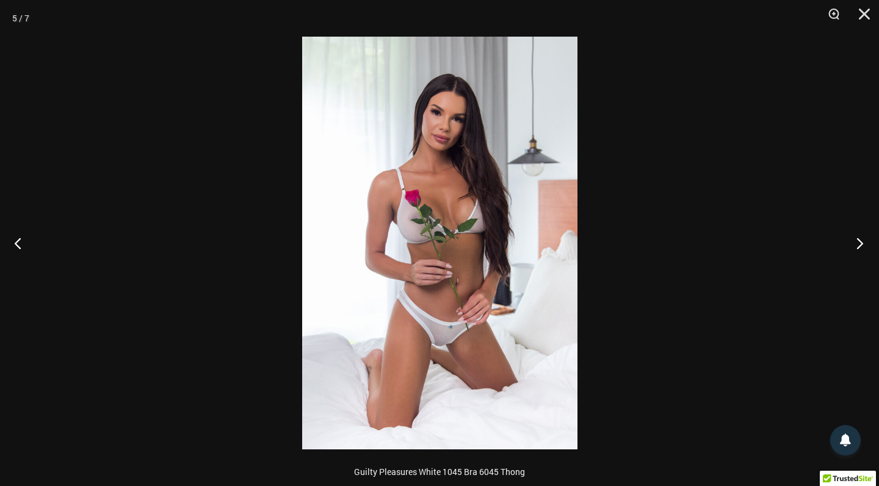
click at [861, 242] on button "Next" at bounding box center [856, 242] width 46 height 61
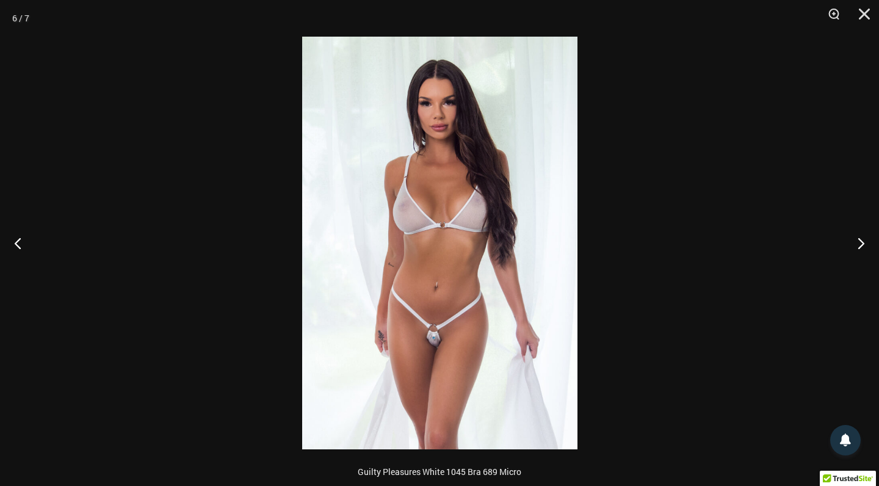
click at [431, 242] on img at bounding box center [439, 243] width 275 height 413
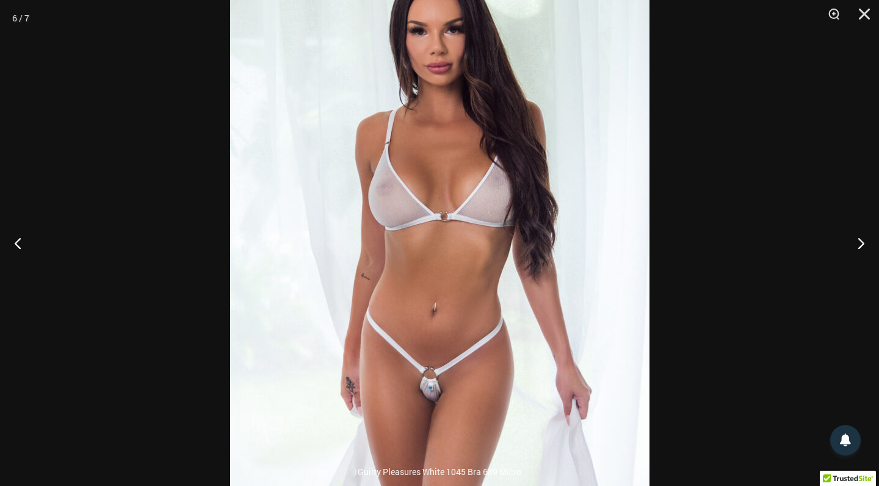
click at [431, 242] on img at bounding box center [439, 243] width 419 height 629
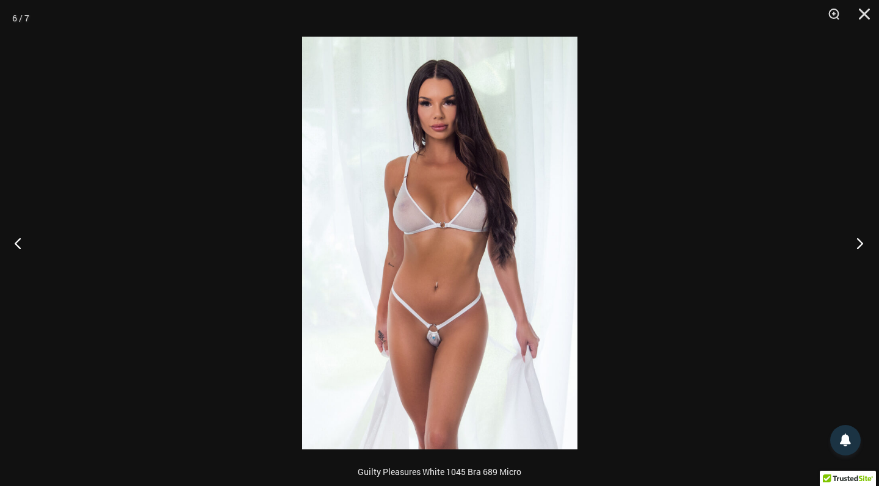
click at [860, 244] on button "Next" at bounding box center [856, 242] width 46 height 61
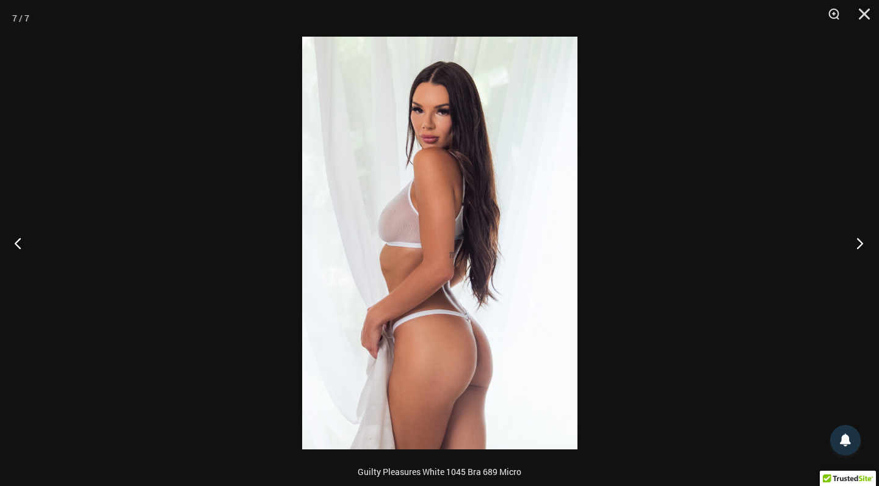
click at [860, 244] on button "Next" at bounding box center [856, 242] width 46 height 61
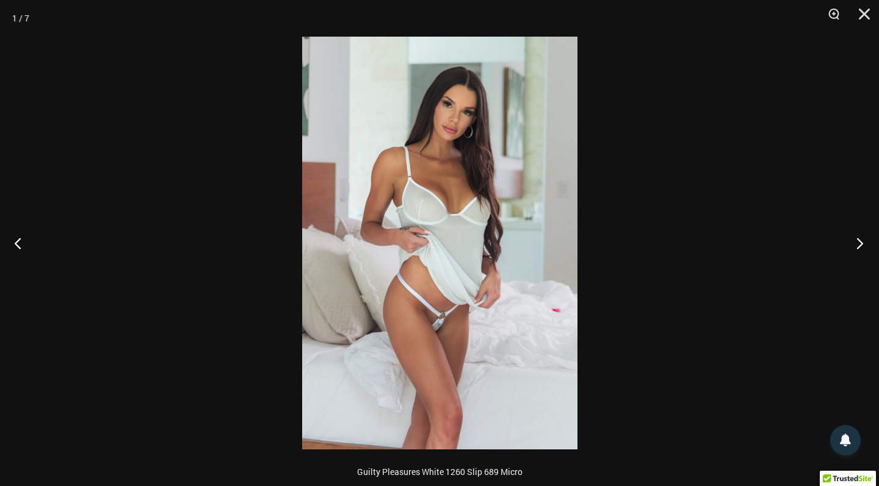
click at [860, 244] on button "Next" at bounding box center [856, 242] width 46 height 61
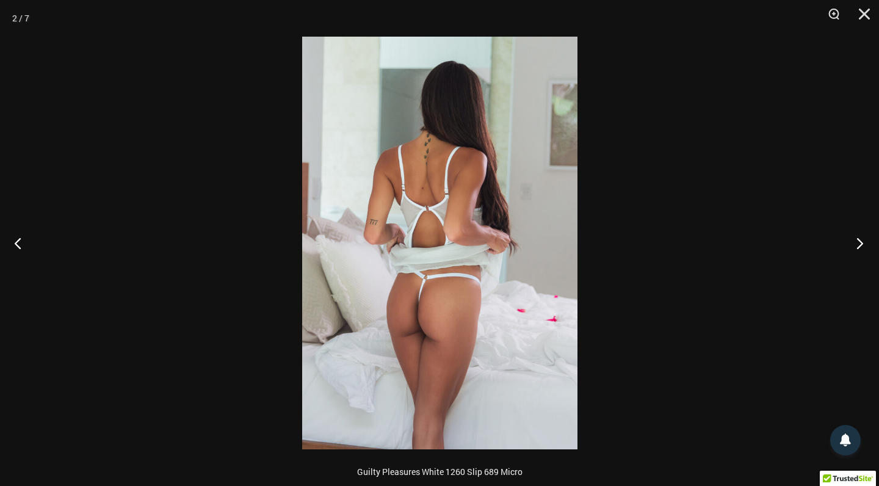
click at [860, 244] on button "Next" at bounding box center [856, 242] width 46 height 61
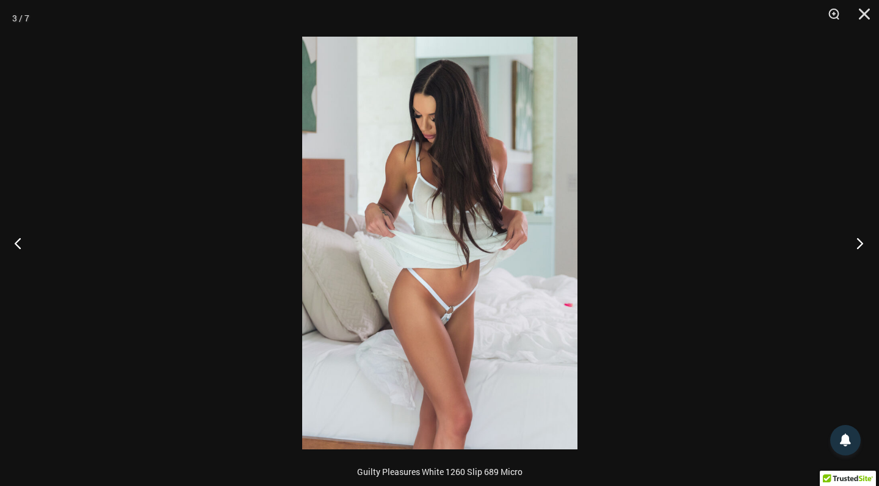
click at [860, 243] on button "Next" at bounding box center [856, 242] width 46 height 61
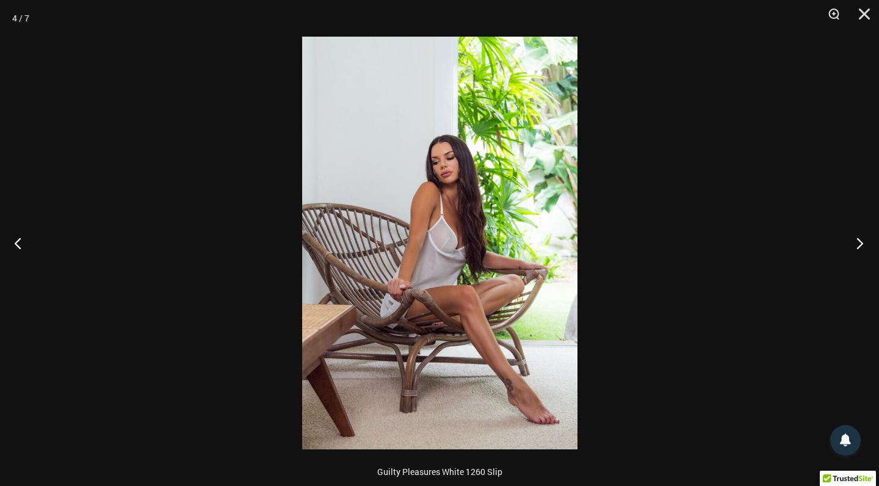
click at [860, 243] on button "Next" at bounding box center [856, 242] width 46 height 61
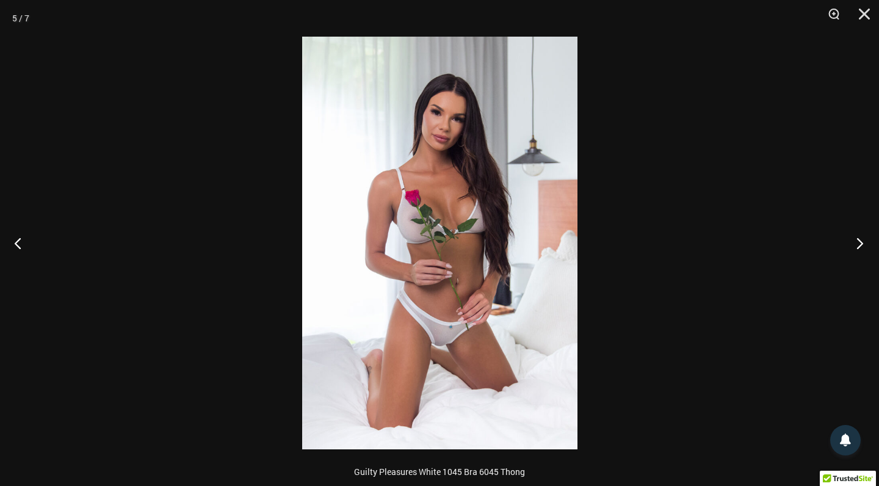
click at [860, 242] on button "Next" at bounding box center [856, 242] width 46 height 61
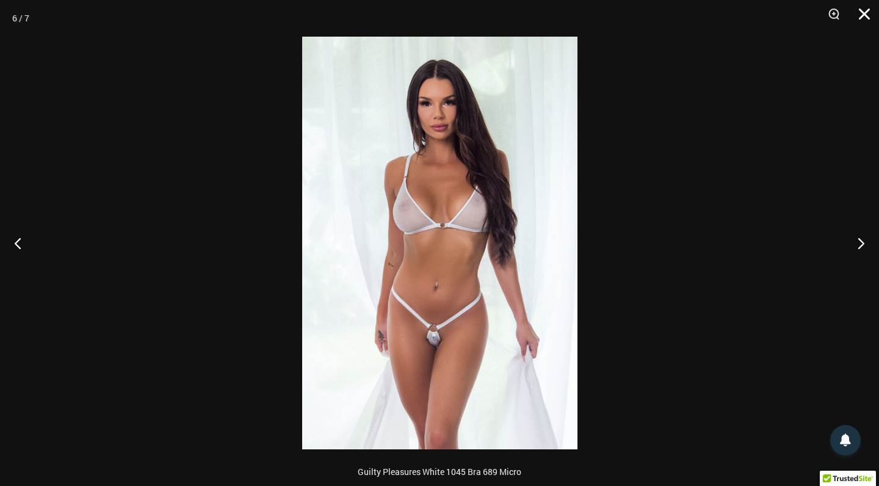
click at [864, 13] on button "Close" at bounding box center [860, 18] width 31 height 37
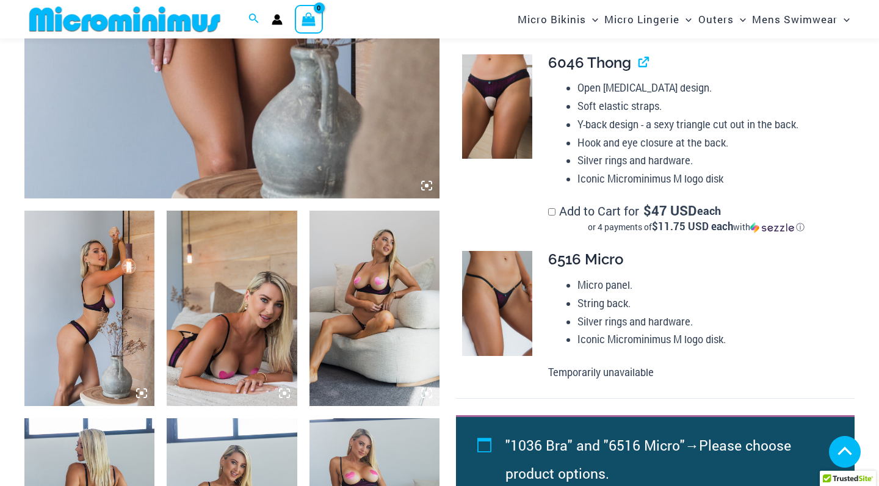
scroll to position [536, 0]
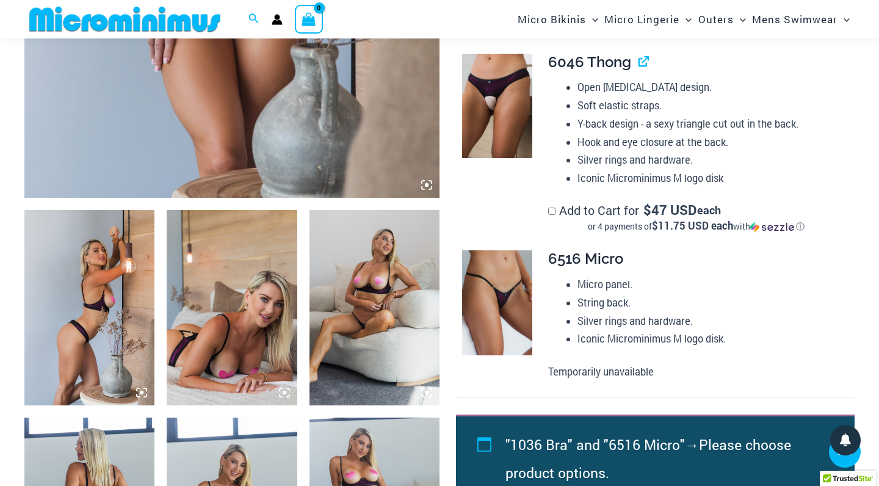
click at [85, 295] on img at bounding box center [89, 307] width 130 height 195
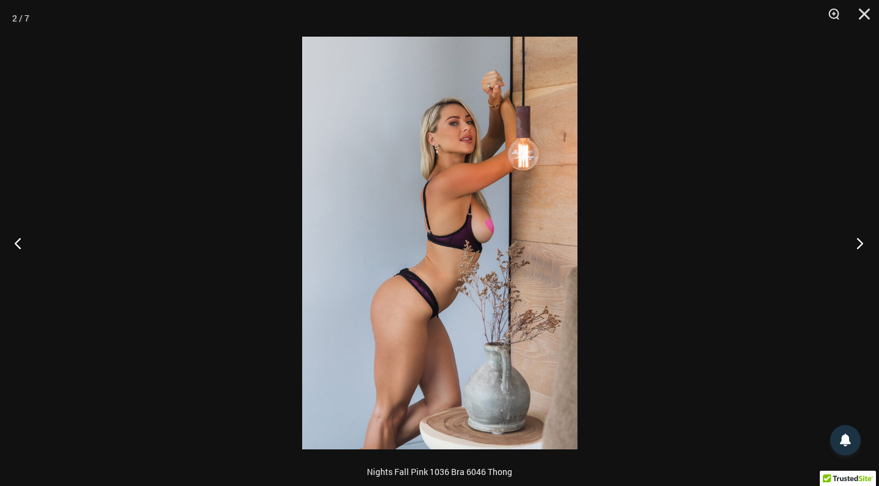
click at [859, 241] on button "Next" at bounding box center [856, 242] width 46 height 61
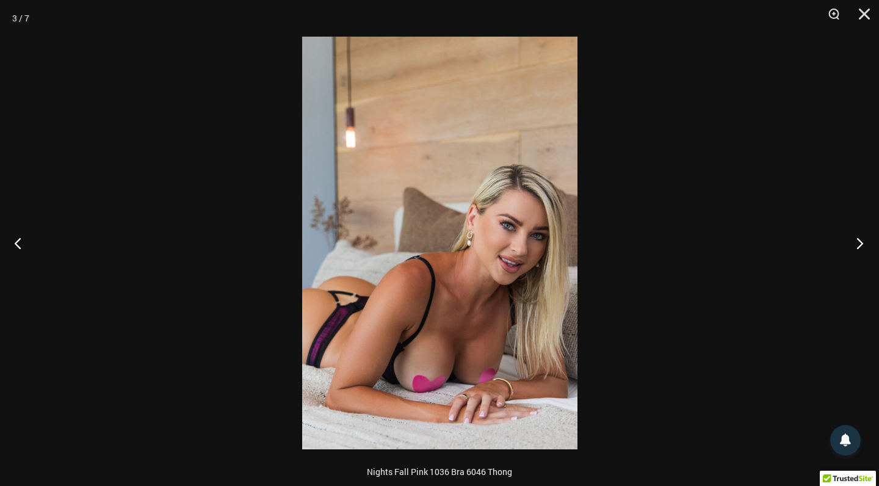
click at [859, 241] on button "Next" at bounding box center [856, 242] width 46 height 61
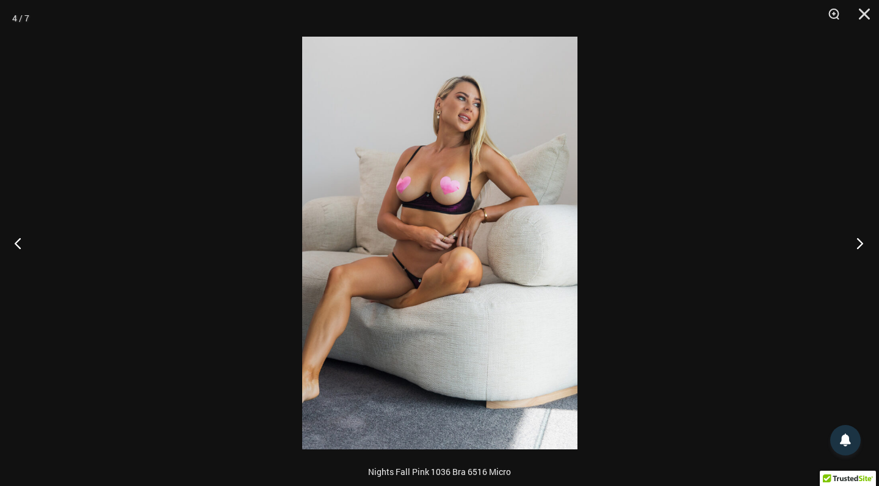
click at [859, 241] on button "Next" at bounding box center [856, 242] width 46 height 61
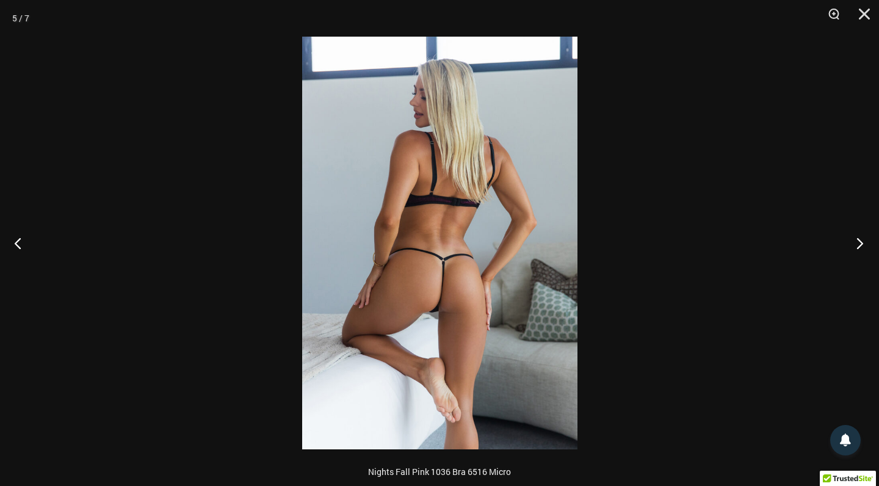
click at [859, 241] on button "Next" at bounding box center [856, 242] width 46 height 61
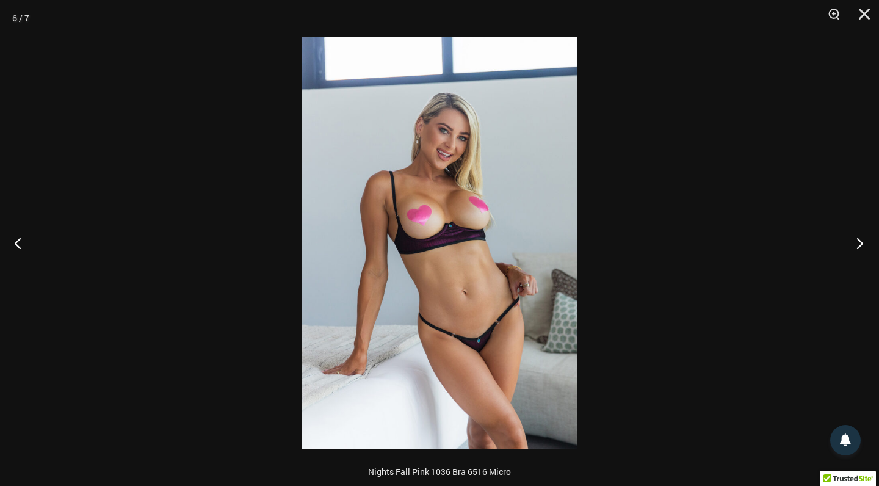
click at [859, 241] on button "Next" at bounding box center [856, 242] width 46 height 61
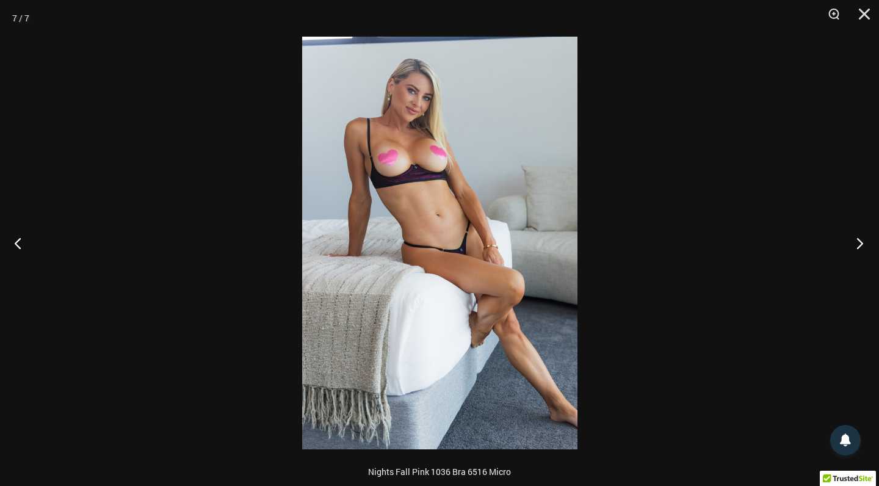
click at [859, 240] on button "Next" at bounding box center [856, 242] width 46 height 61
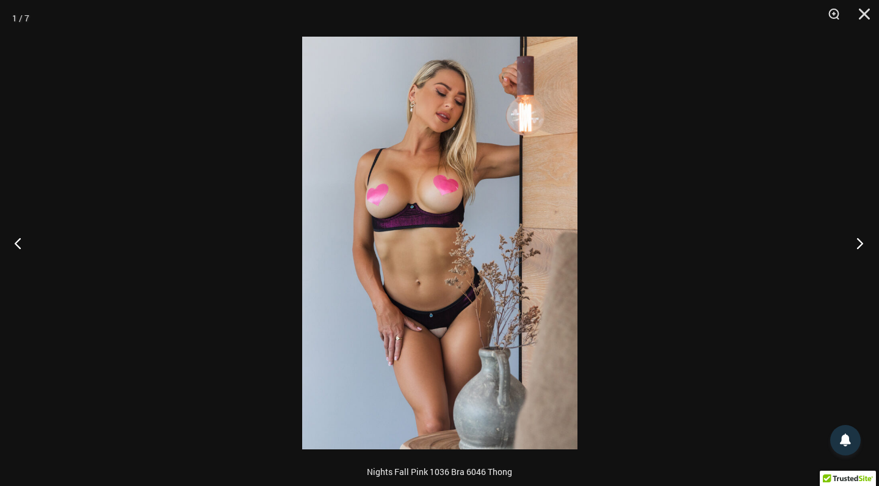
click at [859, 240] on button "Next" at bounding box center [856, 242] width 46 height 61
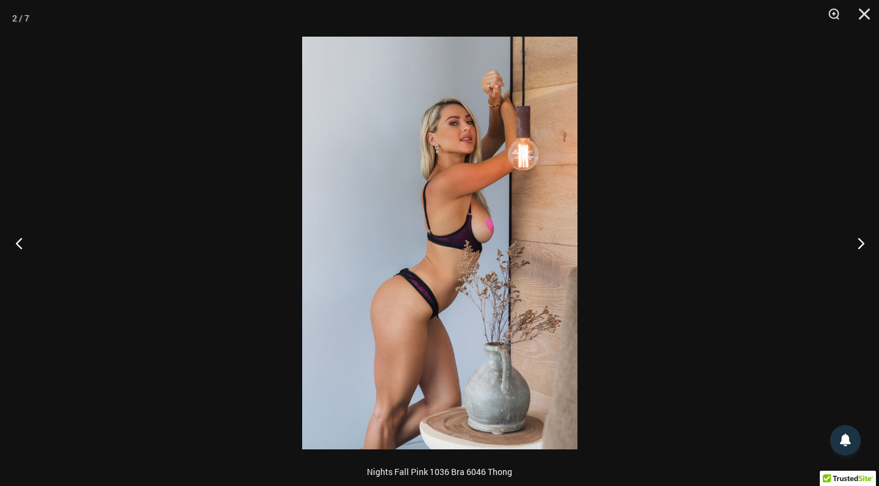
click at [18, 241] on button "Previous" at bounding box center [23, 242] width 46 height 61
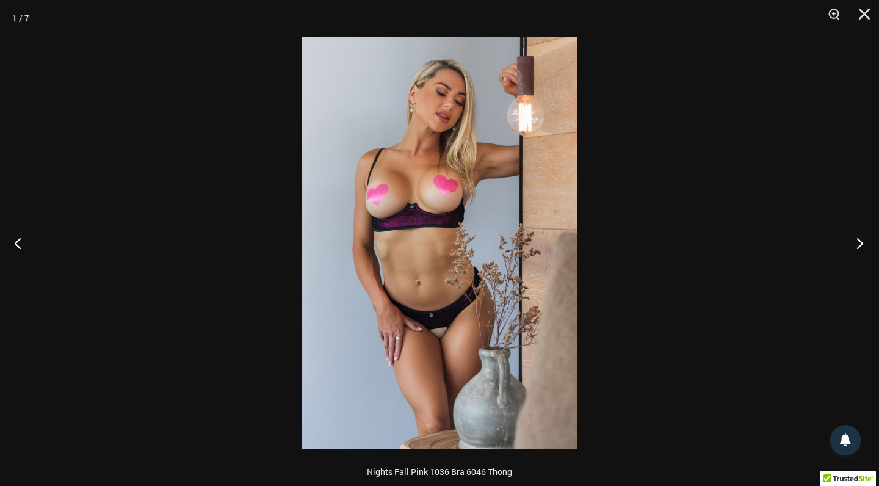
click at [861, 243] on button "Next" at bounding box center [856, 242] width 46 height 61
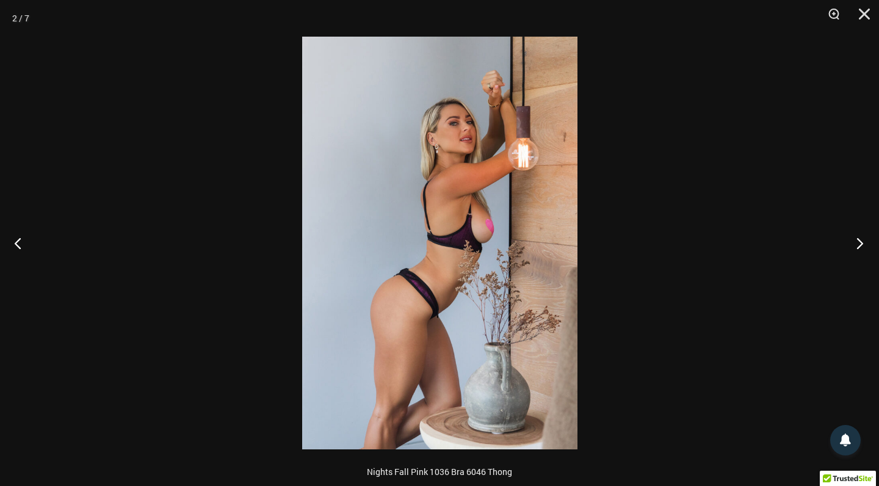
click at [861, 243] on button "Next" at bounding box center [856, 242] width 46 height 61
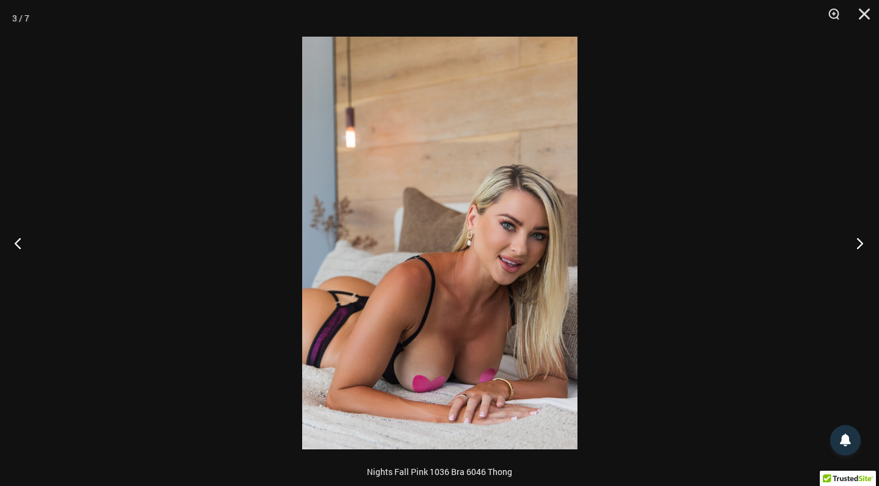
click at [861, 243] on button "Next" at bounding box center [856, 242] width 46 height 61
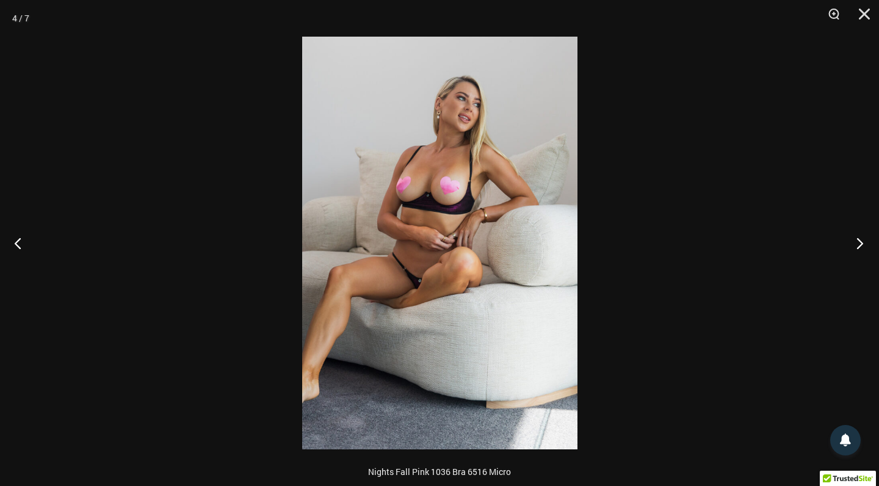
click at [861, 243] on button "Next" at bounding box center [856, 242] width 46 height 61
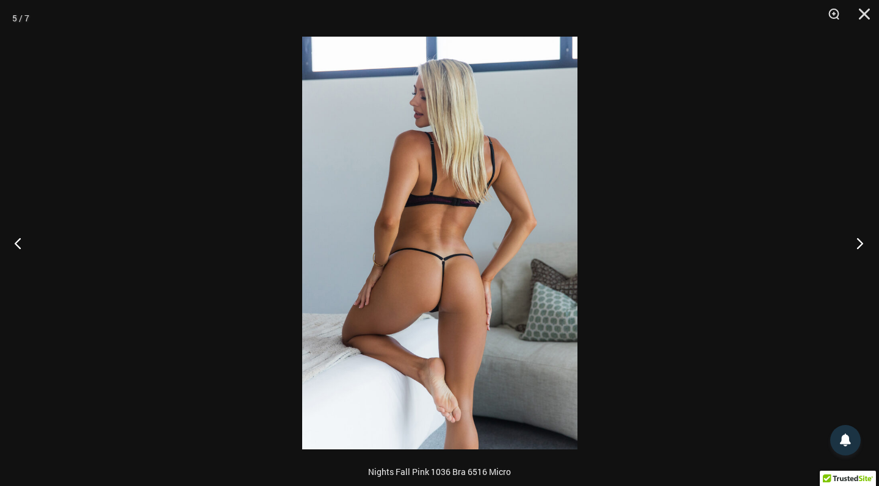
click at [861, 243] on button "Next" at bounding box center [856, 242] width 46 height 61
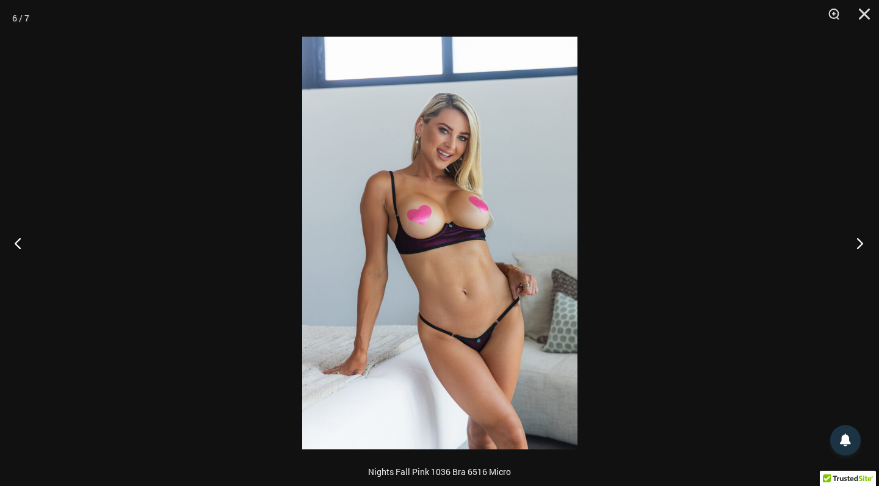
click at [858, 241] on button "Next" at bounding box center [856, 242] width 46 height 61
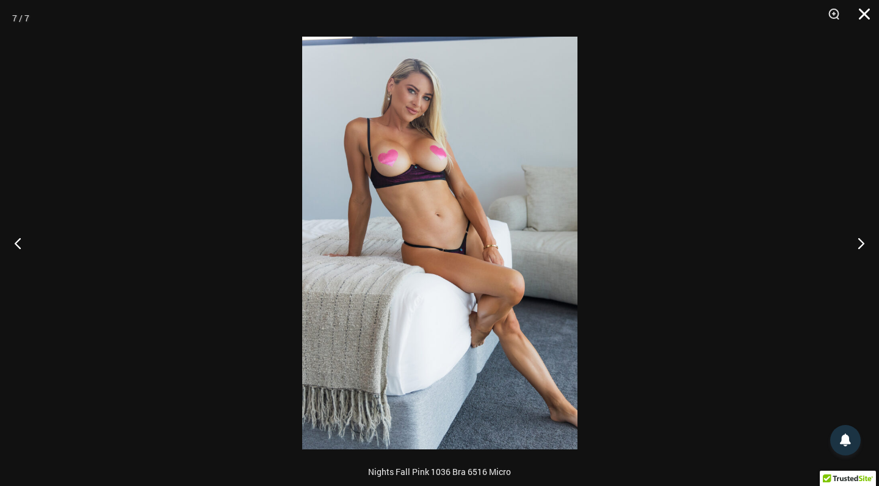
click at [859, 12] on button "Close" at bounding box center [860, 18] width 31 height 37
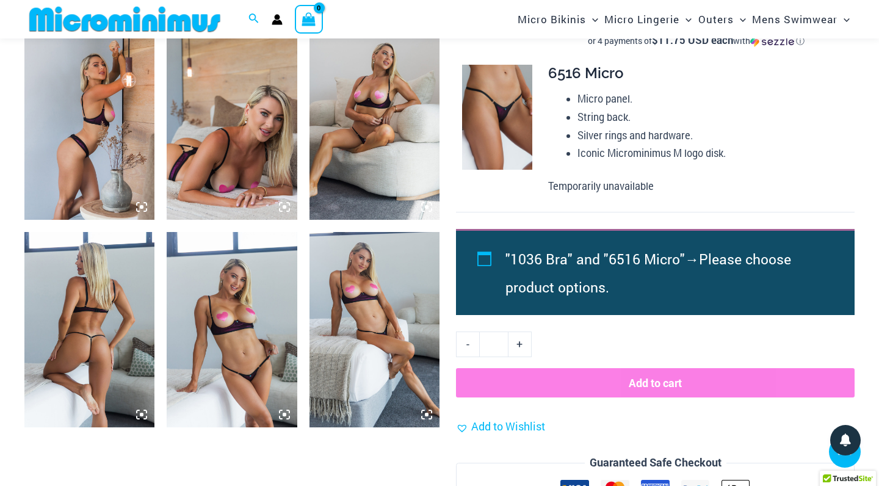
scroll to position [745, 0]
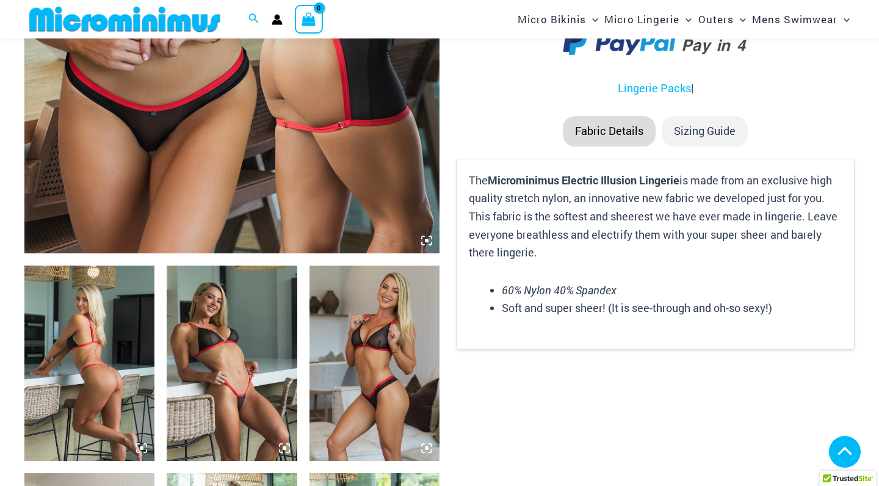
scroll to position [482, 0]
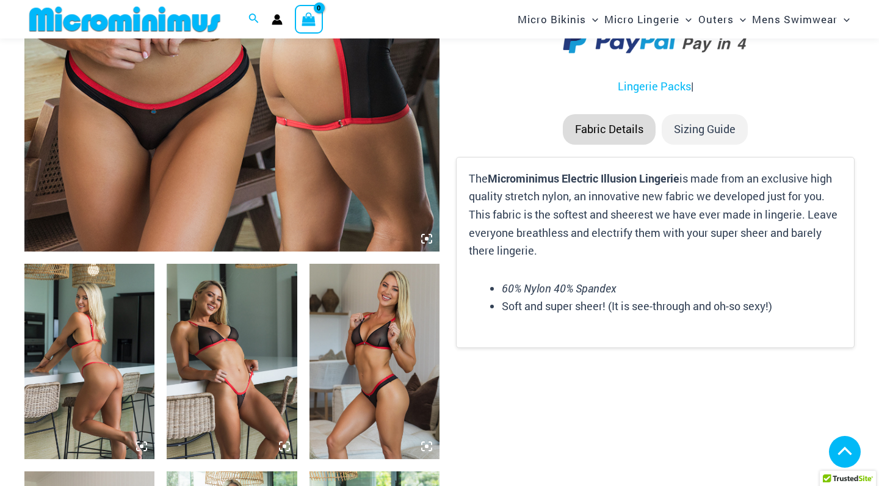
click at [109, 307] on img at bounding box center [89, 361] width 130 height 195
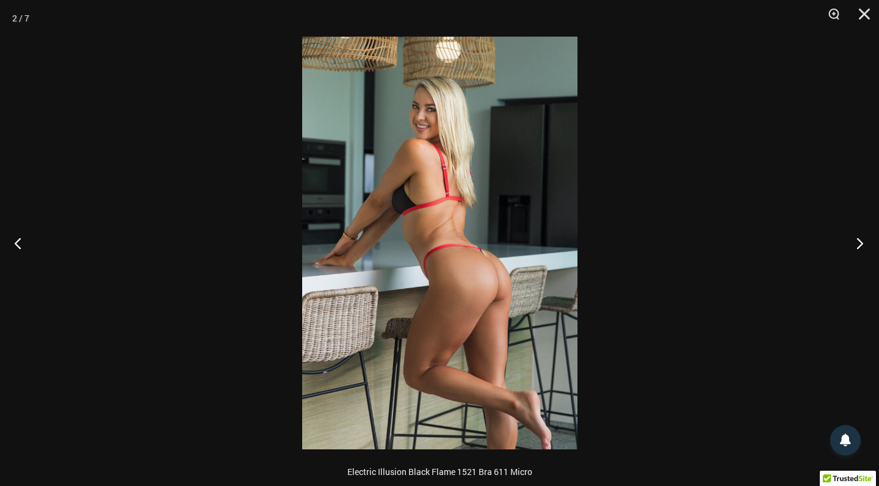
click at [859, 244] on button "Next" at bounding box center [856, 242] width 46 height 61
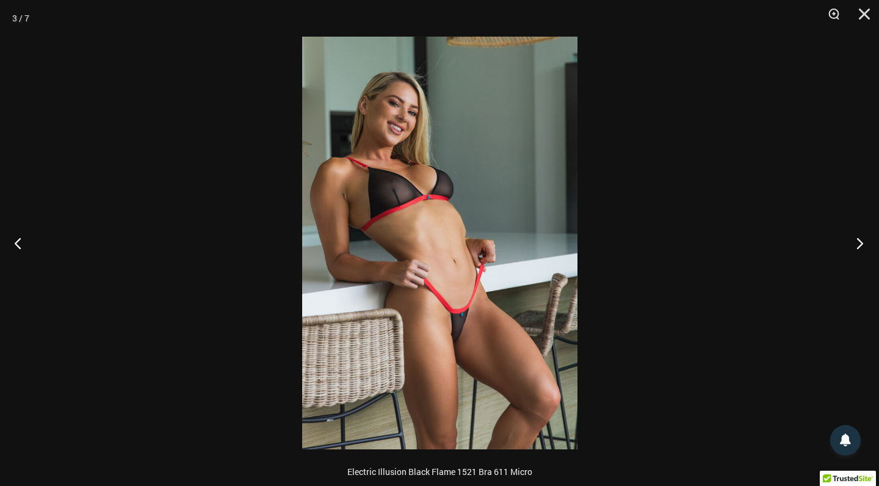
click at [859, 243] on button "Next" at bounding box center [856, 242] width 46 height 61
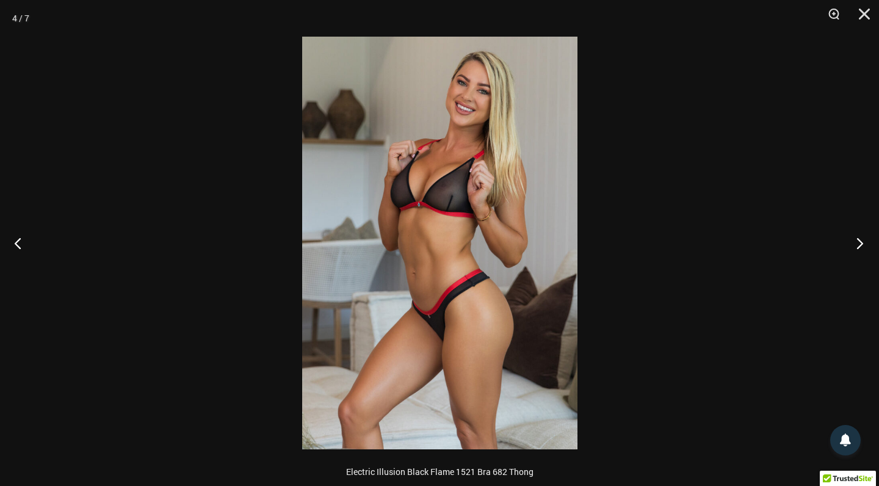
click at [859, 243] on button "Next" at bounding box center [856, 242] width 46 height 61
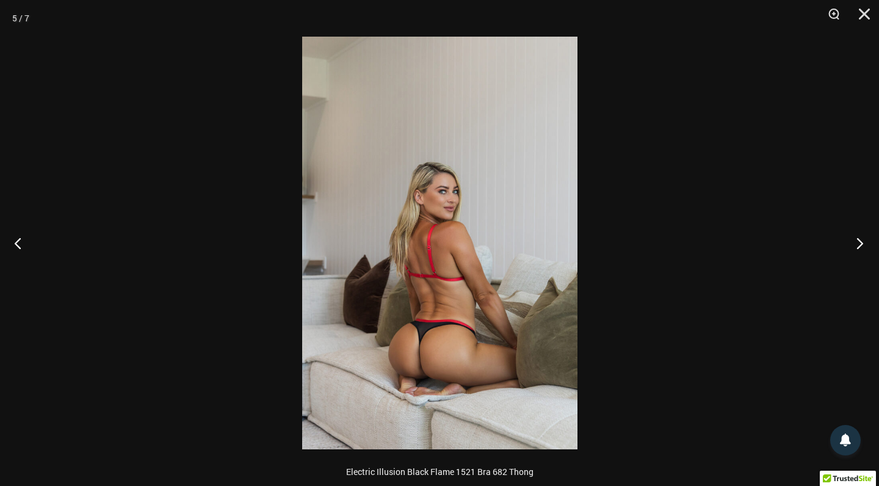
click at [859, 243] on button "Next" at bounding box center [856, 242] width 46 height 61
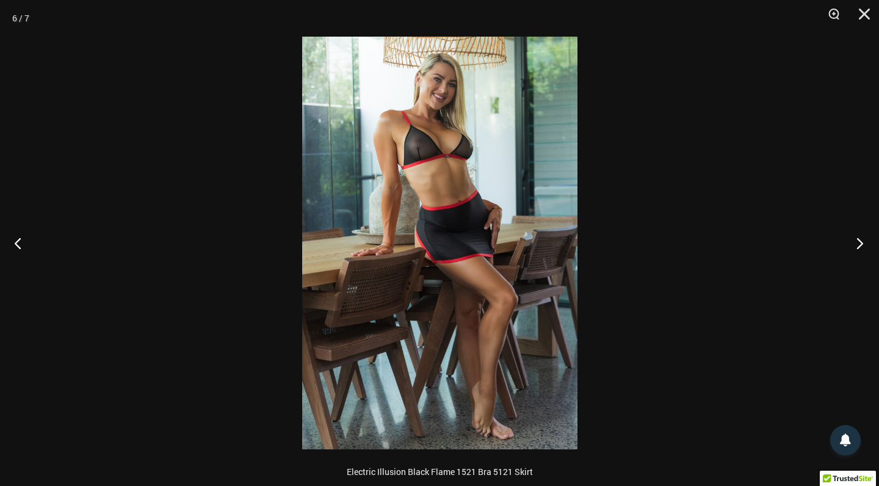
click at [860, 243] on button "Next" at bounding box center [856, 242] width 46 height 61
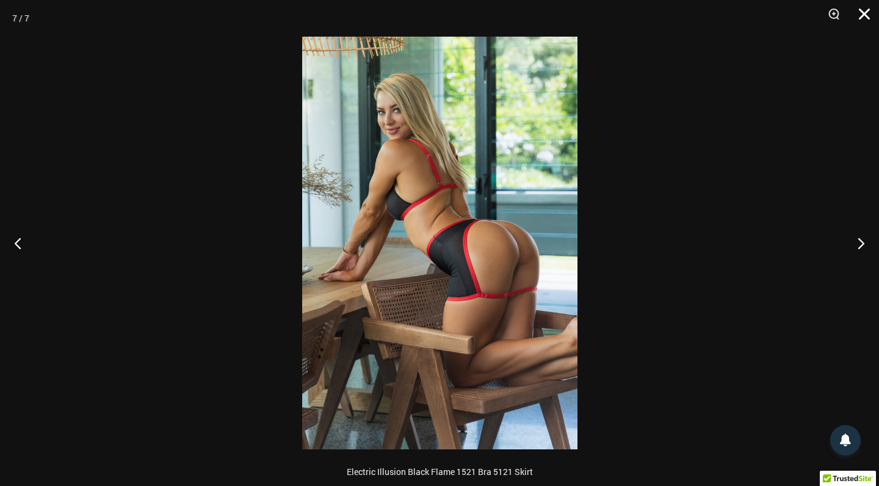
click at [860, 13] on button "Close" at bounding box center [860, 18] width 31 height 37
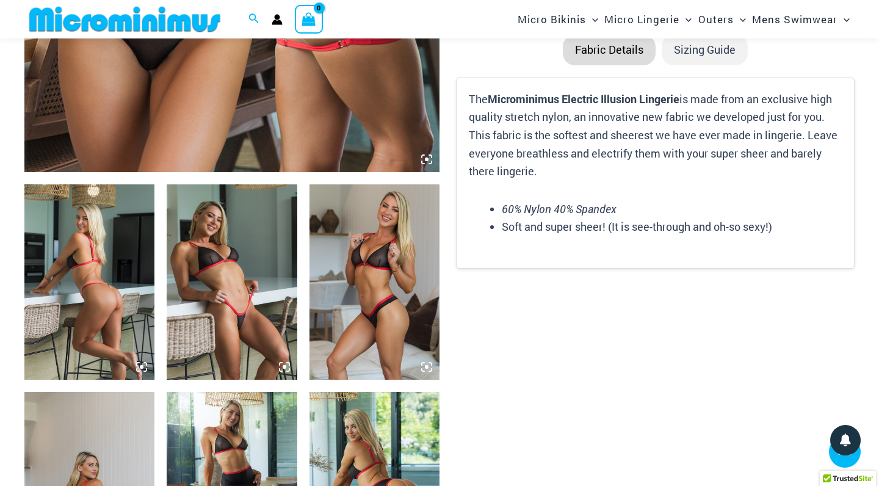
scroll to position [558, 0]
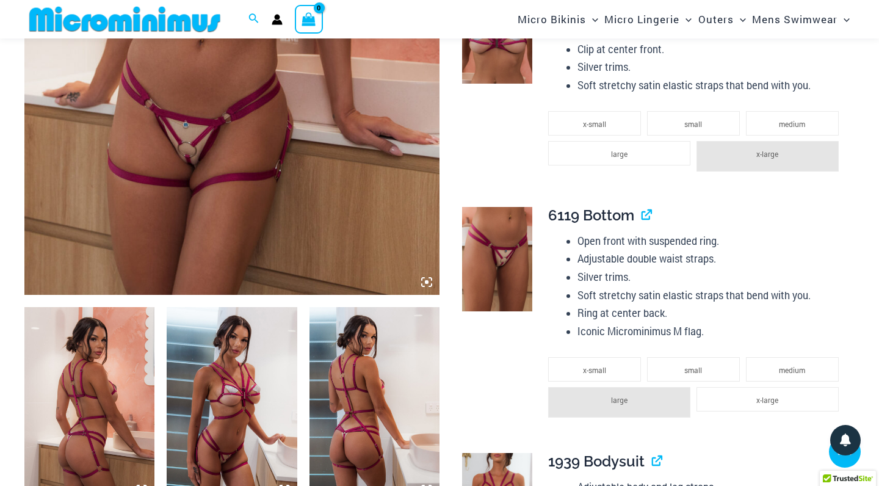
scroll to position [514, 0]
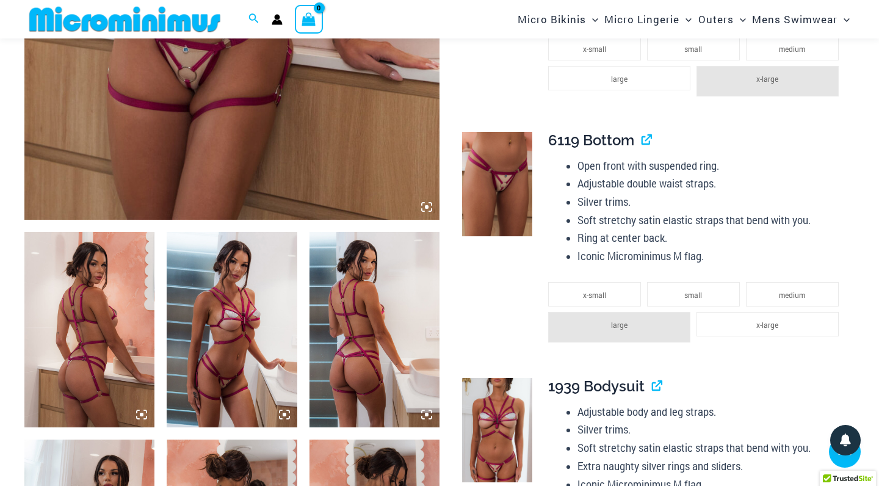
click at [110, 271] on img at bounding box center [89, 329] width 130 height 195
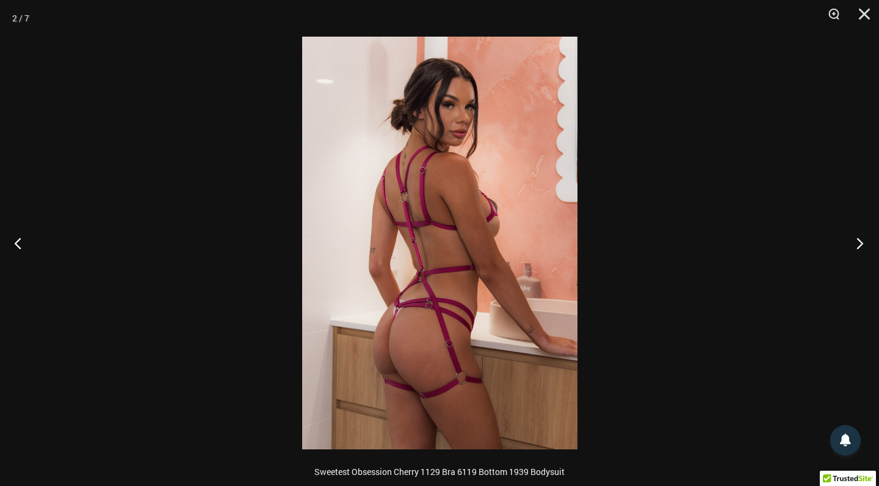
click at [858, 239] on button "Next" at bounding box center [856, 242] width 46 height 61
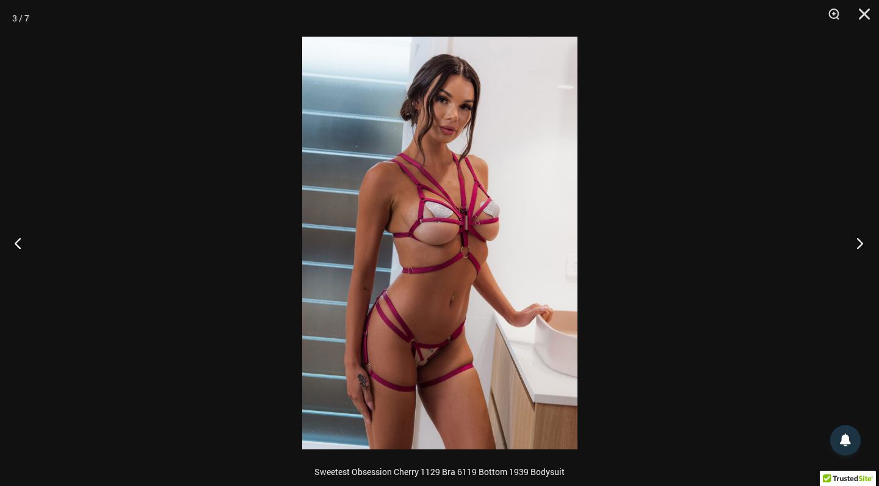
click at [858, 239] on button "Next" at bounding box center [856, 242] width 46 height 61
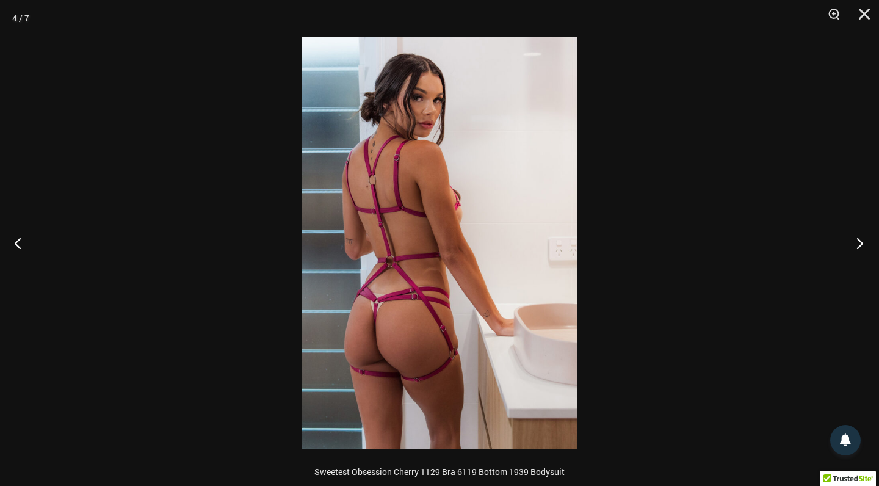
click at [858, 239] on button "Next" at bounding box center [856, 242] width 46 height 61
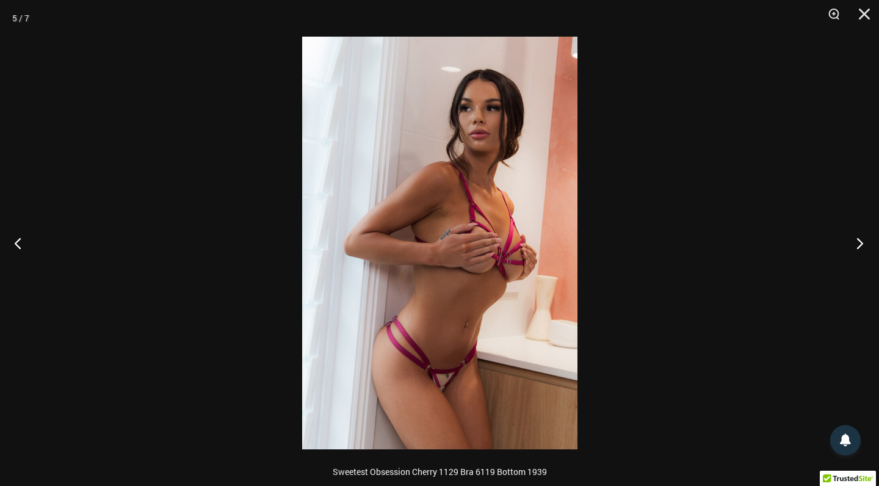
click at [858, 239] on button "Next" at bounding box center [856, 242] width 46 height 61
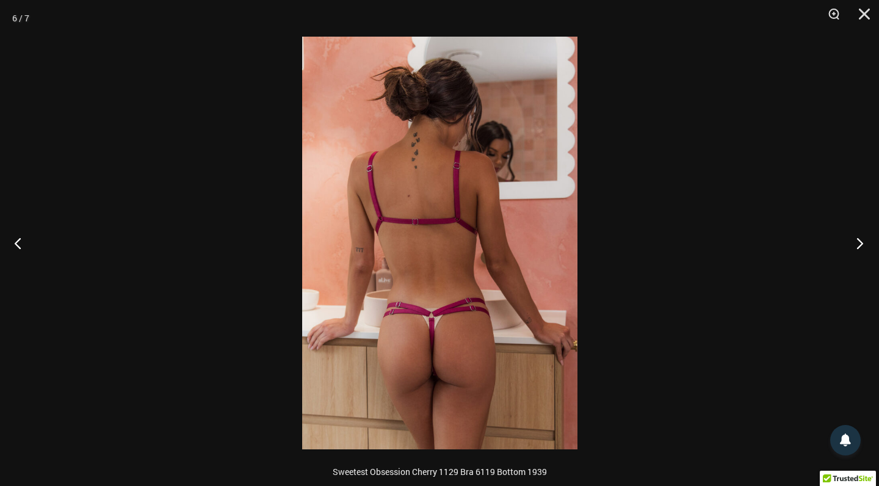
click at [858, 239] on button "Next" at bounding box center [856, 242] width 46 height 61
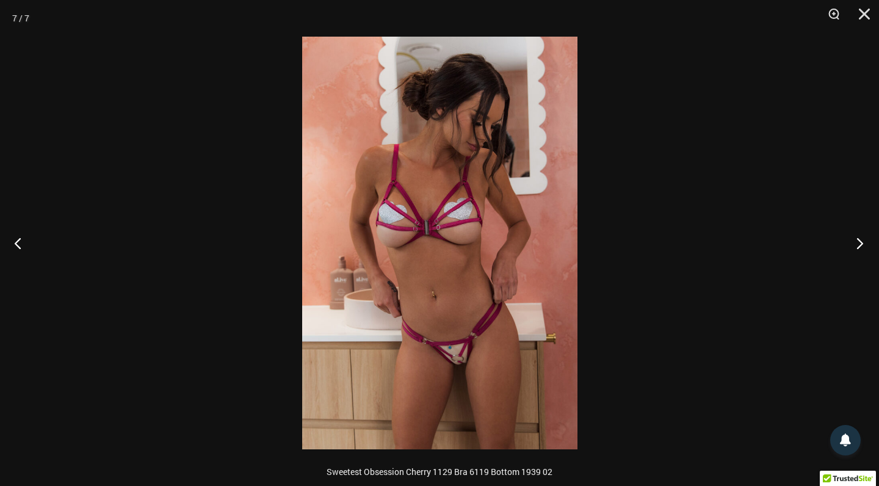
click at [858, 239] on button "Next" at bounding box center [856, 242] width 46 height 61
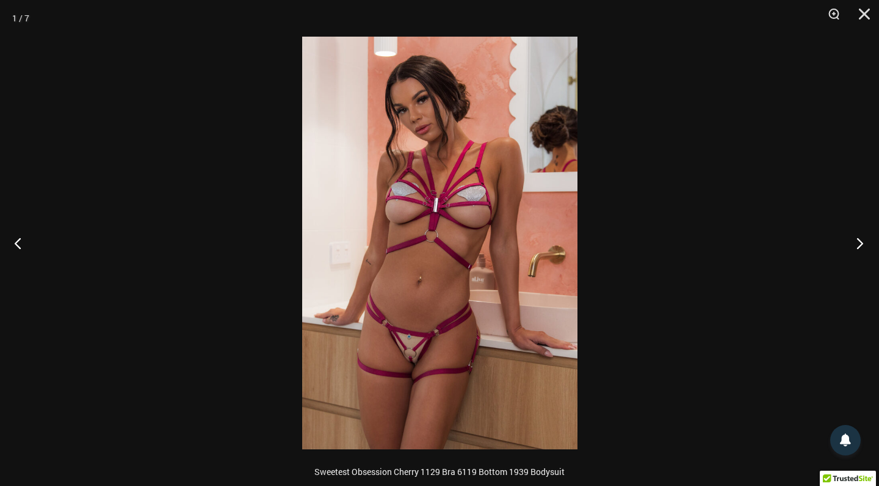
click at [858, 239] on button "Next" at bounding box center [856, 242] width 46 height 61
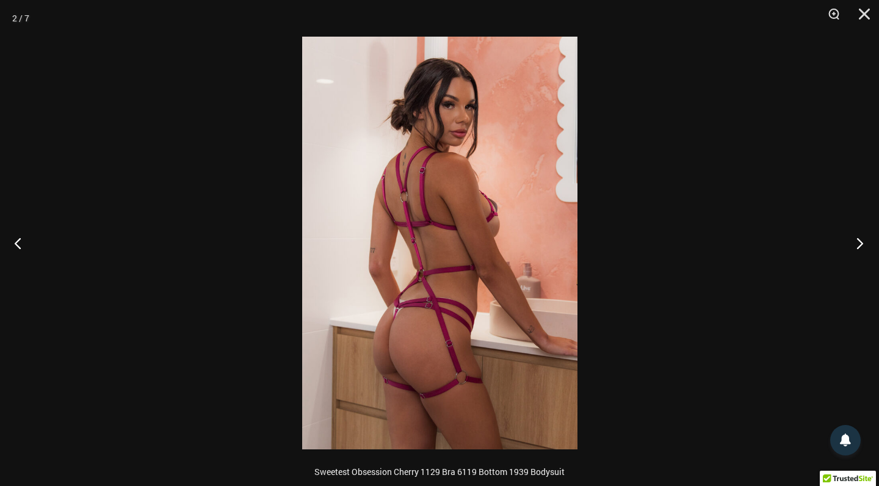
click at [858, 239] on button "Next" at bounding box center [856, 242] width 46 height 61
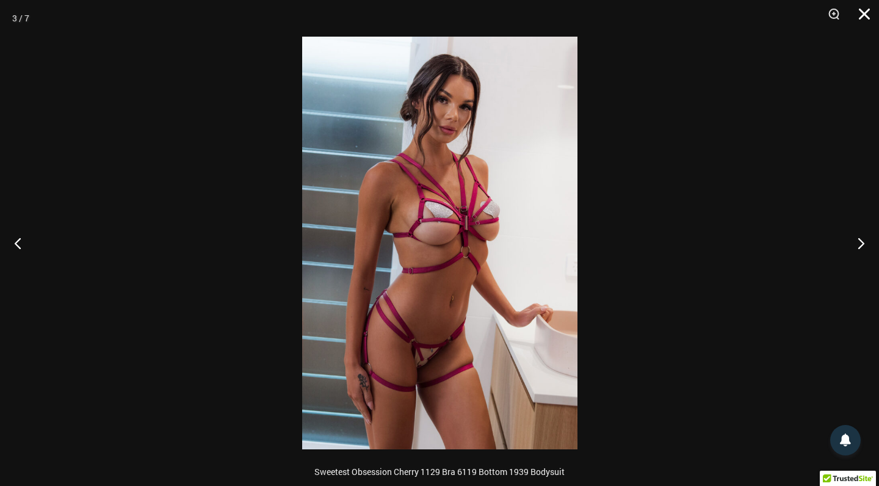
click at [862, 14] on button "Close" at bounding box center [860, 18] width 31 height 37
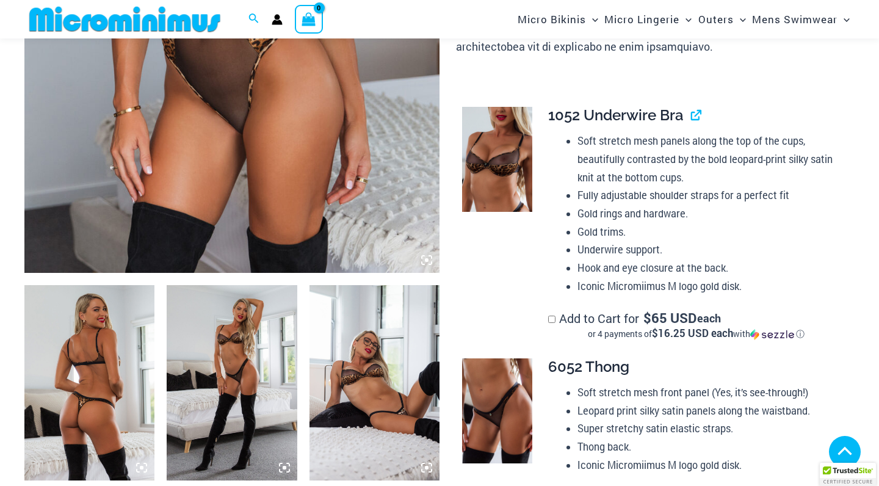
scroll to position [470, 0]
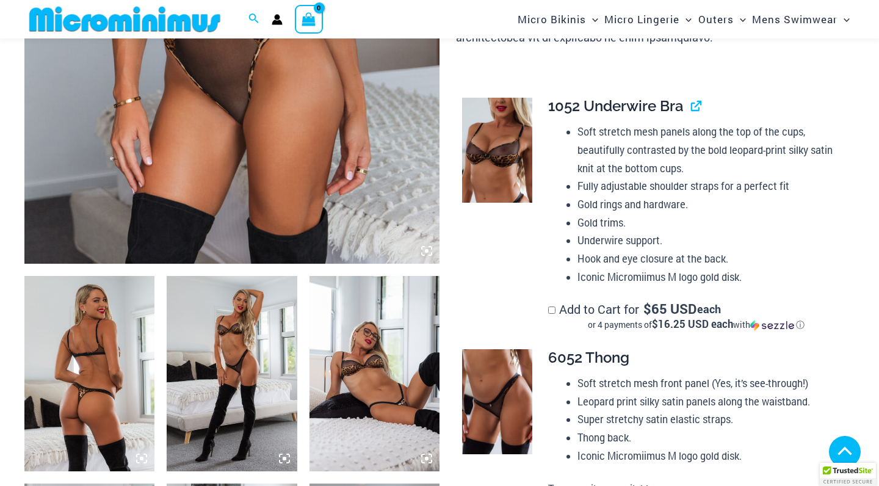
click at [95, 350] on img at bounding box center [89, 373] width 130 height 195
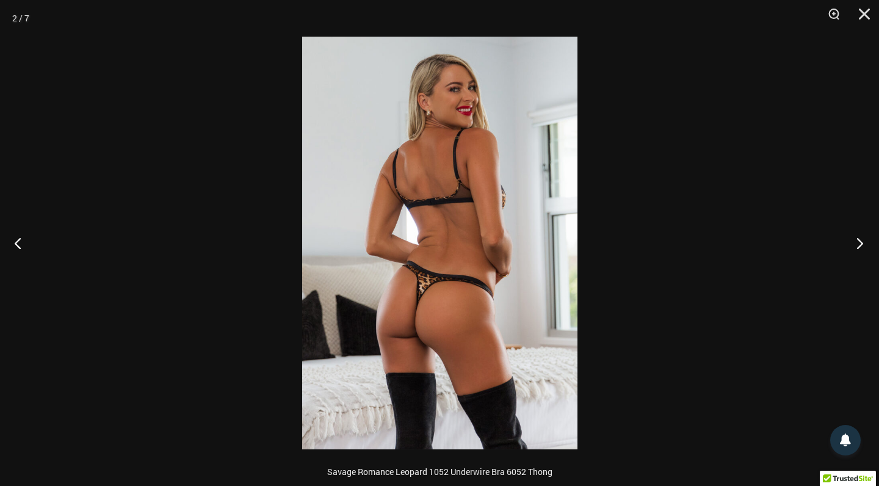
click at [858, 241] on button "Next" at bounding box center [856, 242] width 46 height 61
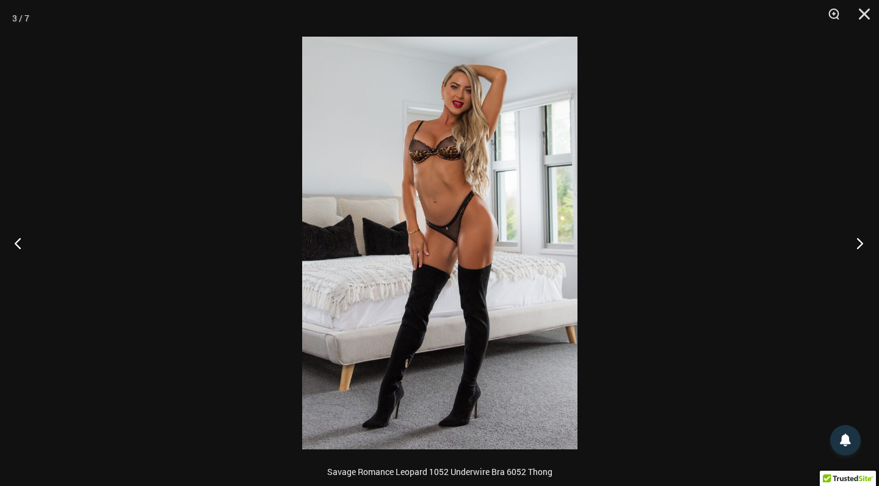
click at [858, 241] on button "Next" at bounding box center [856, 242] width 46 height 61
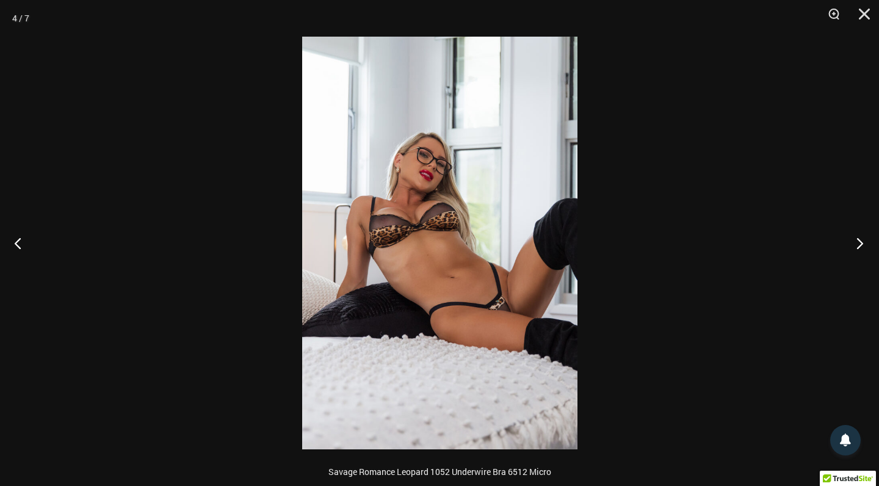
click at [858, 241] on button "Next" at bounding box center [856, 242] width 46 height 61
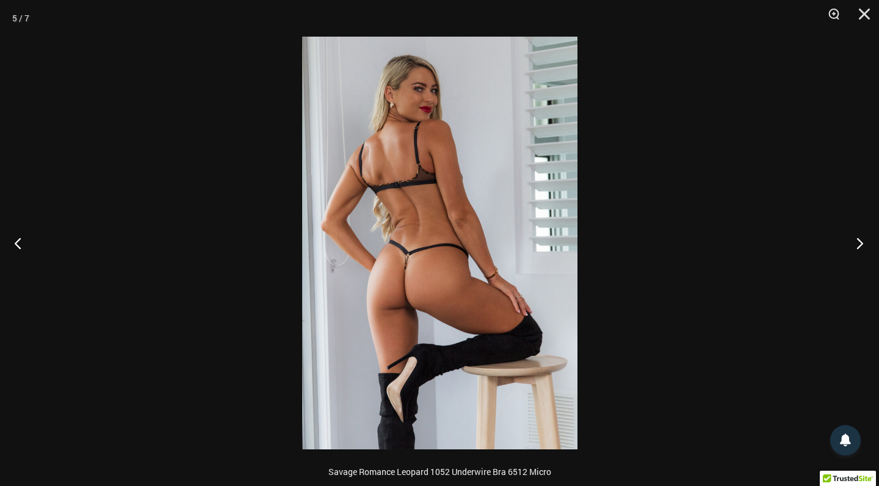
click at [858, 241] on button "Next" at bounding box center [856, 242] width 46 height 61
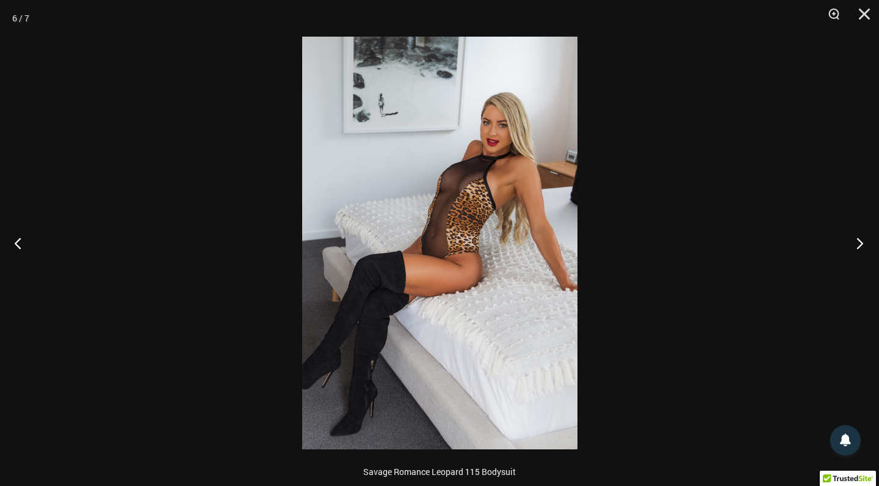
click at [859, 241] on button "Next" at bounding box center [856, 242] width 46 height 61
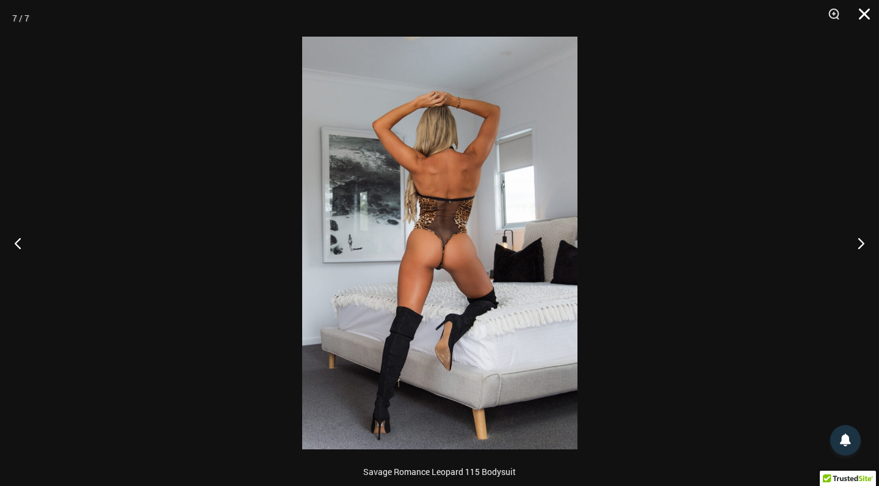
click at [863, 16] on button "Close" at bounding box center [860, 18] width 31 height 37
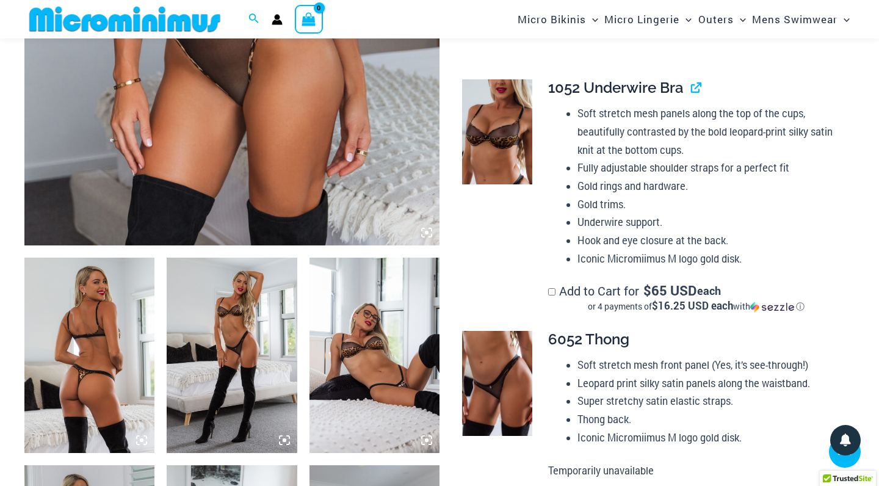
scroll to position [468, 0]
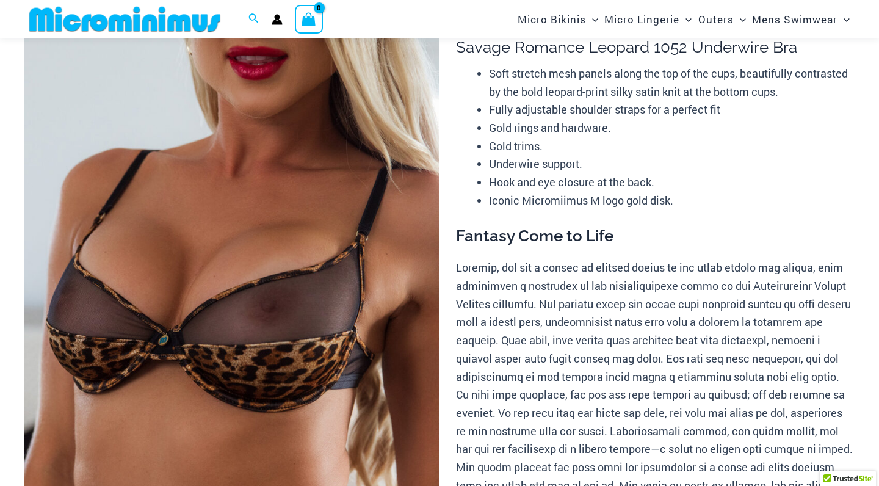
scroll to position [130, 0]
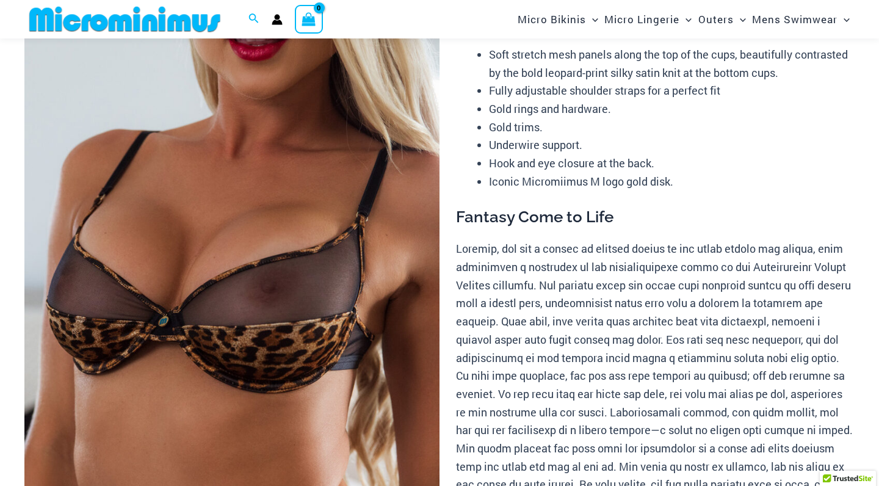
click at [290, 296] on img at bounding box center [231, 292] width 415 height 623
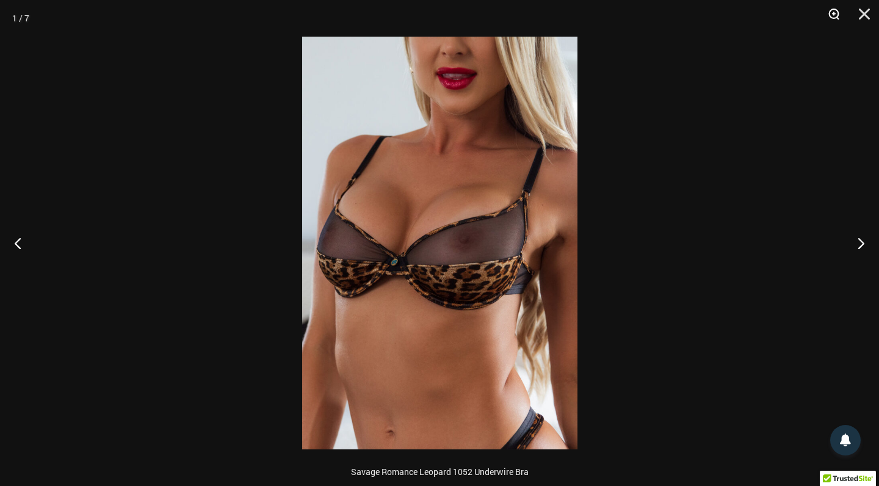
click at [834, 13] on button "Zoom" at bounding box center [829, 18] width 31 height 37
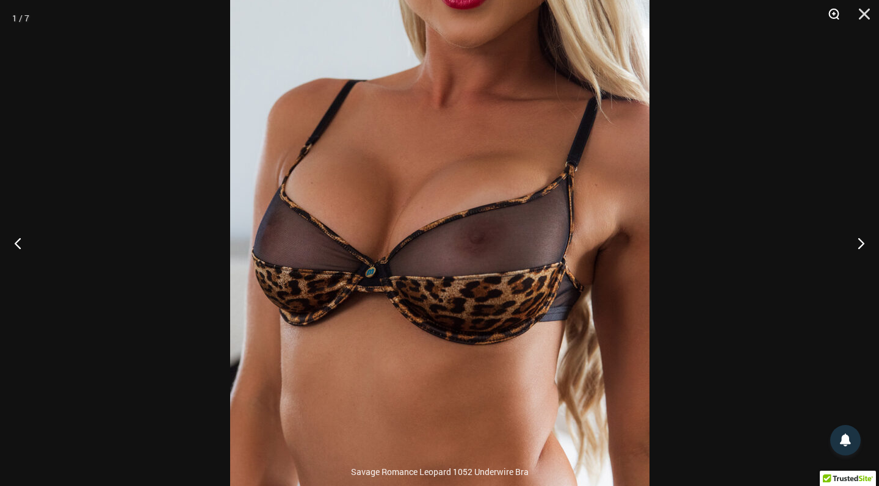
click at [834, 13] on button "Zoom" at bounding box center [829, 18] width 31 height 37
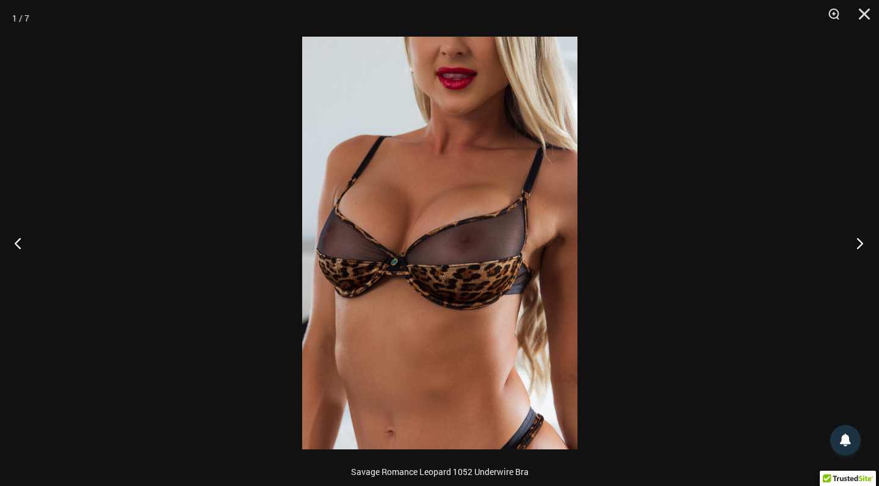
click at [859, 241] on button "Next" at bounding box center [856, 242] width 46 height 61
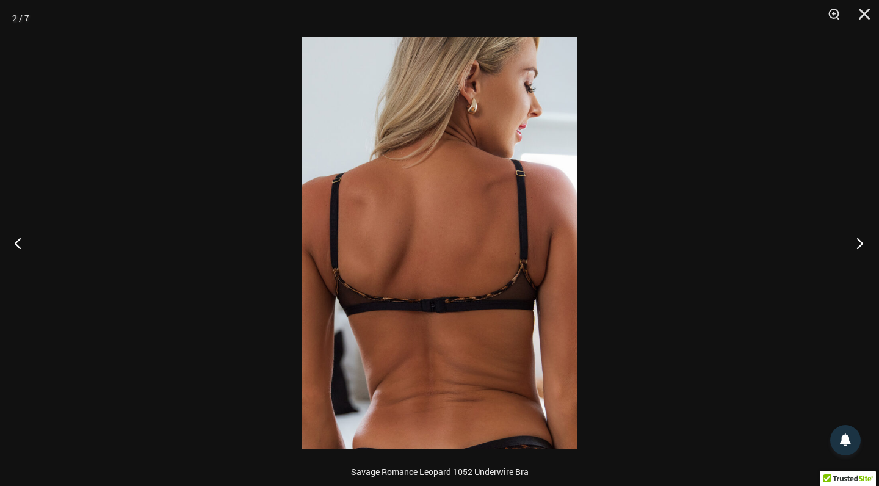
click at [859, 241] on button "Next" at bounding box center [856, 242] width 46 height 61
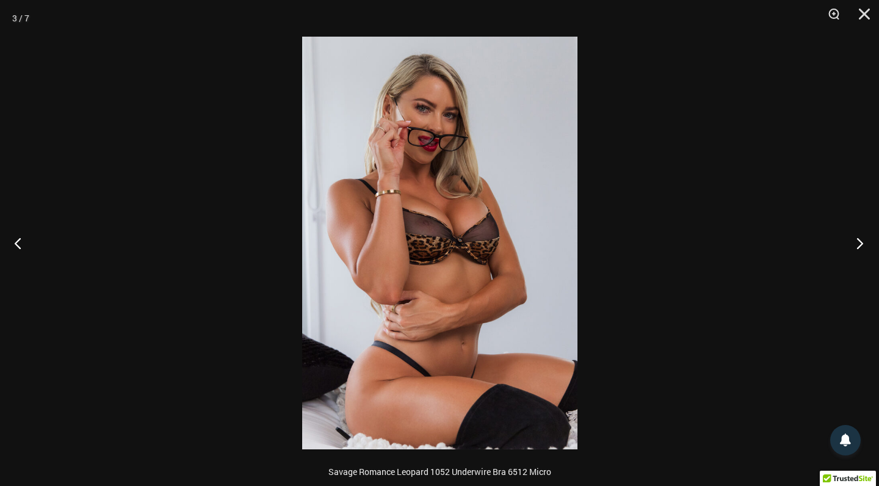
click at [859, 241] on button "Next" at bounding box center [856, 242] width 46 height 61
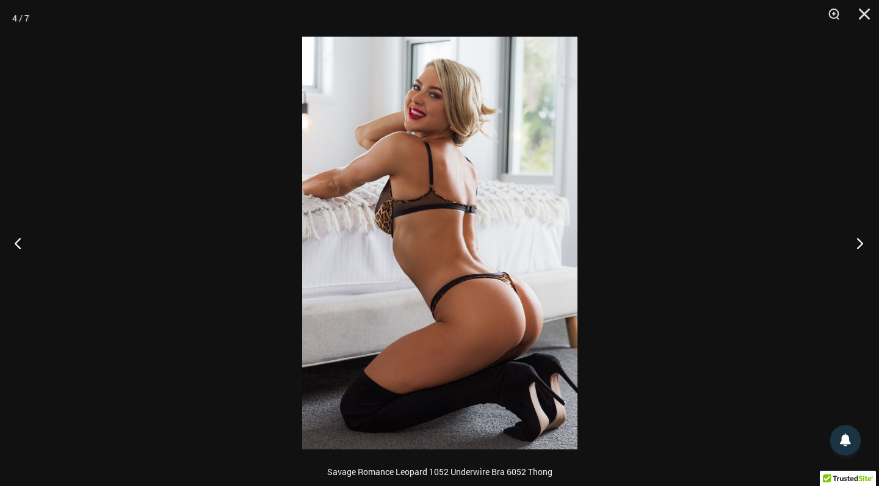
click at [859, 241] on button "Next" at bounding box center [856, 242] width 46 height 61
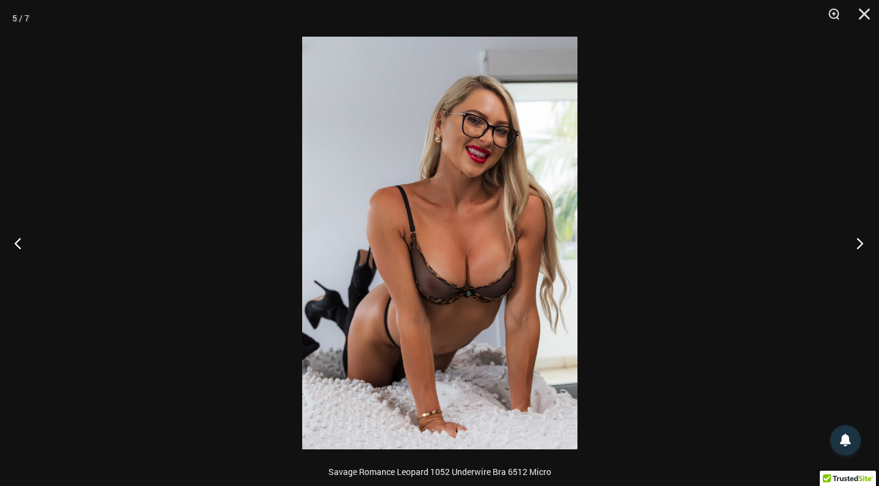
click at [859, 241] on button "Next" at bounding box center [856, 242] width 46 height 61
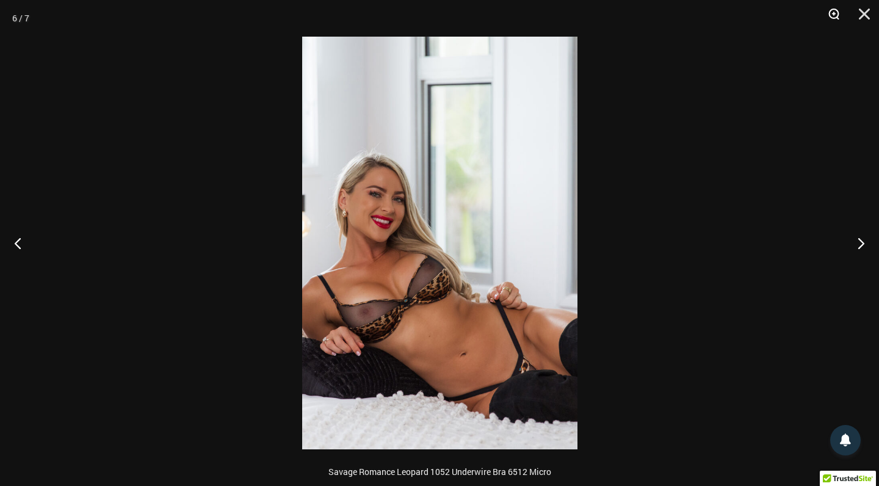
click at [834, 16] on button "Zoom" at bounding box center [829, 18] width 31 height 37
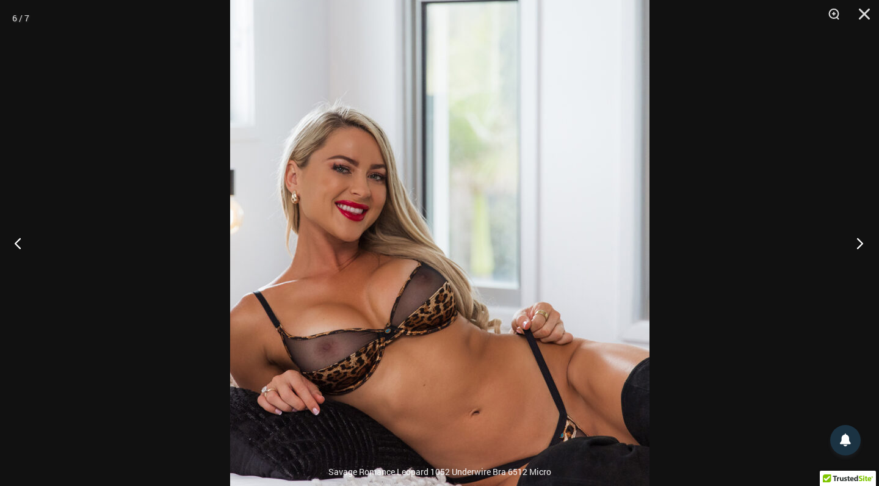
click at [861, 243] on button "Next" at bounding box center [856, 242] width 46 height 61
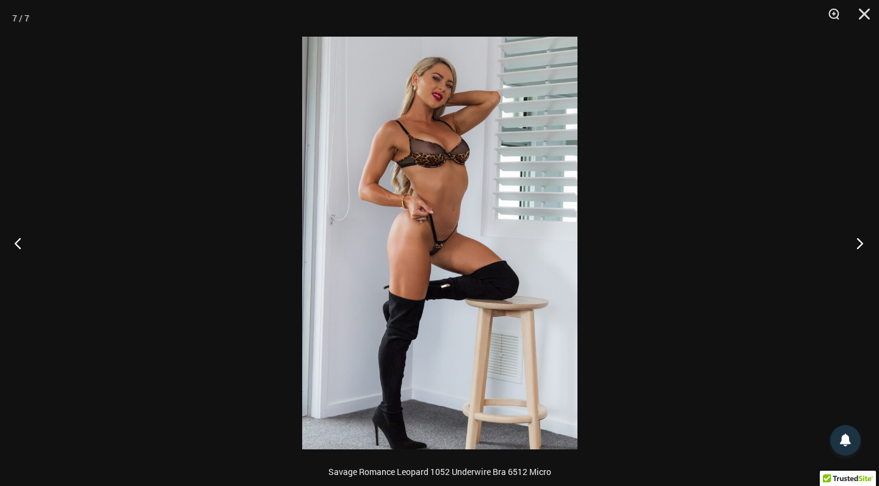
click at [861, 243] on button "Next" at bounding box center [856, 242] width 46 height 61
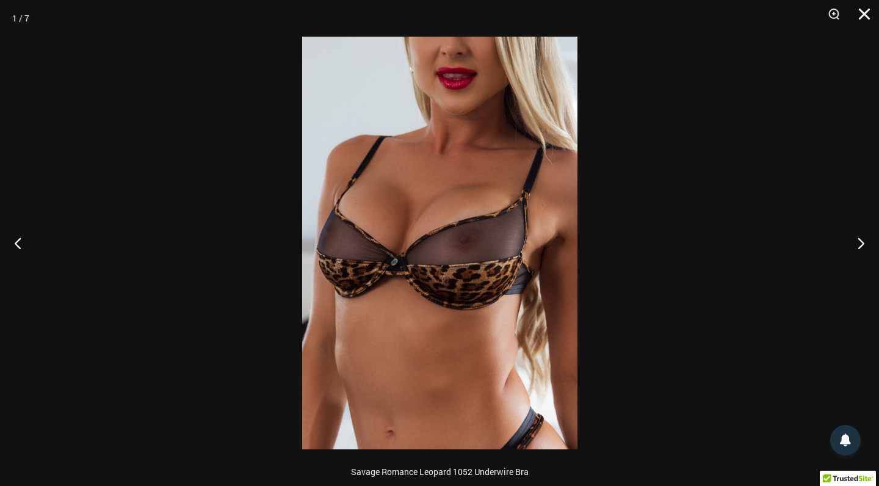
click at [864, 10] on button "Close" at bounding box center [860, 18] width 31 height 37
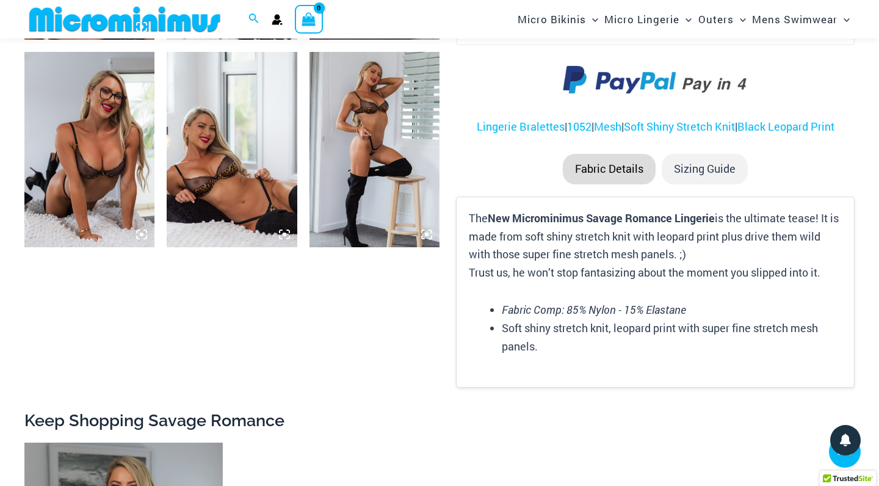
scroll to position [920, 0]
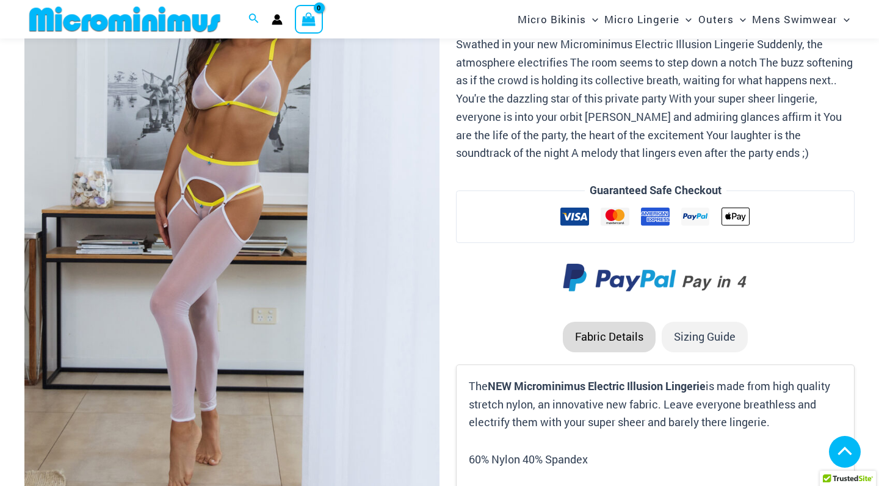
scroll to position [197, 0]
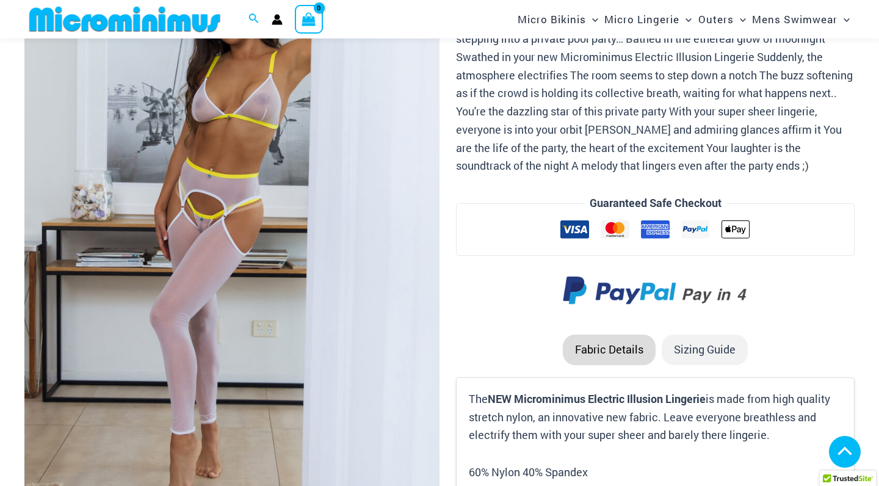
click at [230, 255] on img at bounding box center [231, 226] width 415 height 623
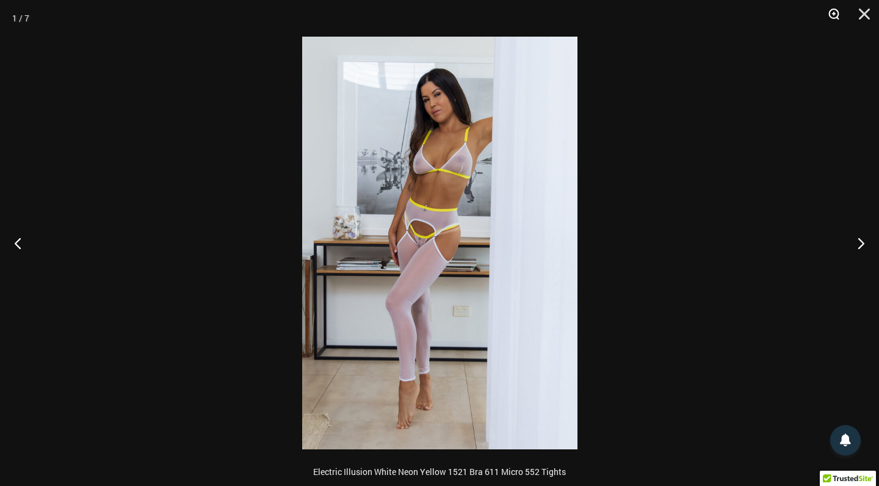
click at [833, 12] on button "Zoom" at bounding box center [829, 18] width 31 height 37
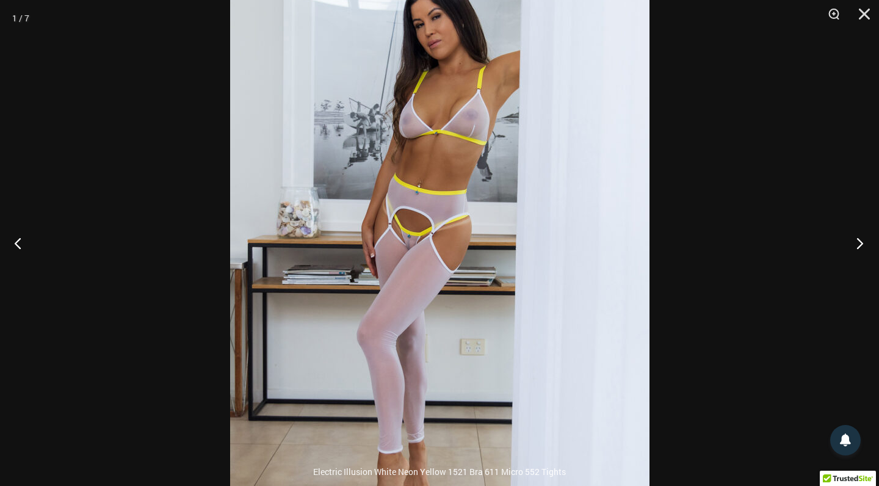
click at [858, 240] on button "Next" at bounding box center [856, 242] width 46 height 61
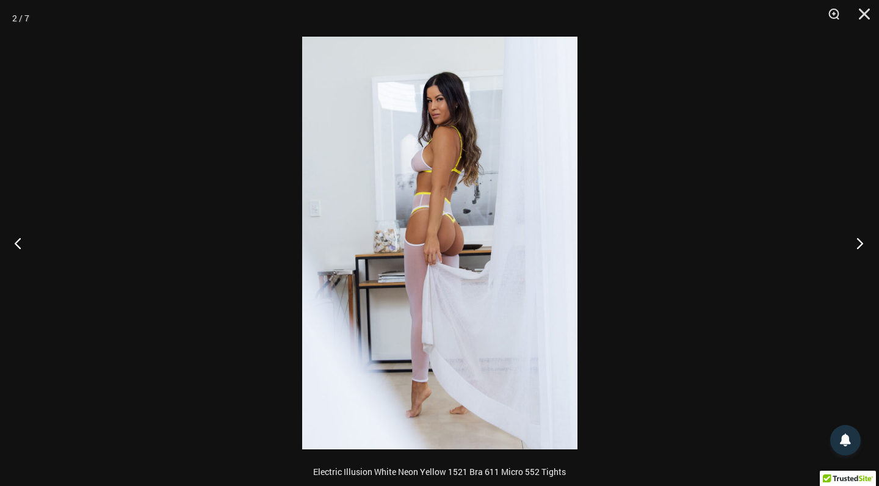
click at [858, 240] on button "Next" at bounding box center [856, 242] width 46 height 61
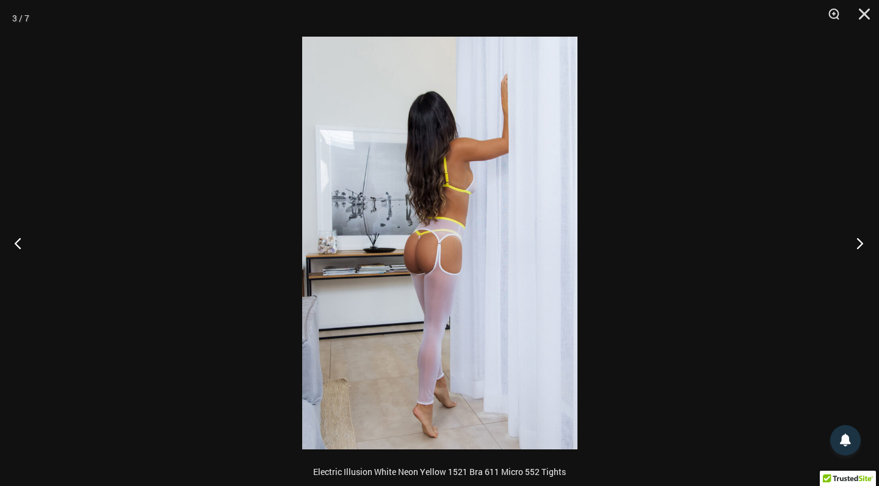
click at [859, 239] on button "Next" at bounding box center [856, 242] width 46 height 61
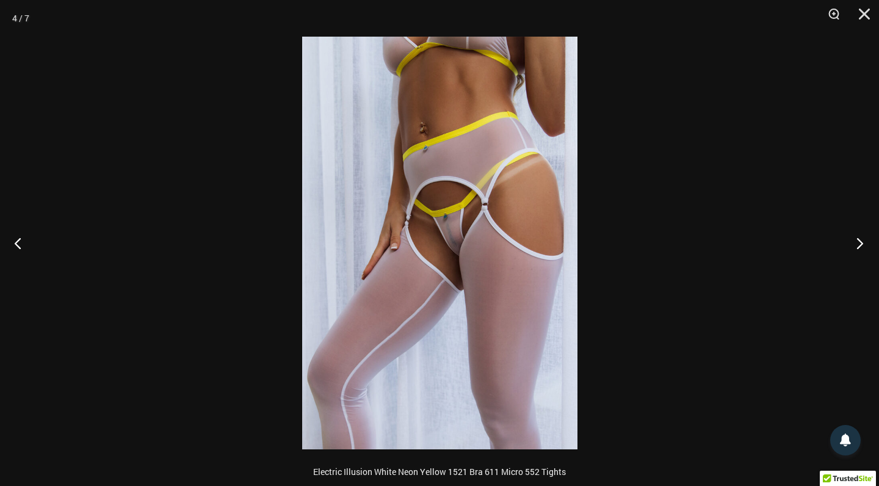
click at [859, 239] on button "Next" at bounding box center [856, 242] width 46 height 61
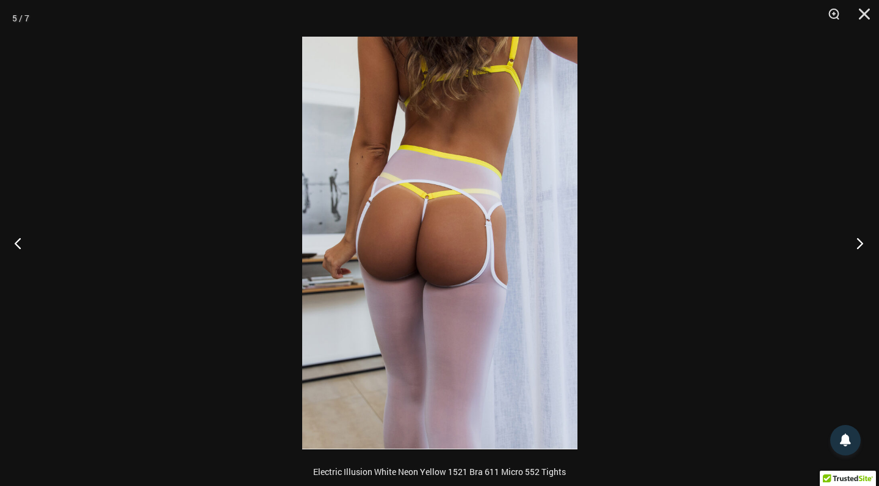
click at [859, 239] on button "Next" at bounding box center [856, 242] width 46 height 61
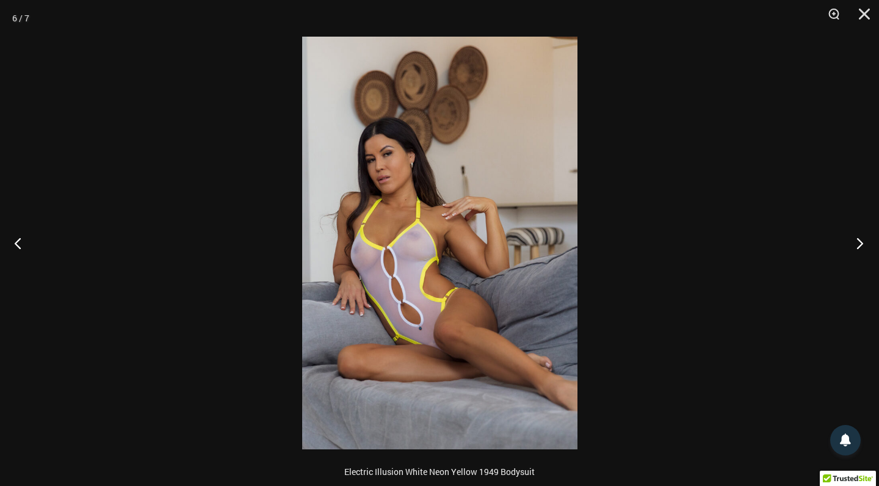
click at [859, 239] on button "Next" at bounding box center [856, 242] width 46 height 61
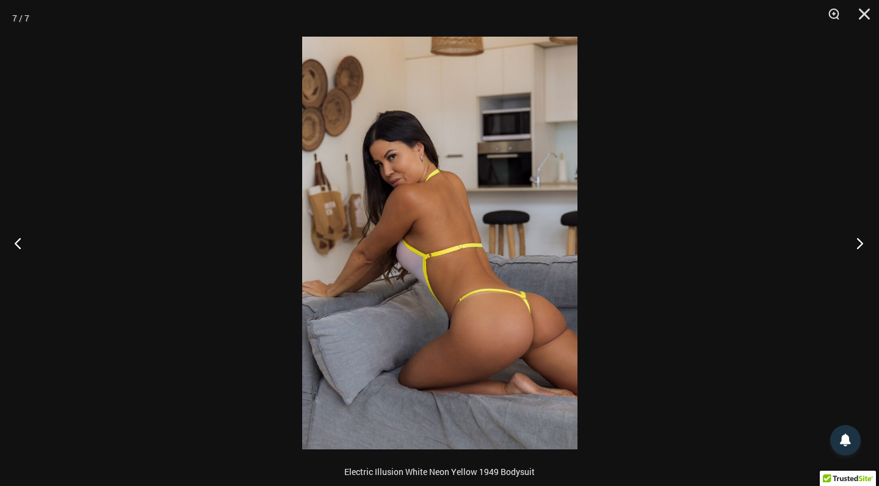
click at [859, 239] on button "Next" at bounding box center [856, 242] width 46 height 61
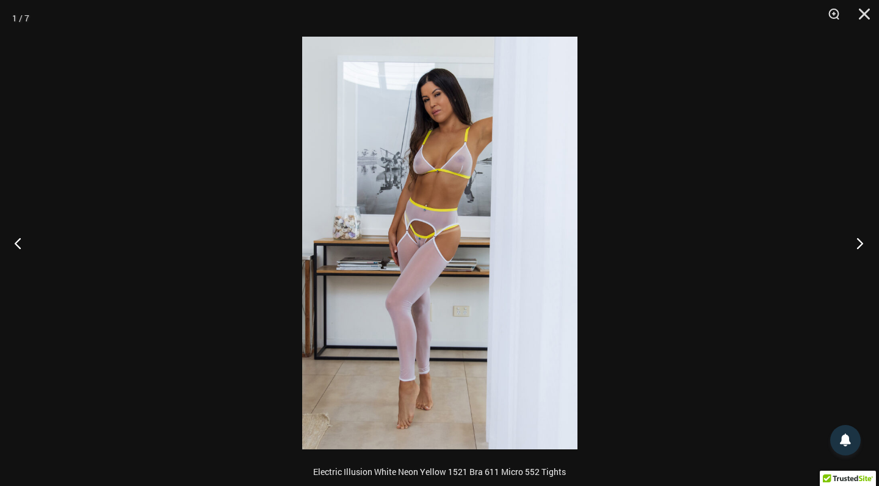
click at [859, 239] on button "Next" at bounding box center [856, 242] width 46 height 61
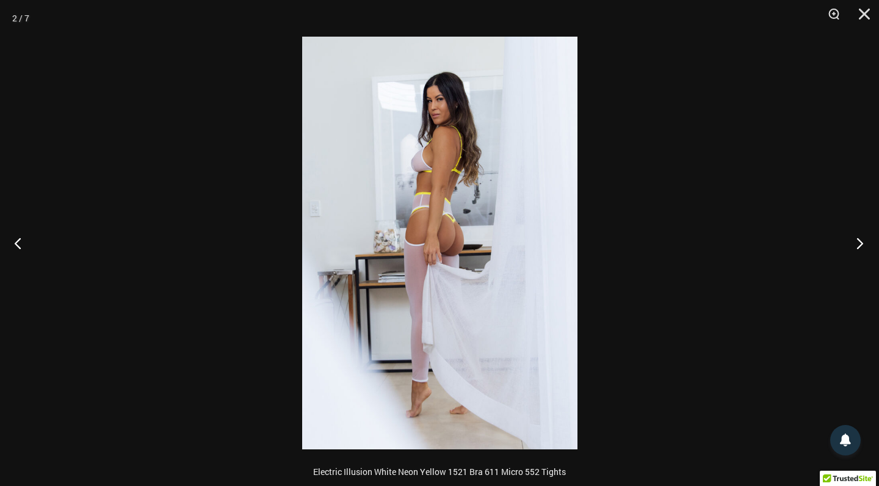
click at [859, 239] on button "Next" at bounding box center [856, 242] width 46 height 61
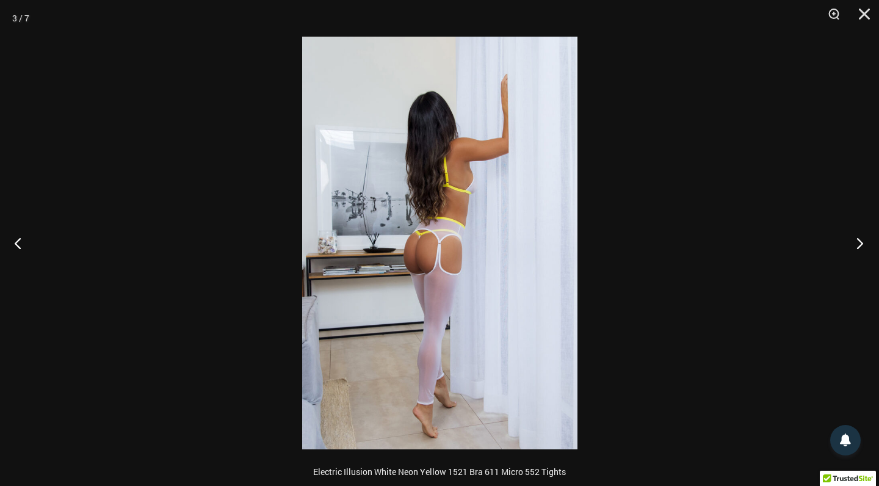
click at [859, 239] on button "Next" at bounding box center [856, 242] width 46 height 61
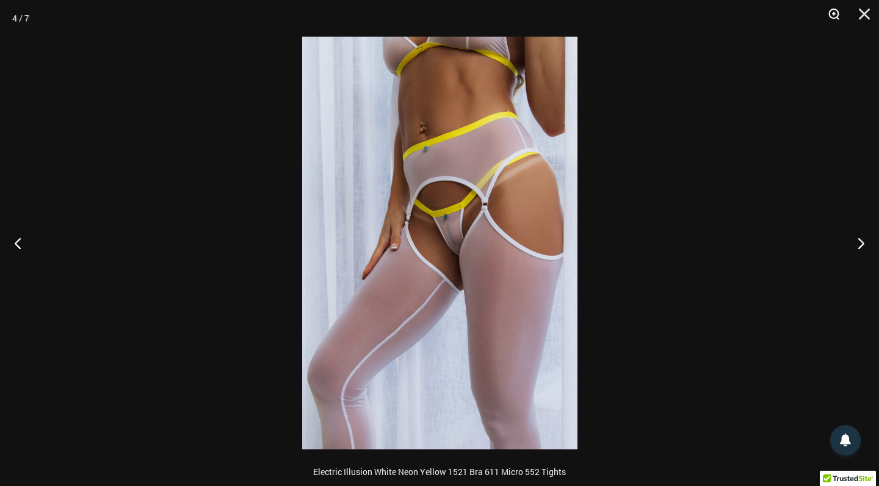
click at [834, 12] on button "Zoom" at bounding box center [829, 18] width 31 height 37
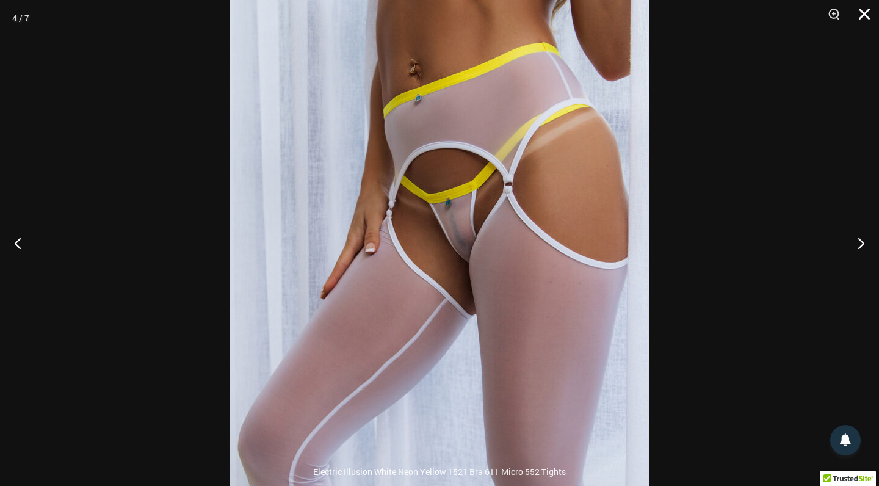
click at [865, 11] on button "Close" at bounding box center [860, 18] width 31 height 37
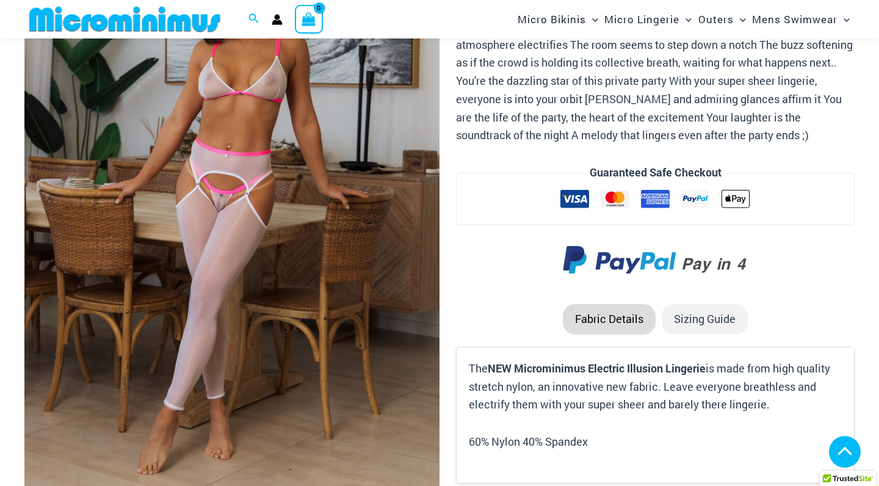
scroll to position [237, 0]
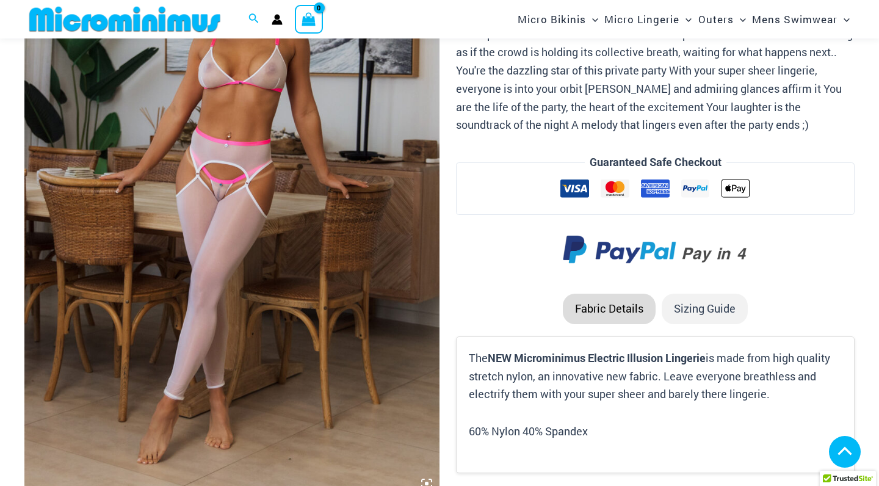
click at [236, 212] on img at bounding box center [231, 185] width 415 height 623
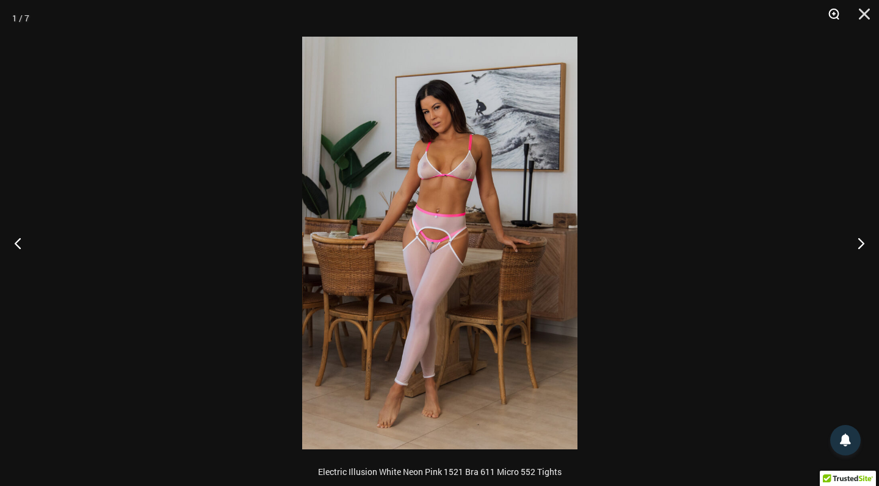
click at [833, 15] on button "Zoom" at bounding box center [829, 18] width 31 height 37
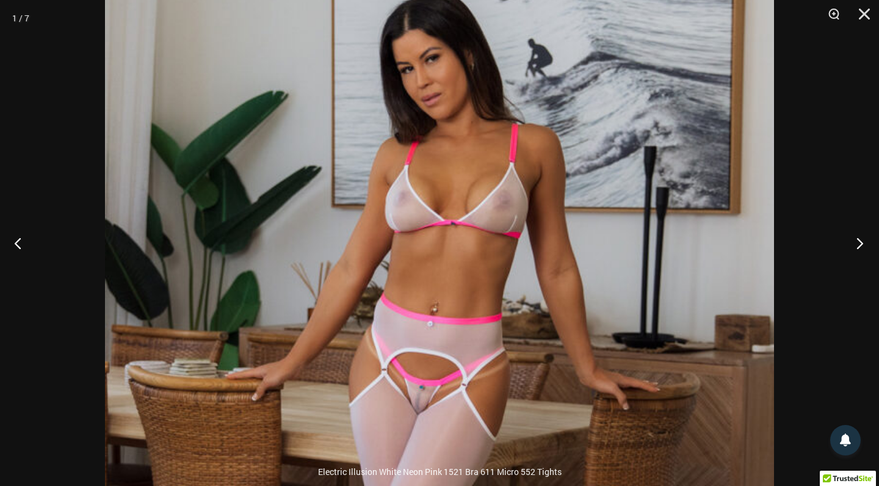
click at [858, 241] on button "Next" at bounding box center [856, 242] width 46 height 61
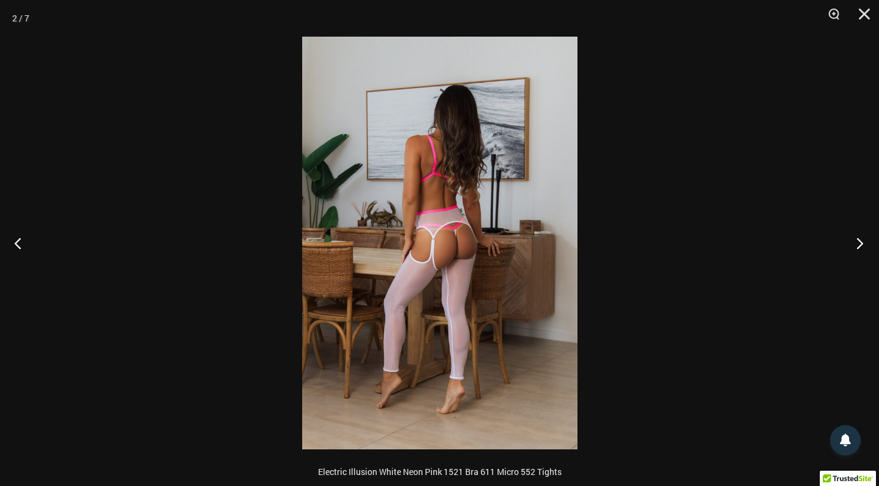
click at [858, 241] on button "Next" at bounding box center [856, 242] width 46 height 61
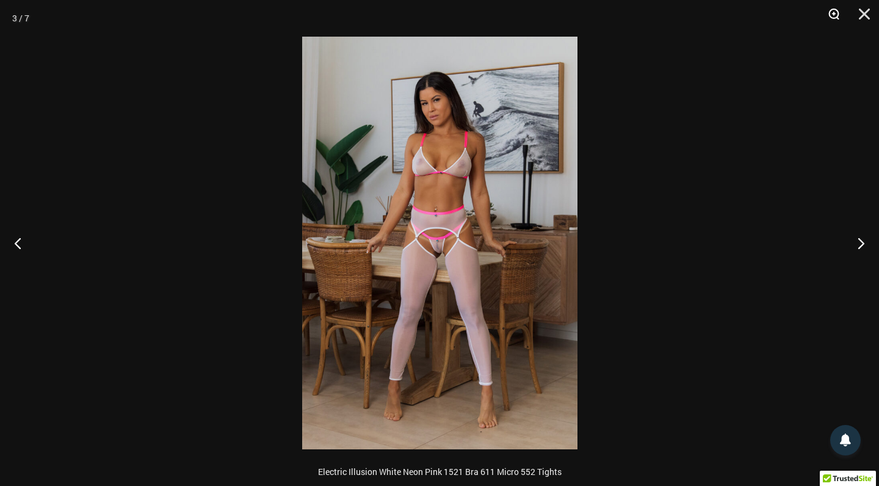
click at [834, 12] on button "Zoom" at bounding box center [829, 18] width 31 height 37
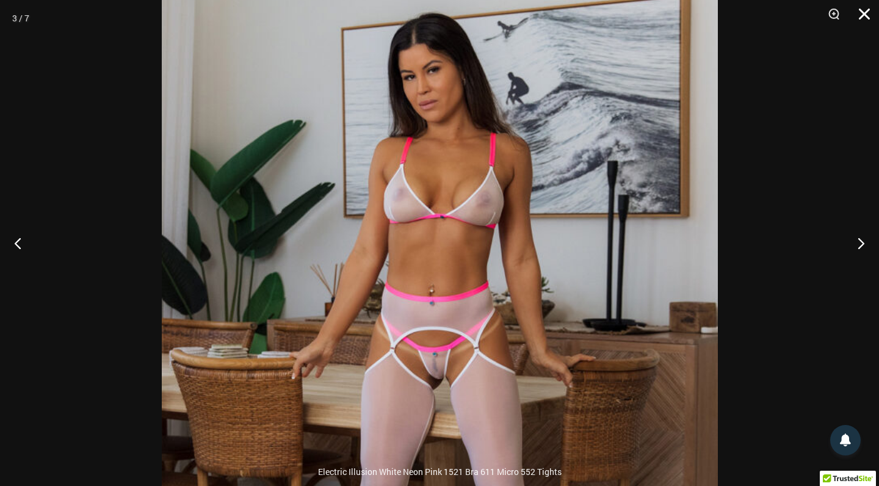
click at [863, 15] on button "Close" at bounding box center [860, 18] width 31 height 37
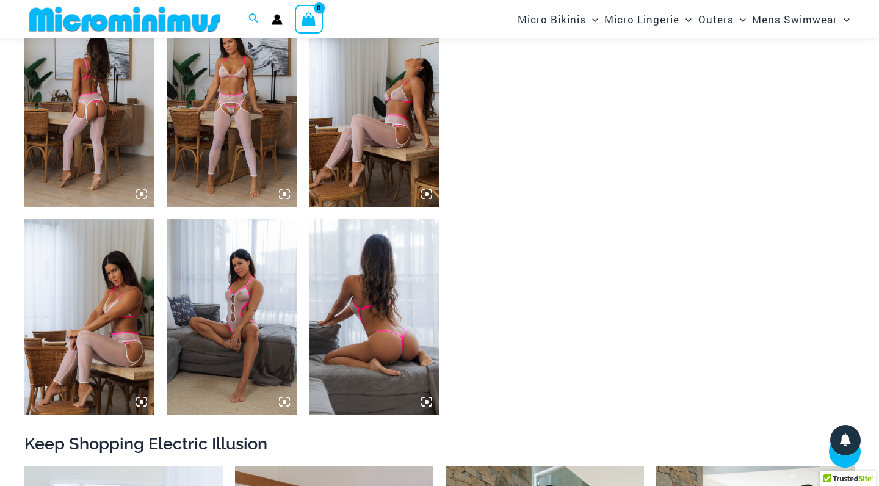
scroll to position [730, 0]
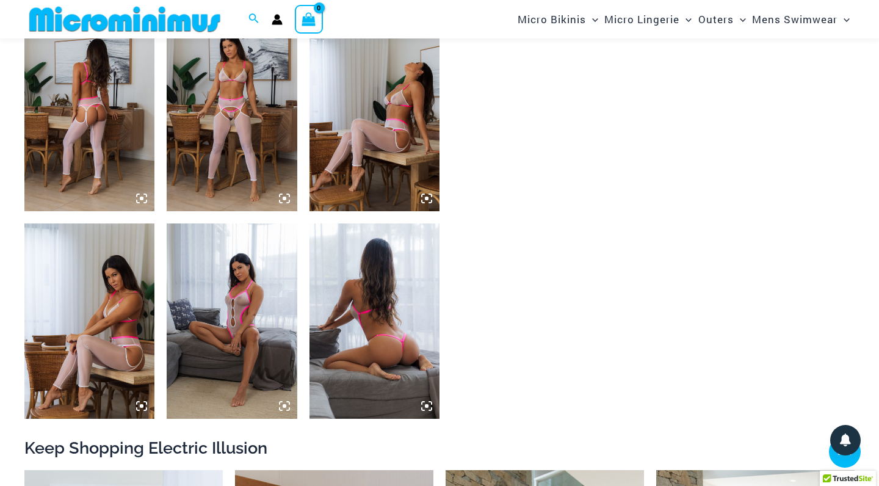
click at [270, 256] on img at bounding box center [232, 320] width 130 height 195
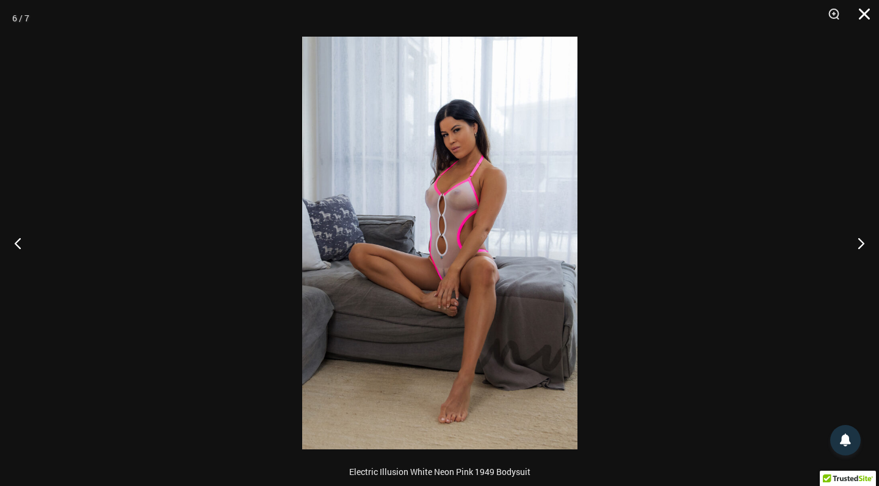
click at [863, 12] on button "Close" at bounding box center [860, 18] width 31 height 37
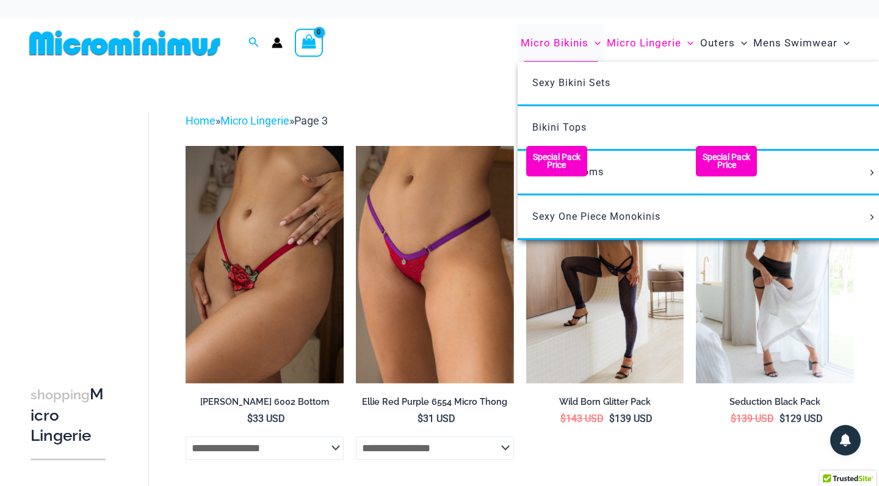
click at [554, 38] on span "Micro Bikinis" at bounding box center [555, 42] width 68 height 31
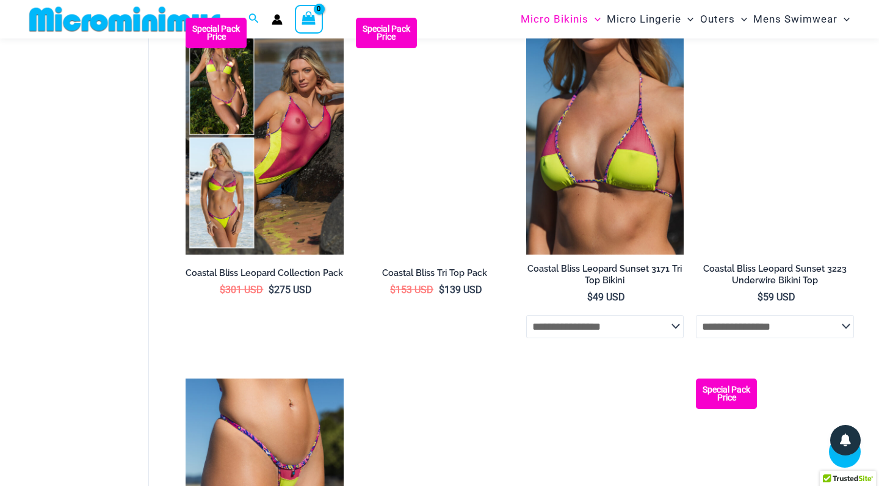
scroll to position [1728, 0]
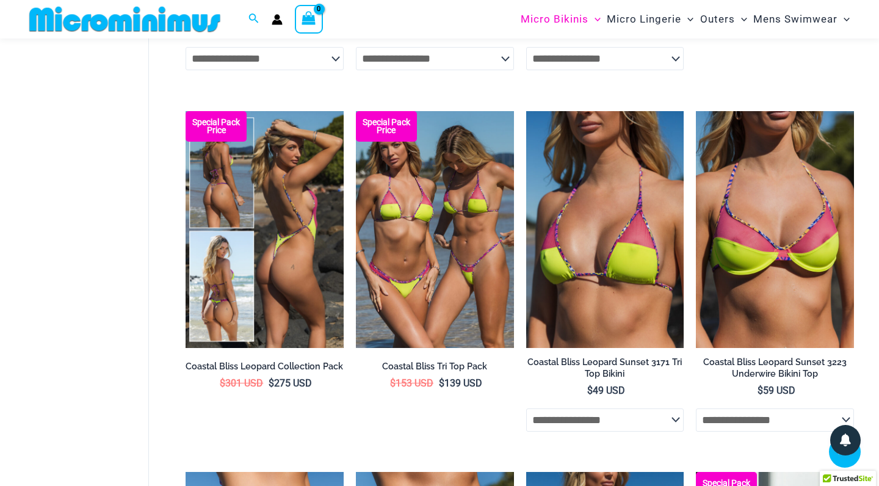
click at [278, 245] on img at bounding box center [265, 229] width 158 height 237
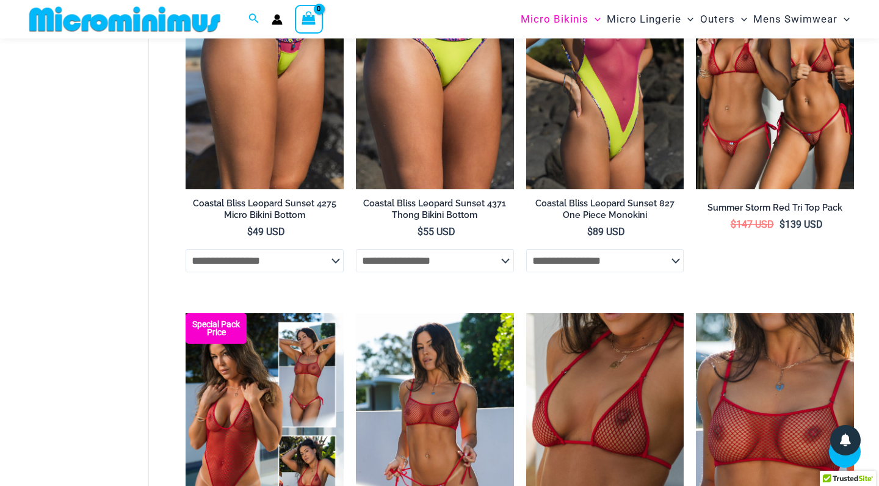
scroll to position [2198, 0]
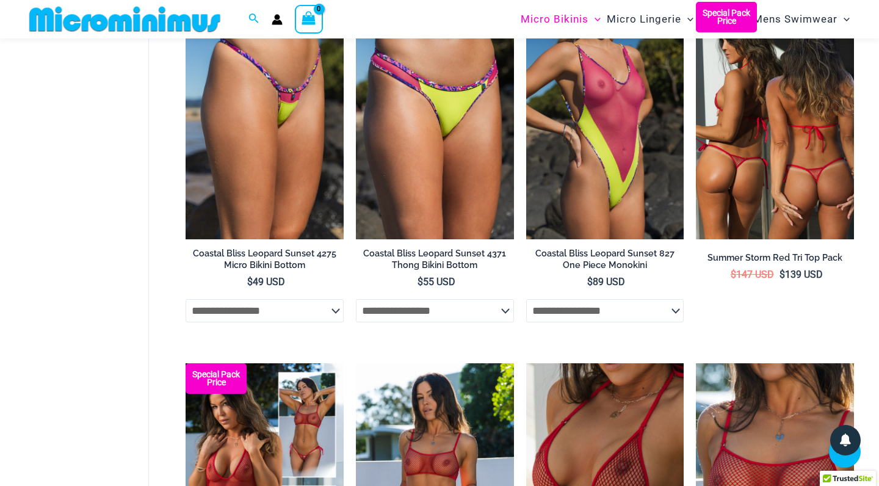
click at [770, 136] on img at bounding box center [775, 120] width 158 height 237
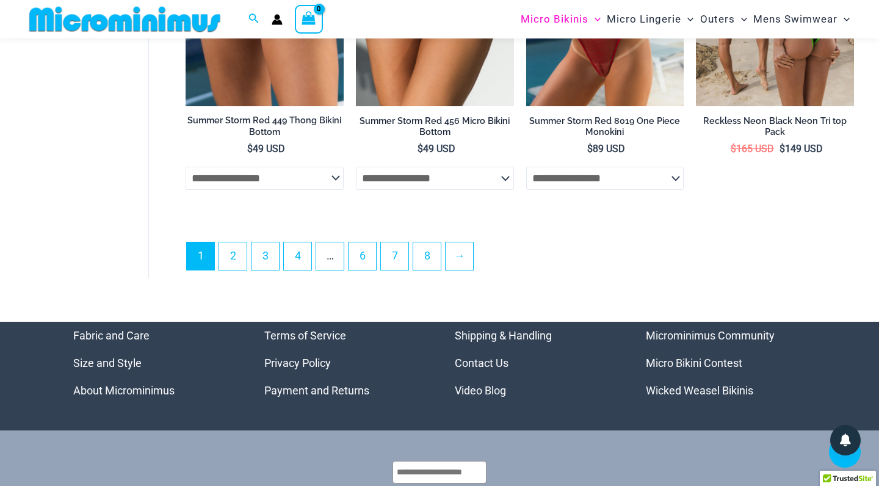
scroll to position [3072, 0]
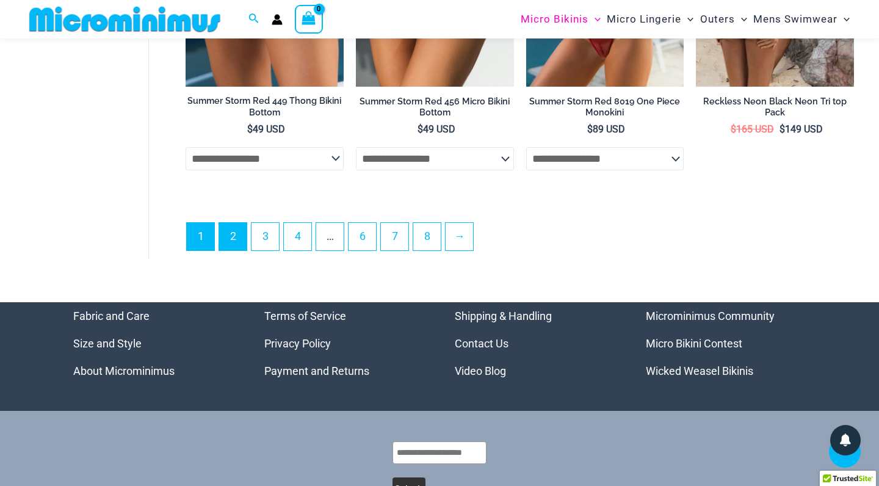
click at [230, 228] on link "2" at bounding box center [232, 236] width 27 height 27
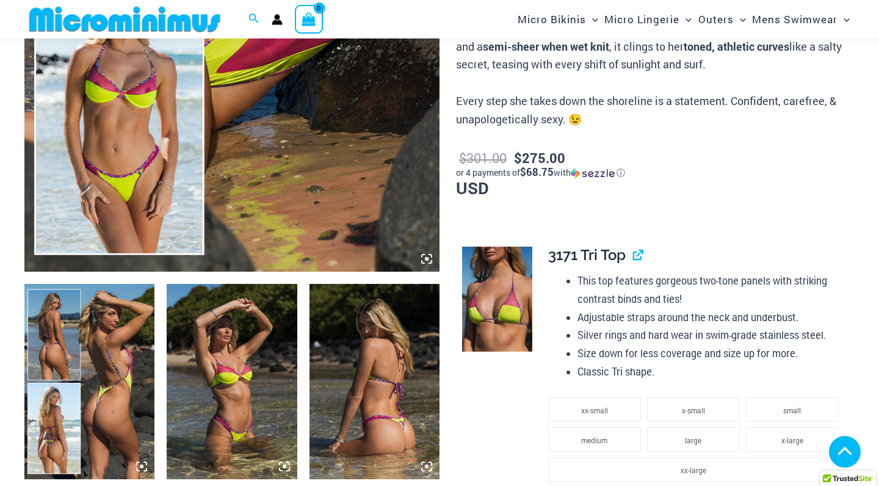
scroll to position [463, 0]
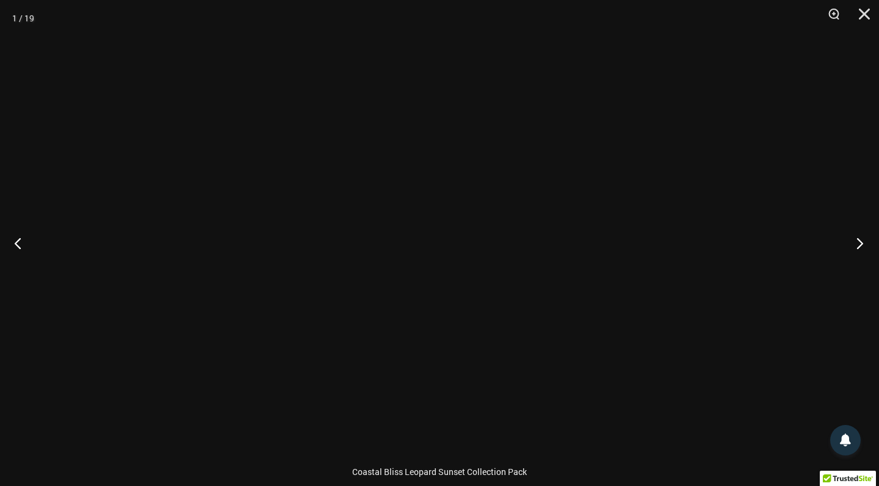
click at [858, 242] on button "Next" at bounding box center [856, 242] width 46 height 61
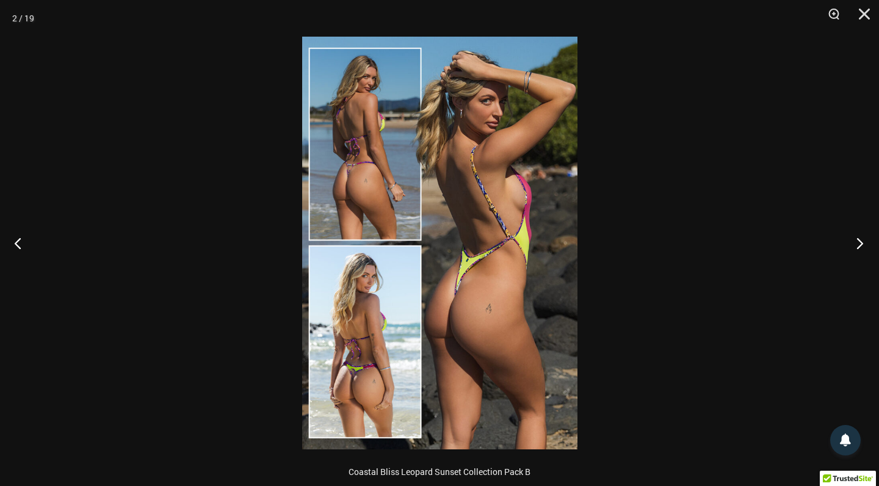
click at [858, 242] on button "Next" at bounding box center [856, 242] width 46 height 61
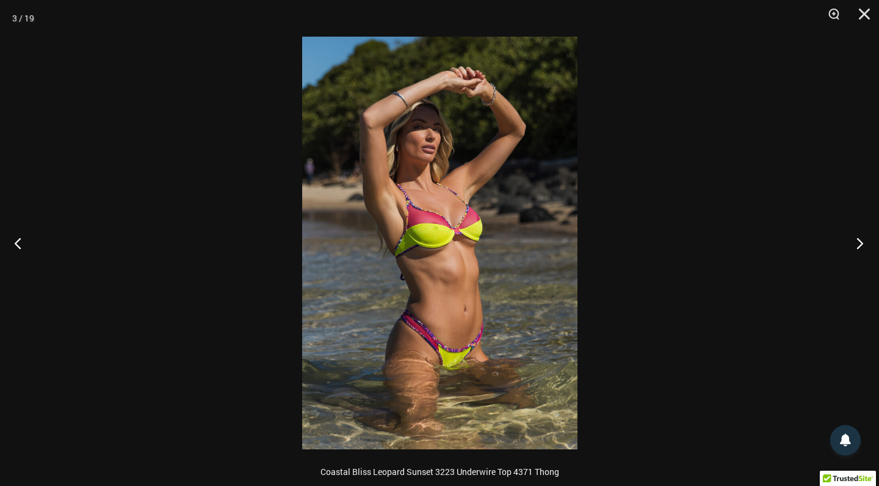
click at [858, 242] on button "Next" at bounding box center [856, 242] width 46 height 61
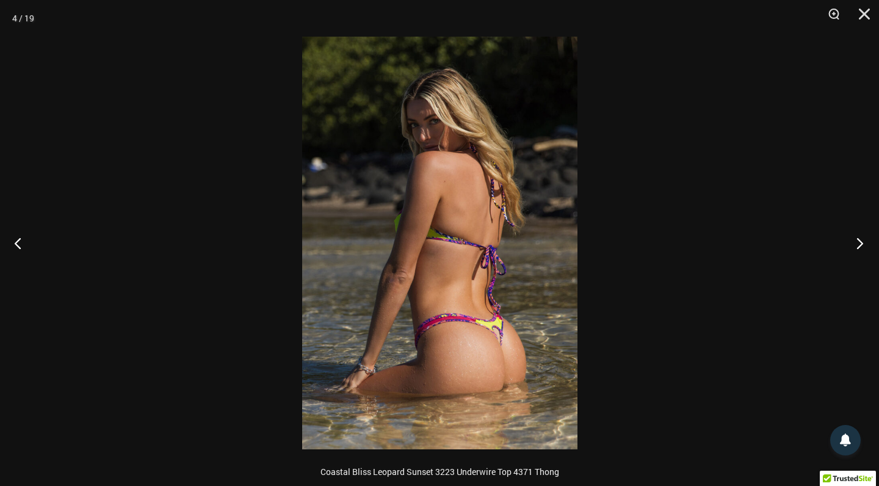
click at [858, 242] on button "Next" at bounding box center [856, 242] width 46 height 61
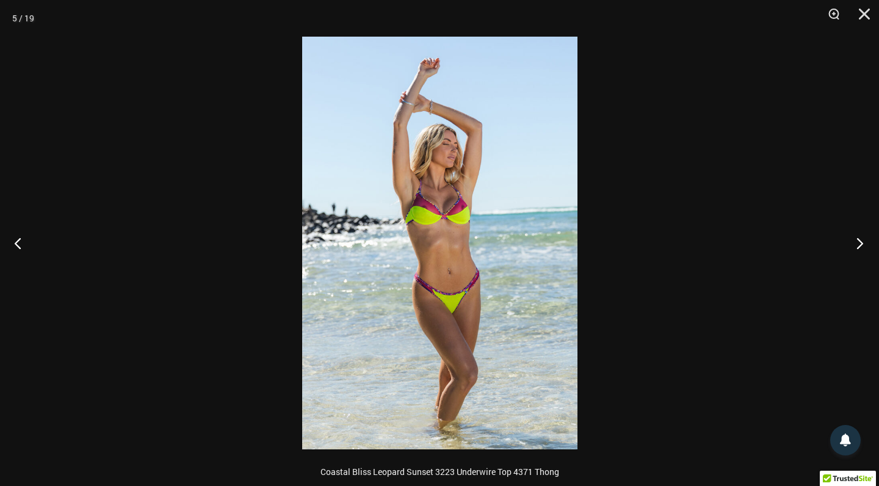
click at [858, 242] on button "Next" at bounding box center [856, 242] width 46 height 61
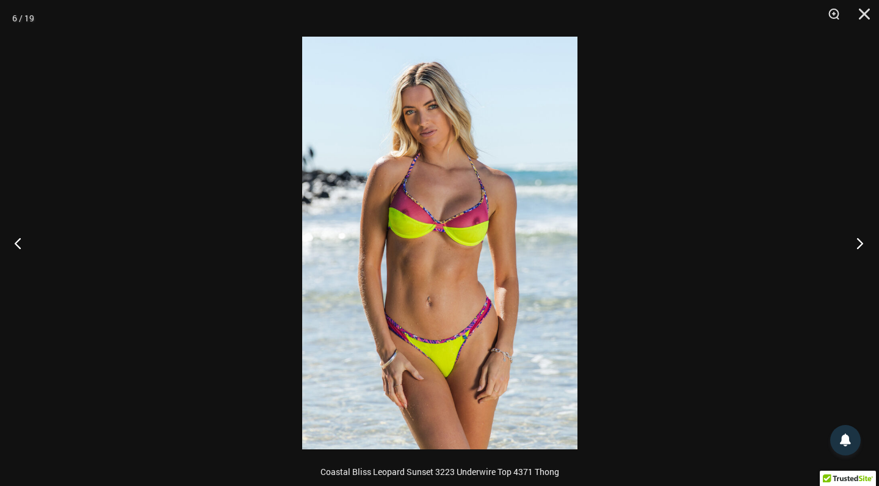
click at [858, 242] on button "Next" at bounding box center [856, 242] width 46 height 61
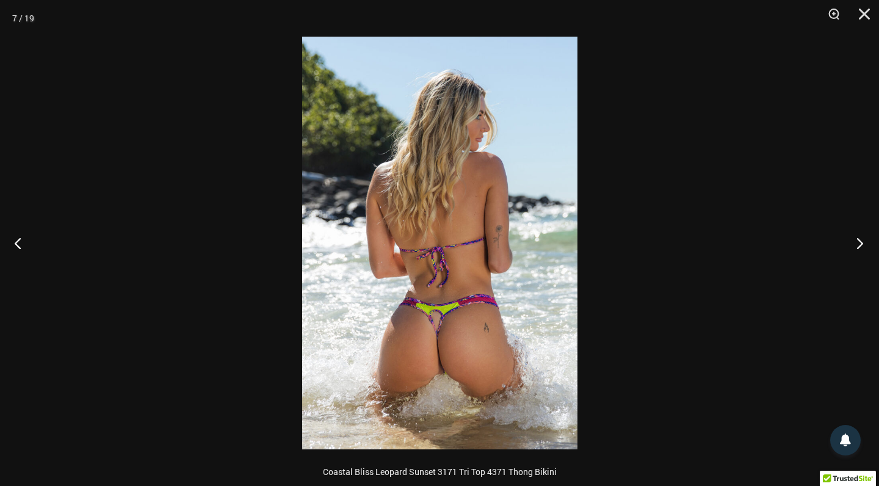
click at [858, 242] on button "Next" at bounding box center [856, 242] width 46 height 61
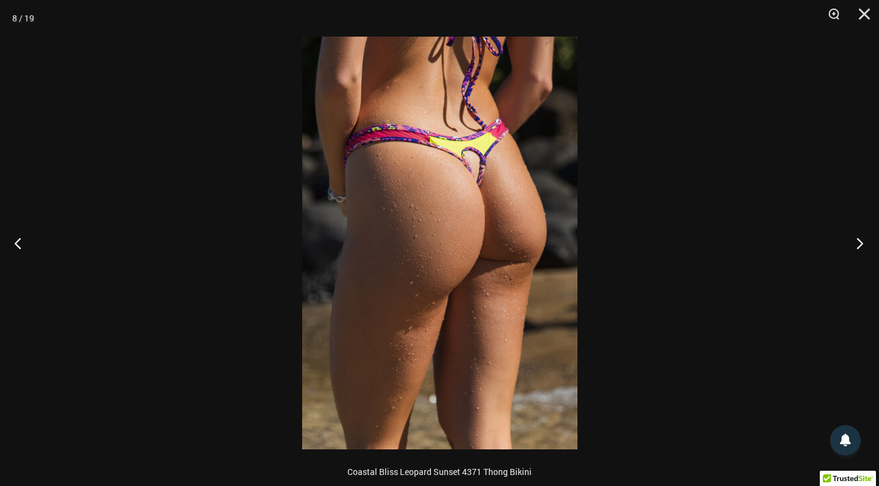
click at [858, 242] on button "Next" at bounding box center [856, 242] width 46 height 61
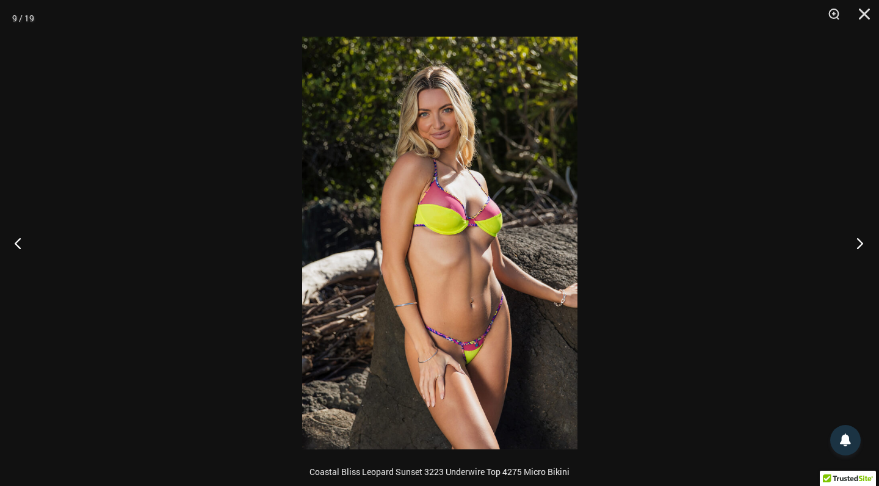
click at [858, 242] on button "Next" at bounding box center [856, 242] width 46 height 61
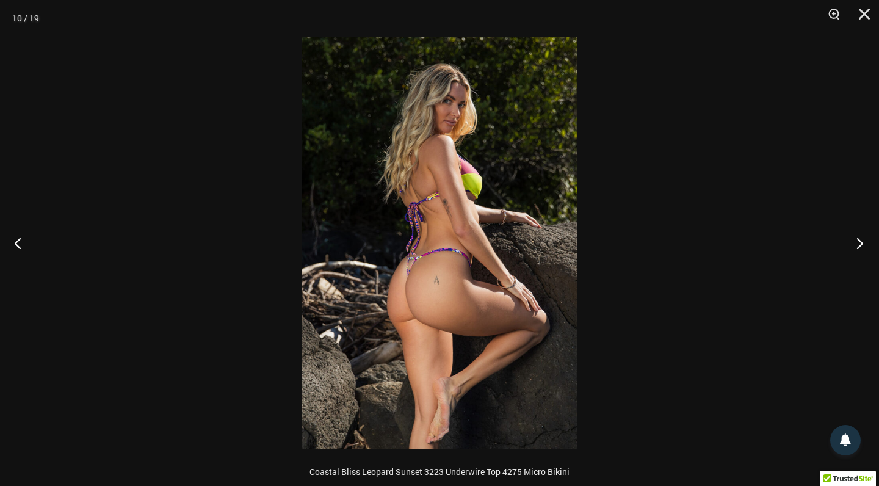
click at [858, 242] on button "Next" at bounding box center [856, 242] width 46 height 61
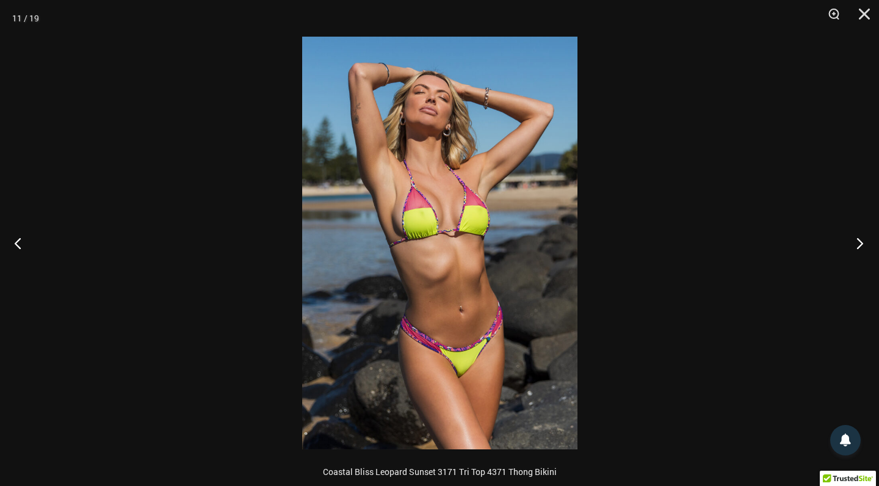
click at [858, 242] on button "Next" at bounding box center [856, 242] width 46 height 61
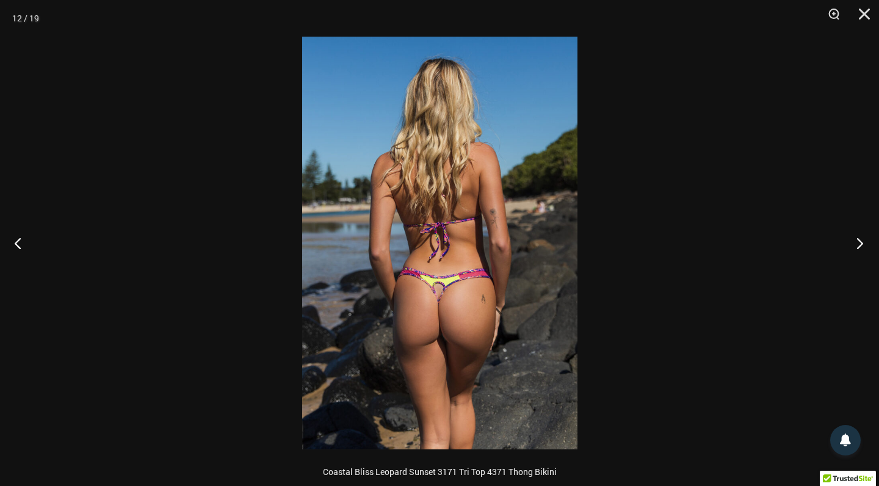
click at [858, 242] on button "Next" at bounding box center [856, 242] width 46 height 61
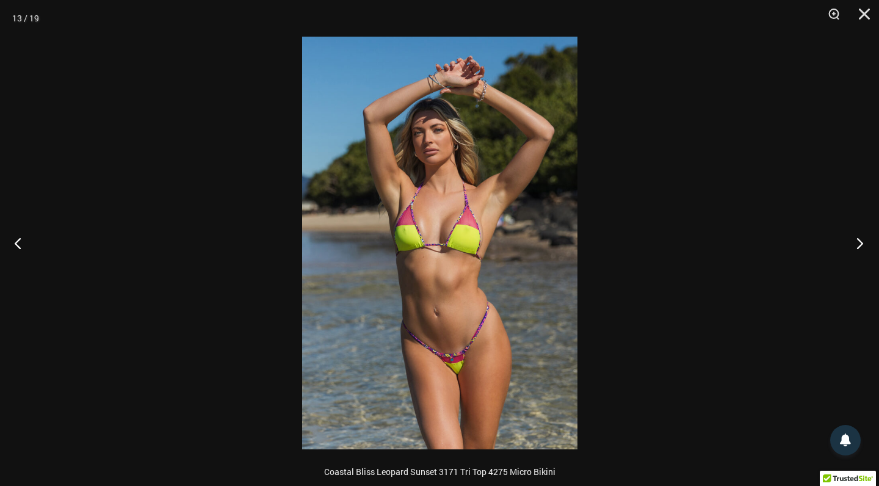
click at [858, 242] on button "Next" at bounding box center [856, 242] width 46 height 61
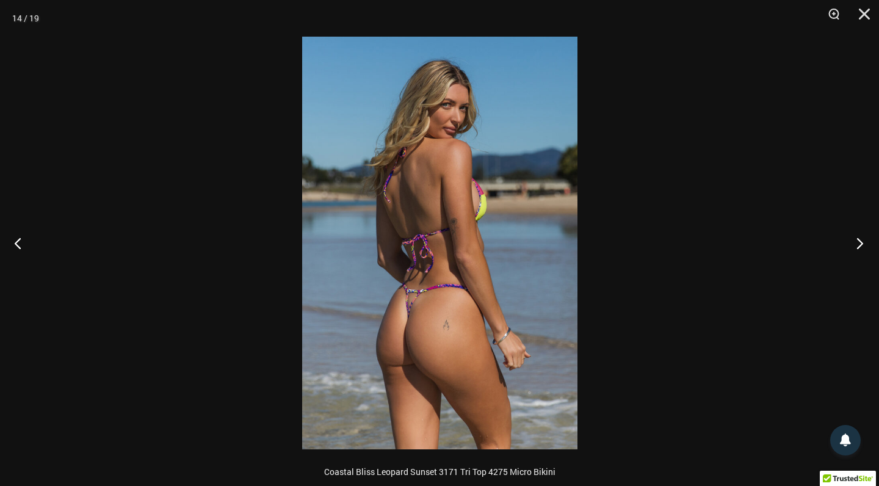
click at [858, 242] on button "Next" at bounding box center [856, 242] width 46 height 61
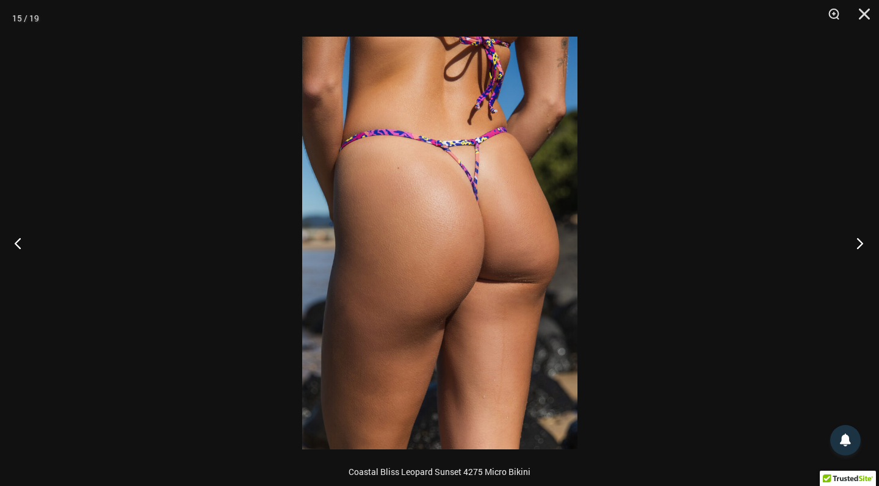
click at [858, 242] on button "Next" at bounding box center [856, 242] width 46 height 61
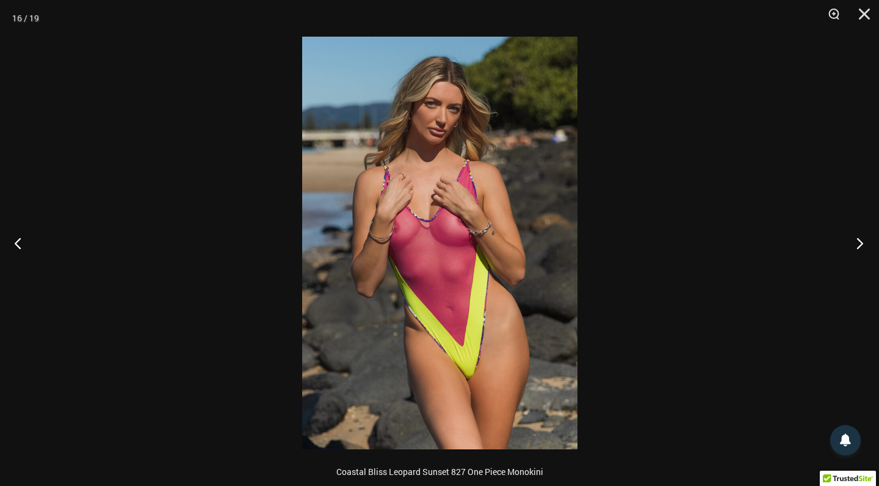
click at [858, 242] on button "Next" at bounding box center [856, 242] width 46 height 61
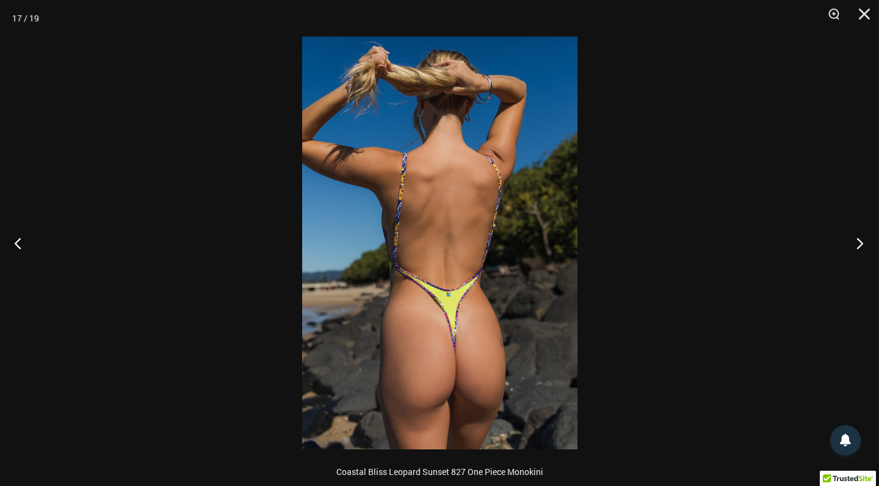
click at [858, 242] on button "Next" at bounding box center [856, 242] width 46 height 61
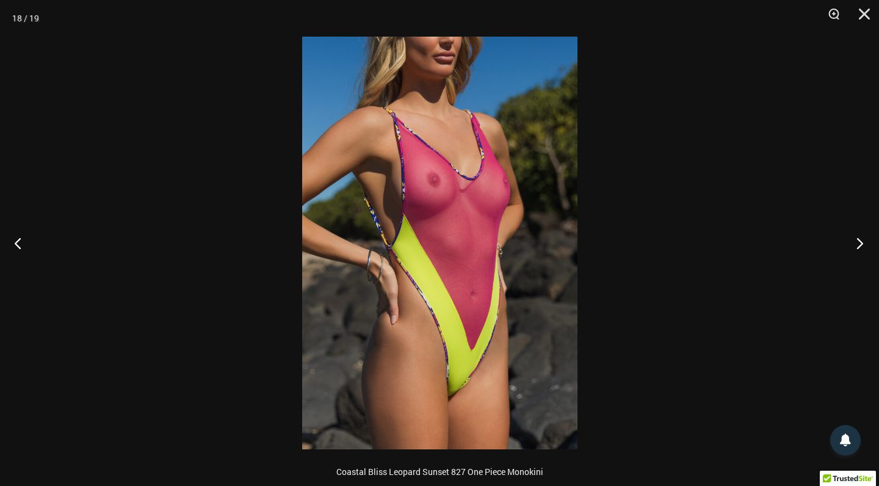
click at [858, 242] on button "Next" at bounding box center [856, 242] width 46 height 61
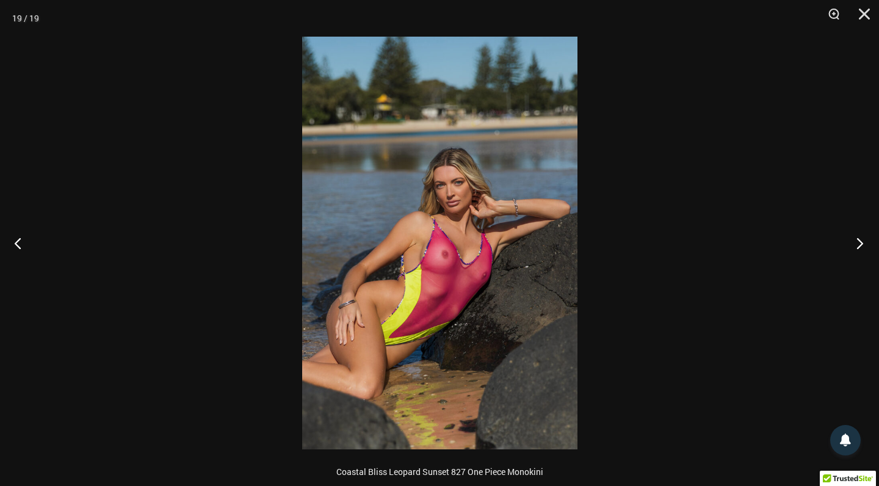
click at [858, 242] on button "Next" at bounding box center [856, 242] width 46 height 61
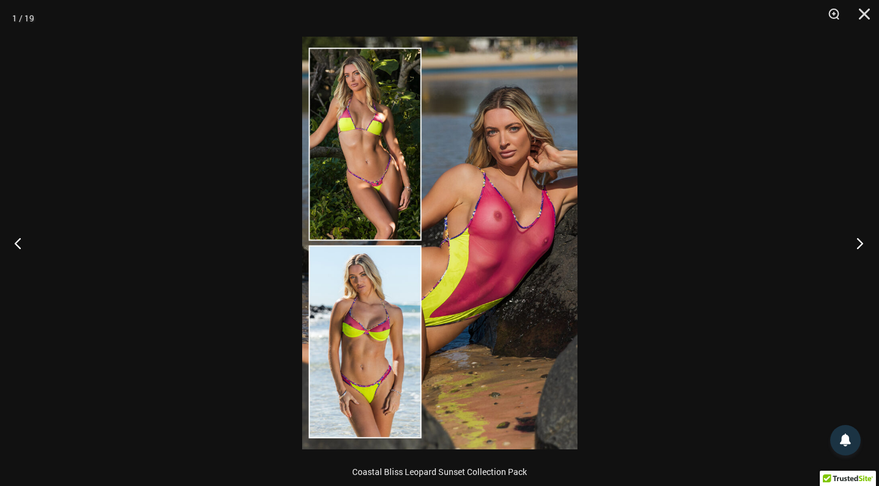
click at [858, 242] on button "Next" at bounding box center [856, 242] width 46 height 61
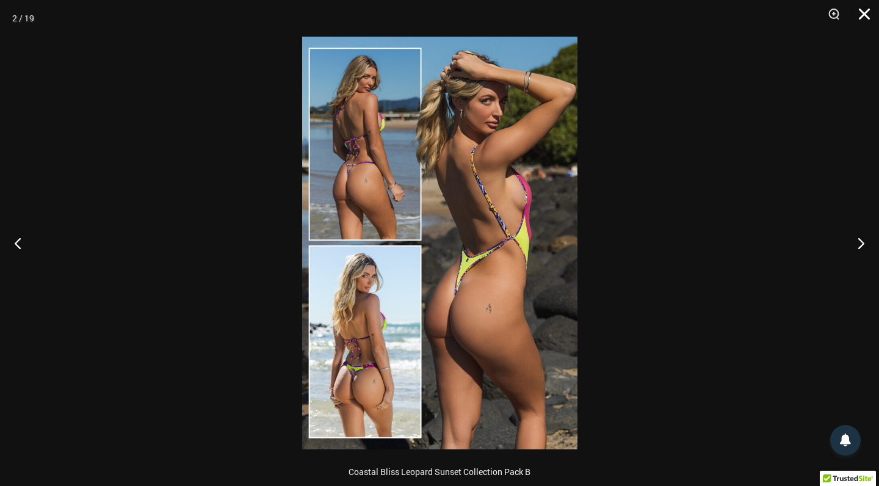
click at [860, 13] on button "Close" at bounding box center [860, 18] width 31 height 37
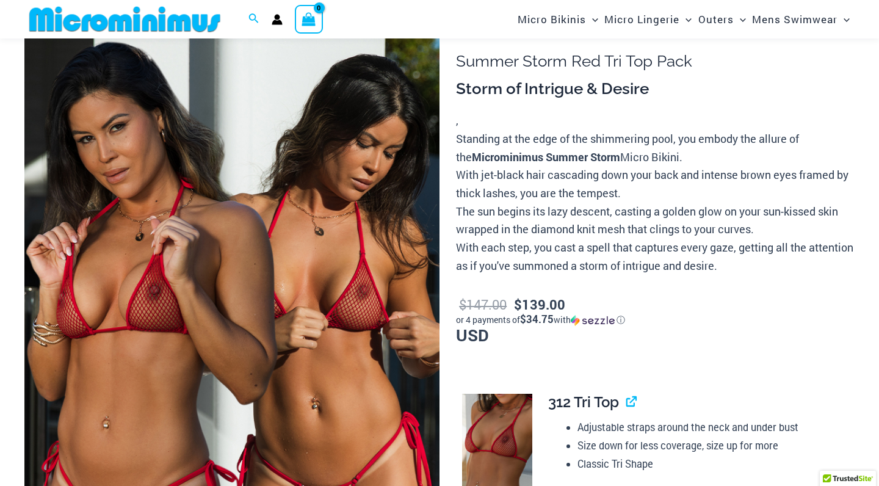
scroll to position [102, 0]
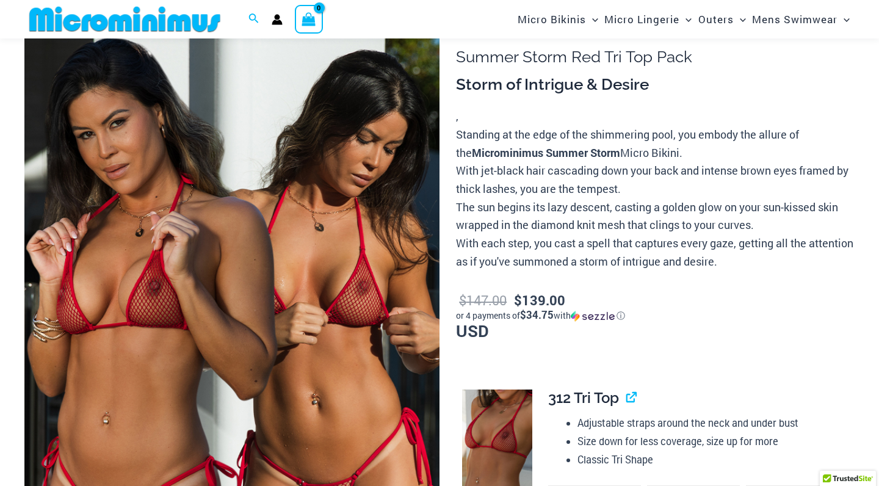
click at [344, 237] on img at bounding box center [231, 321] width 415 height 623
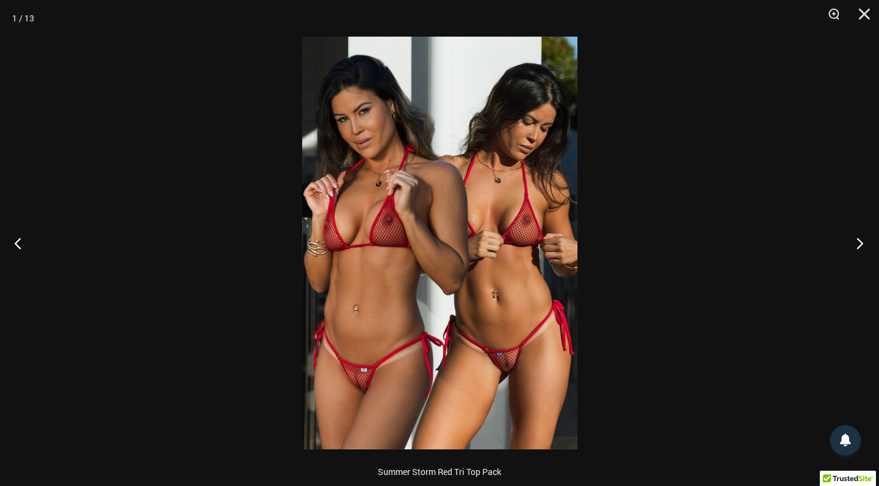
click at [860, 242] on button "Next" at bounding box center [856, 242] width 46 height 61
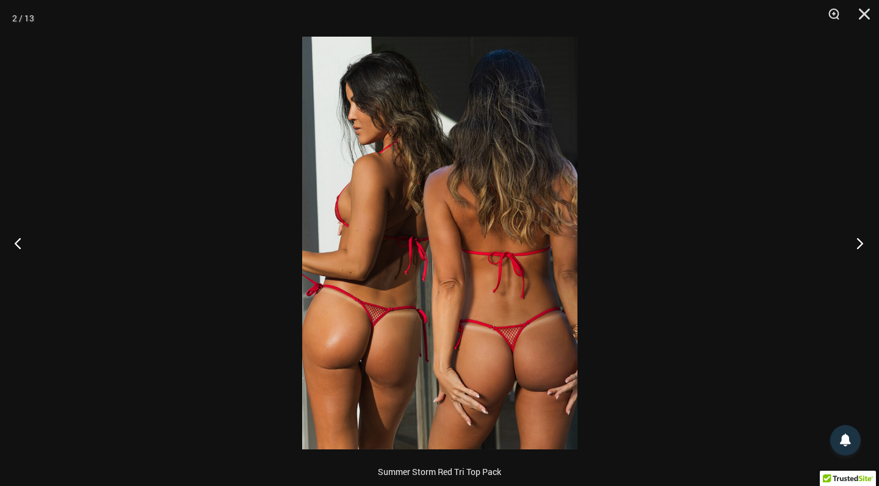
click at [861, 239] on button "Next" at bounding box center [856, 242] width 46 height 61
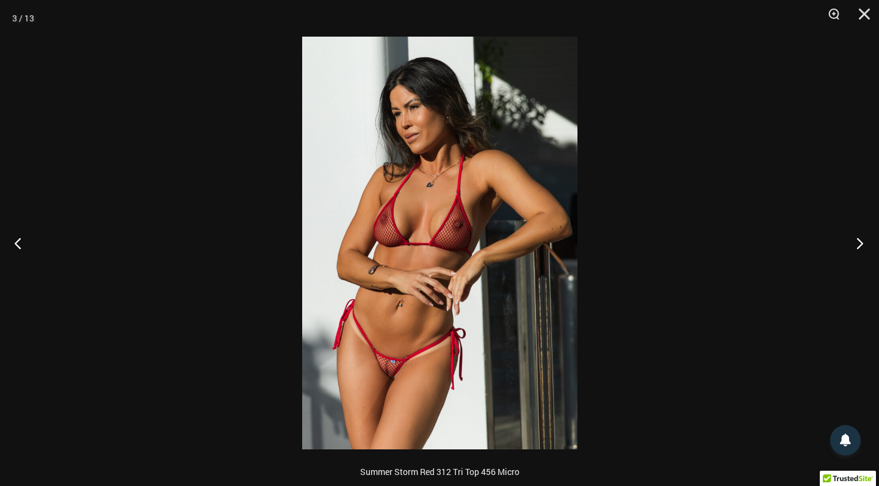
click at [862, 239] on button "Next" at bounding box center [856, 242] width 46 height 61
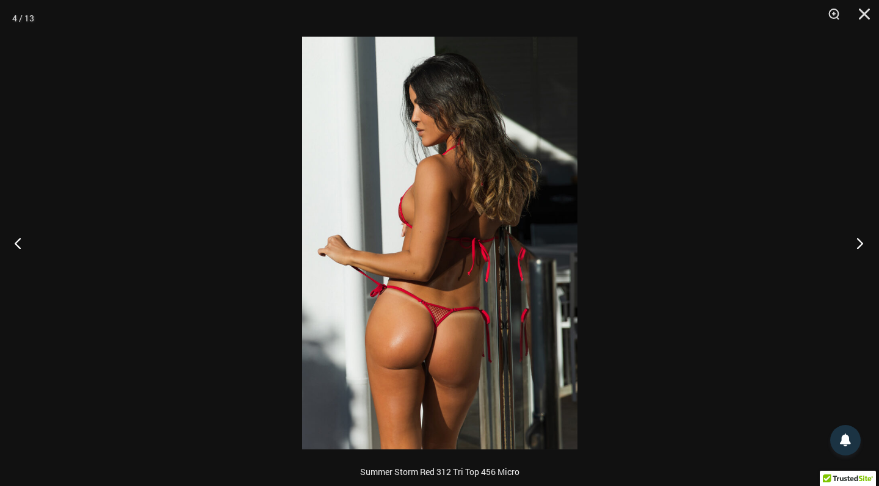
click at [862, 239] on button "Next" at bounding box center [856, 242] width 46 height 61
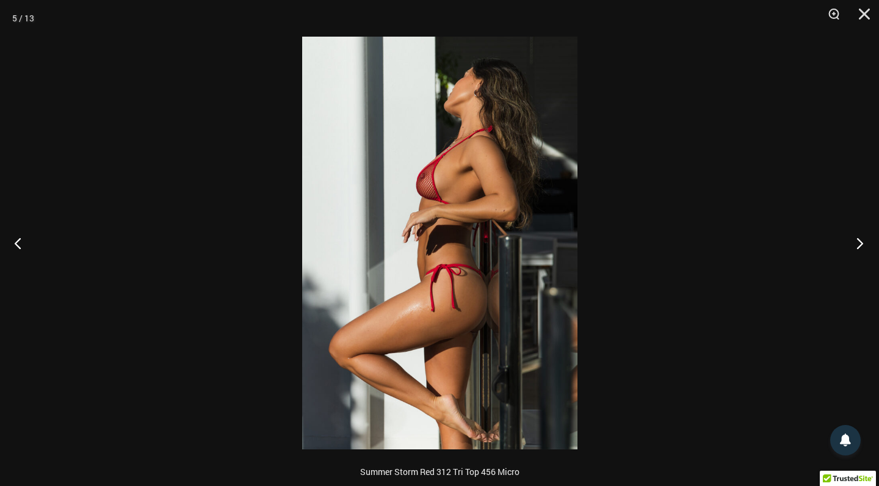
click at [862, 239] on button "Next" at bounding box center [856, 242] width 46 height 61
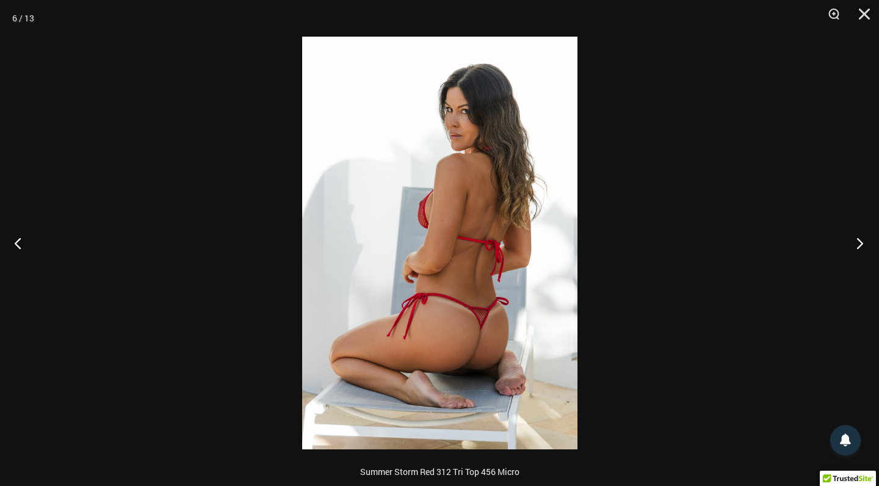
click at [862, 239] on button "Next" at bounding box center [856, 242] width 46 height 61
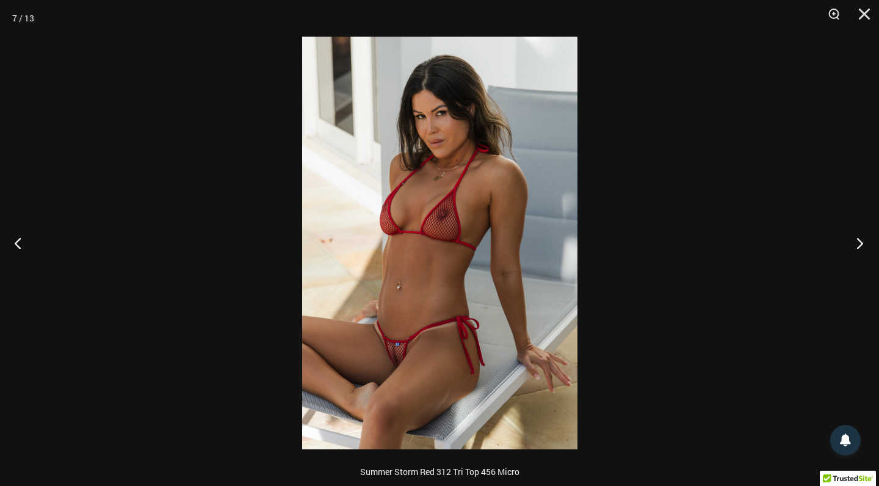
click at [862, 239] on button "Next" at bounding box center [856, 242] width 46 height 61
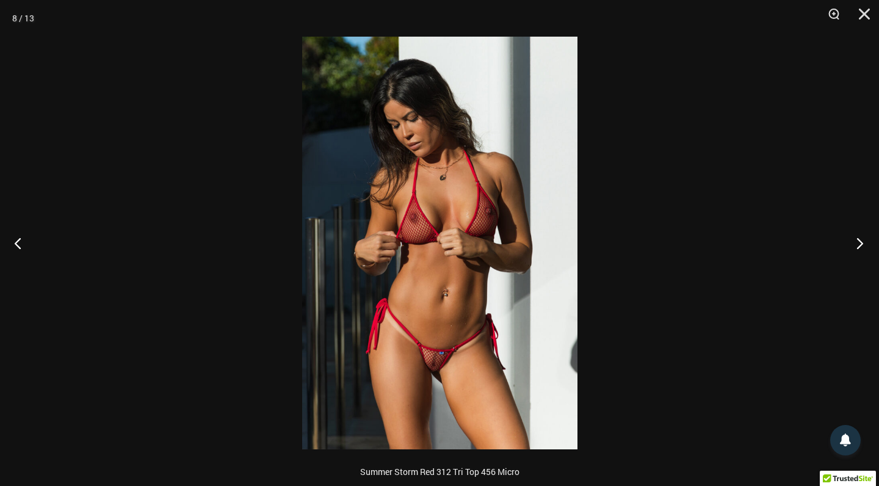
click at [862, 239] on button "Next" at bounding box center [856, 242] width 46 height 61
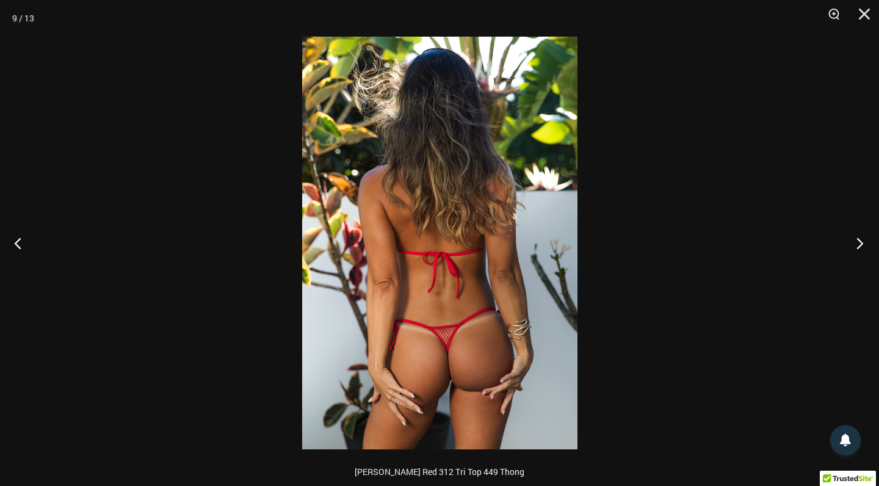
click at [862, 239] on button "Next" at bounding box center [856, 242] width 46 height 61
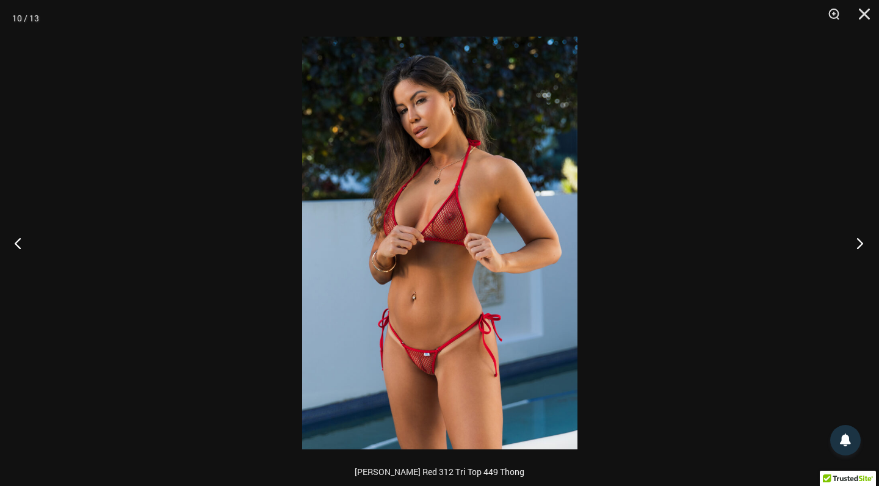
click at [862, 239] on button "Next" at bounding box center [856, 242] width 46 height 61
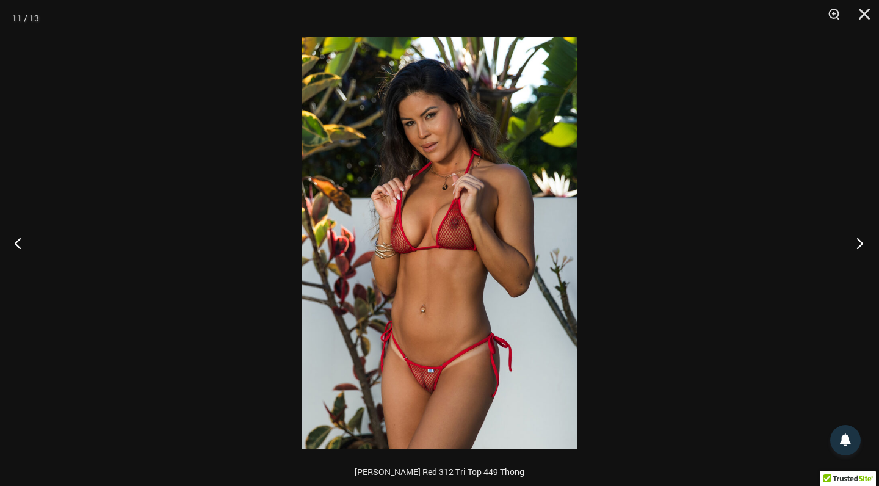
click at [862, 239] on button "Next" at bounding box center [856, 242] width 46 height 61
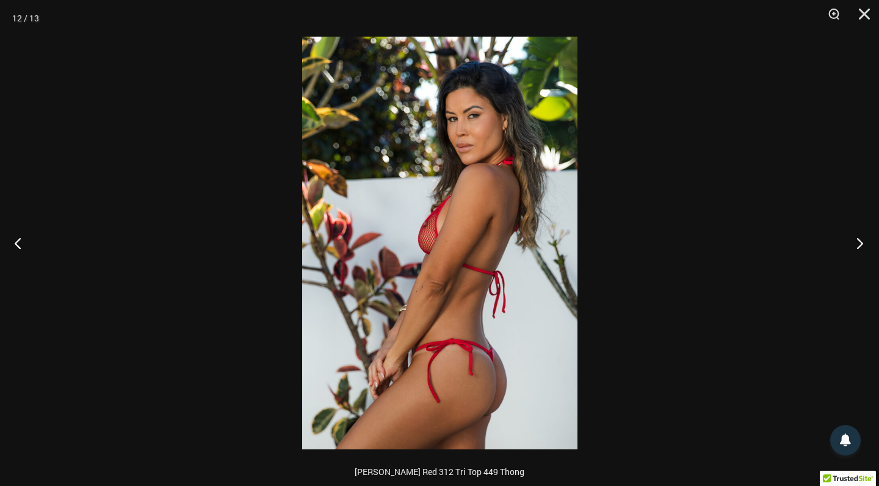
click at [862, 239] on button "Next" at bounding box center [856, 242] width 46 height 61
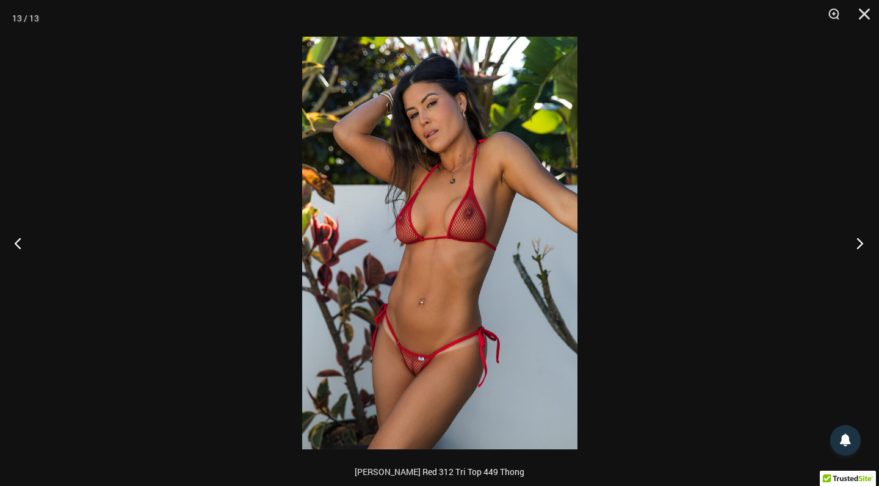
click at [862, 239] on button "Next" at bounding box center [856, 242] width 46 height 61
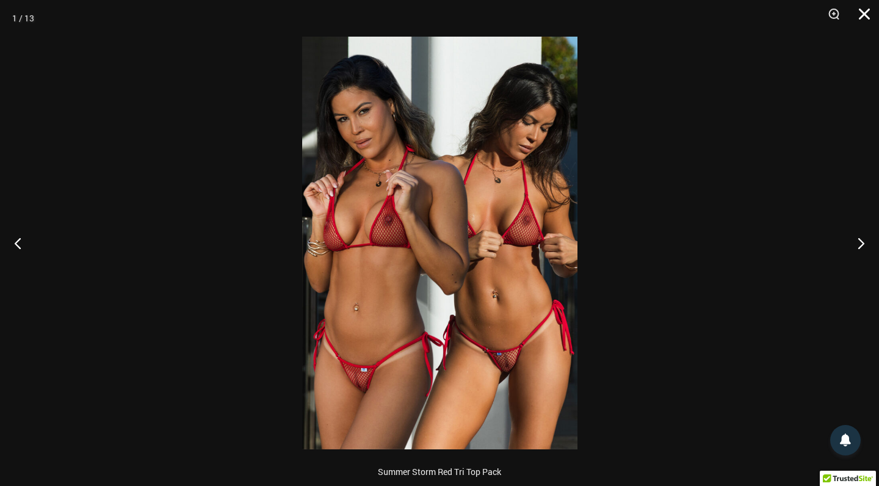
click at [865, 13] on button "Close" at bounding box center [860, 18] width 31 height 37
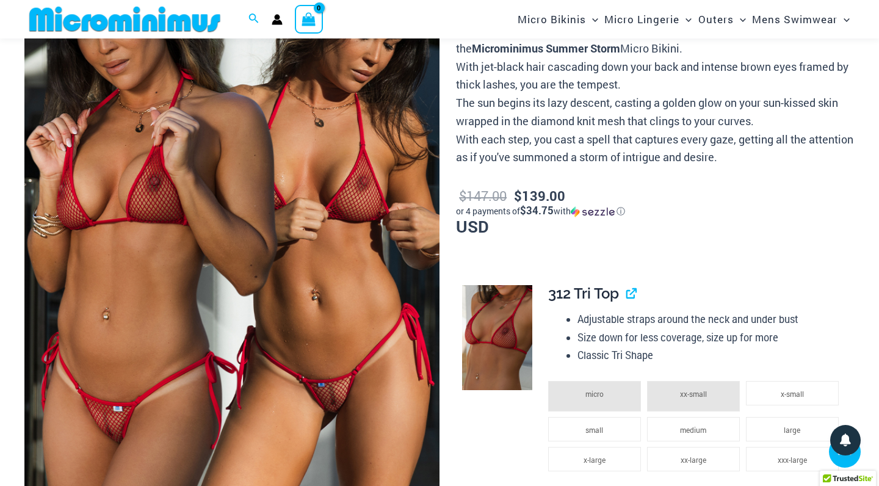
scroll to position [206, 0]
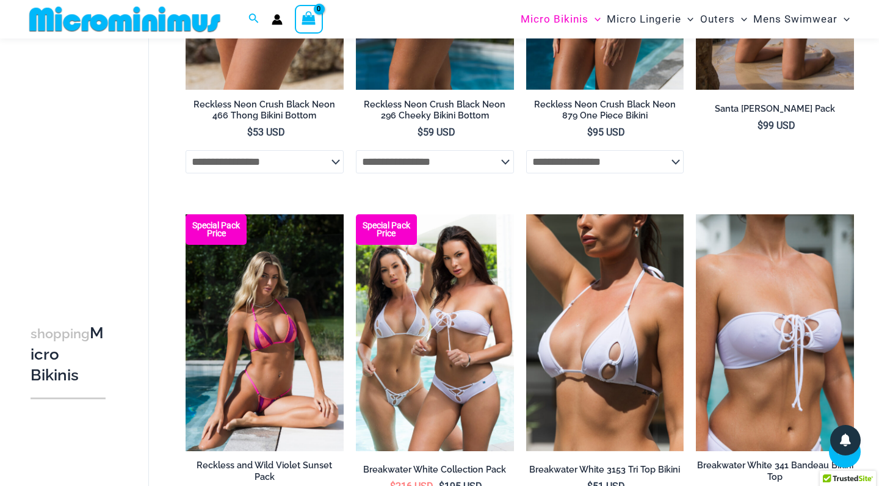
scroll to position [644, 0]
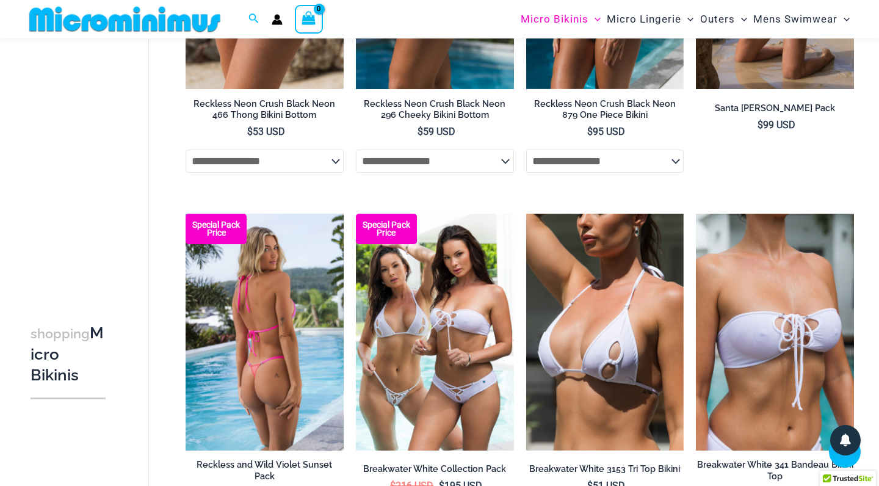
click at [303, 286] on img at bounding box center [265, 332] width 158 height 237
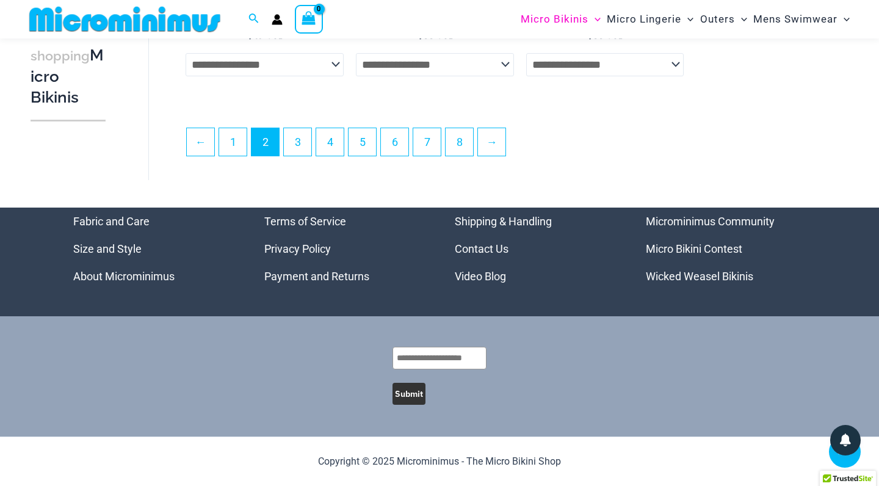
scroll to position [2910, 0]
click at [294, 147] on link "3" at bounding box center [297, 141] width 27 height 27
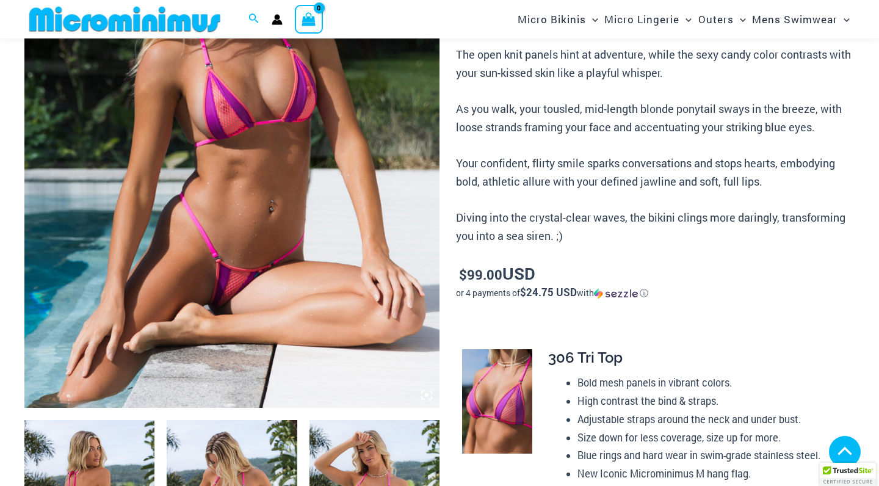
scroll to position [331, 0]
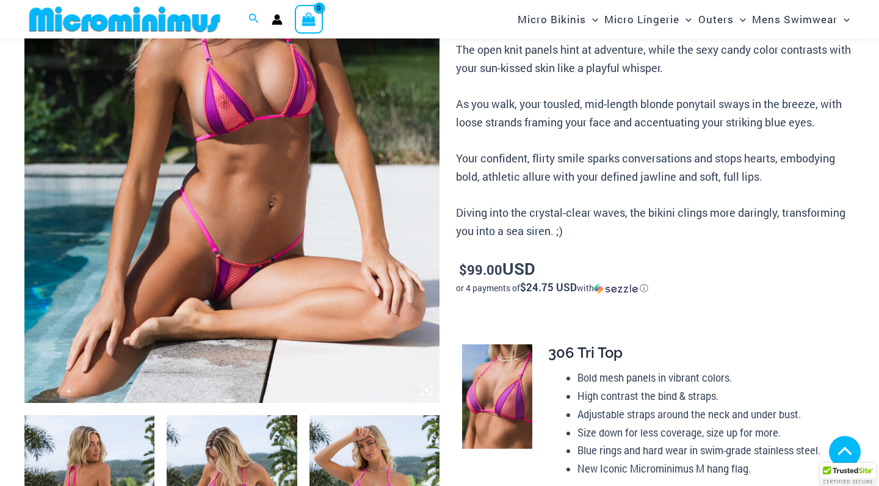
click at [303, 286] on img at bounding box center [231, 91] width 415 height 623
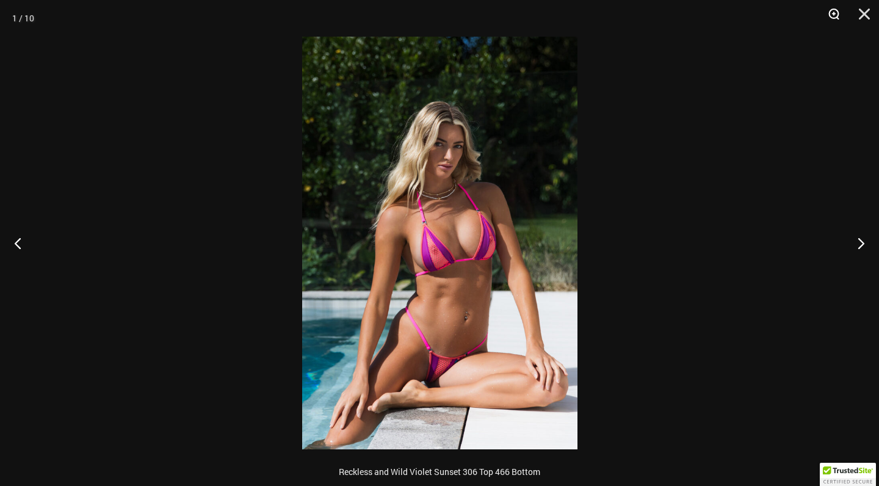
click at [832, 13] on button "Zoom" at bounding box center [829, 18] width 31 height 37
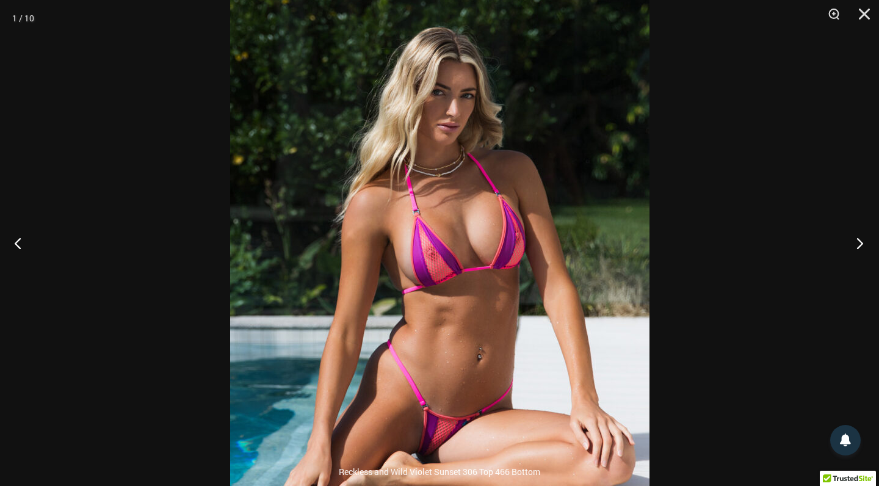
click at [861, 237] on button "Next" at bounding box center [856, 242] width 46 height 61
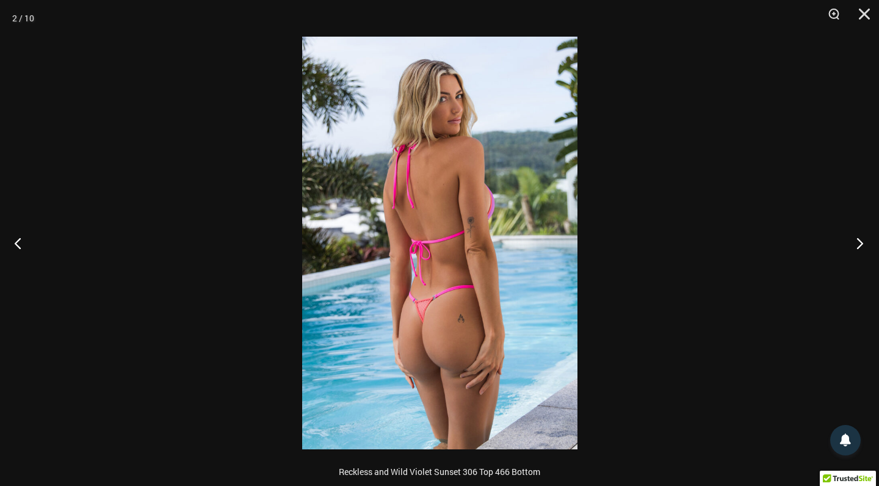
click at [861, 237] on button "Next" at bounding box center [856, 242] width 46 height 61
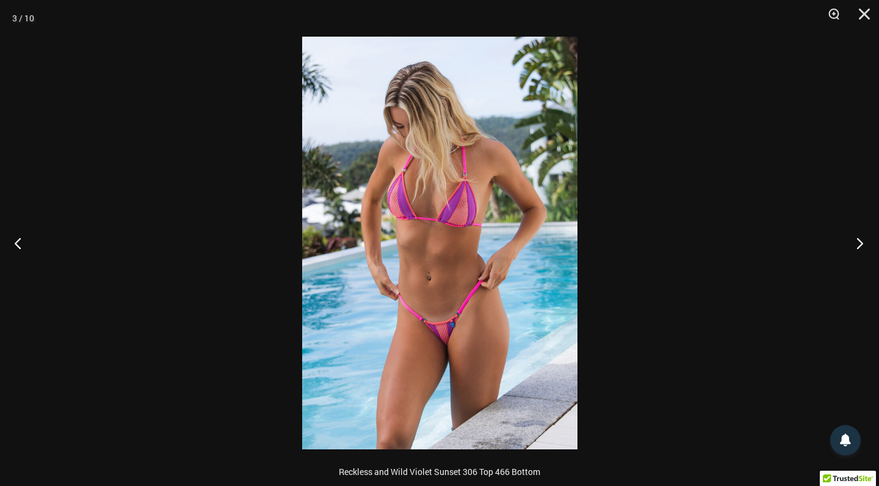
click at [861, 237] on button "Next" at bounding box center [856, 242] width 46 height 61
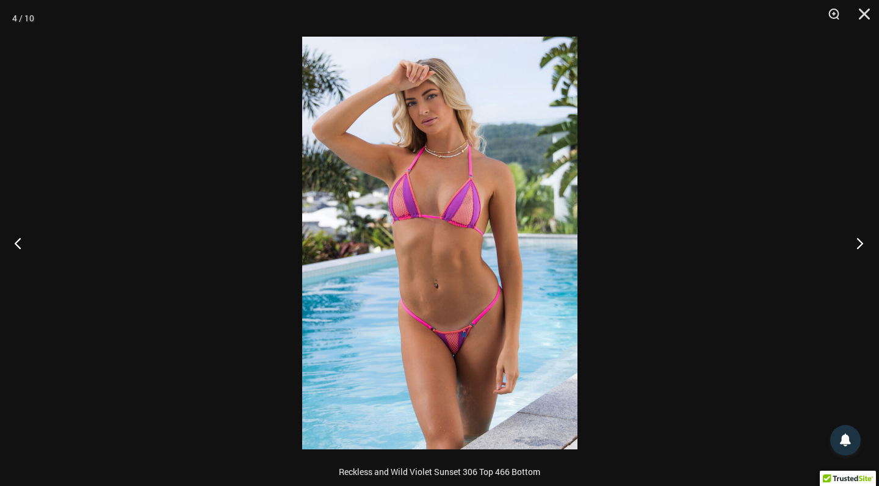
click at [860, 237] on button "Next" at bounding box center [856, 242] width 46 height 61
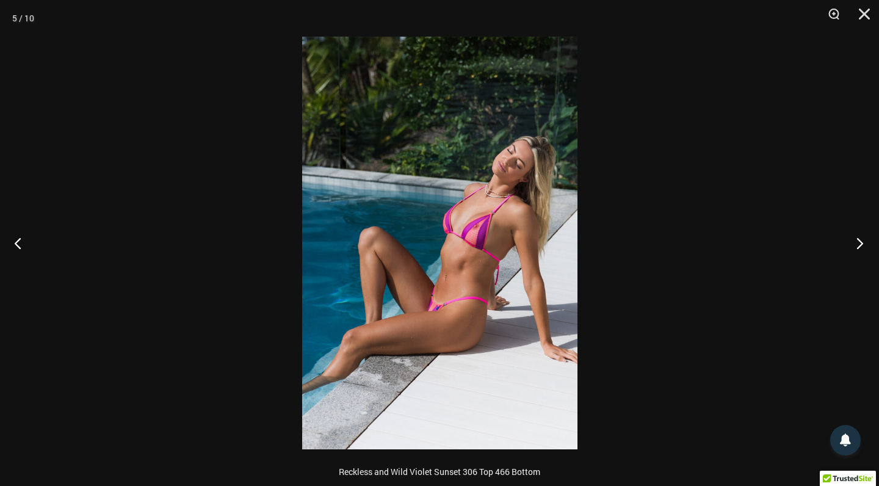
click at [860, 237] on button "Next" at bounding box center [856, 242] width 46 height 61
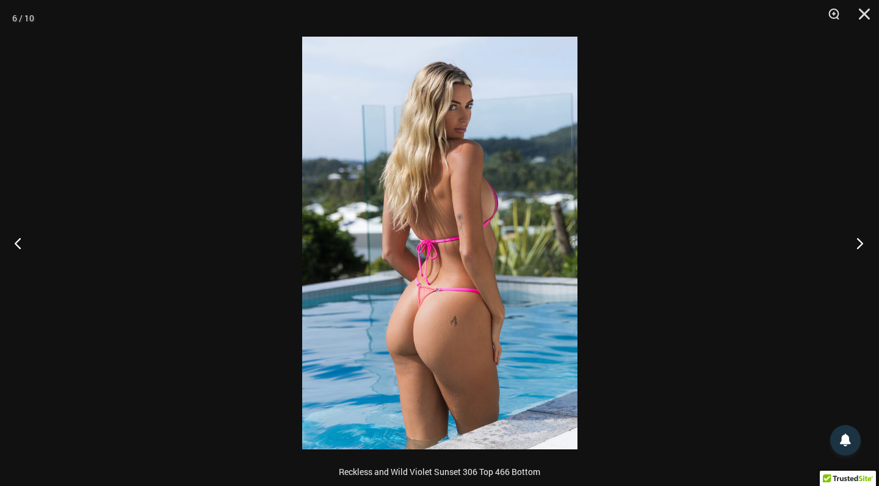
click at [860, 237] on button "Next" at bounding box center [856, 242] width 46 height 61
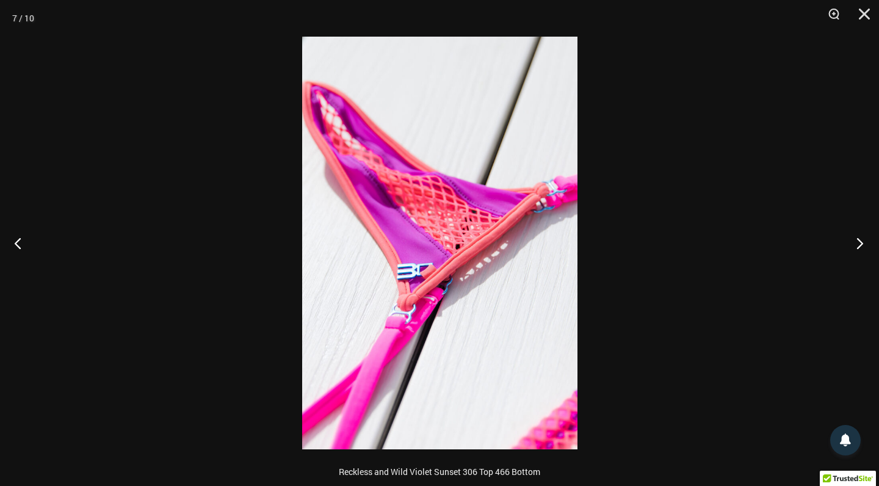
click at [860, 237] on button "Next" at bounding box center [856, 242] width 46 height 61
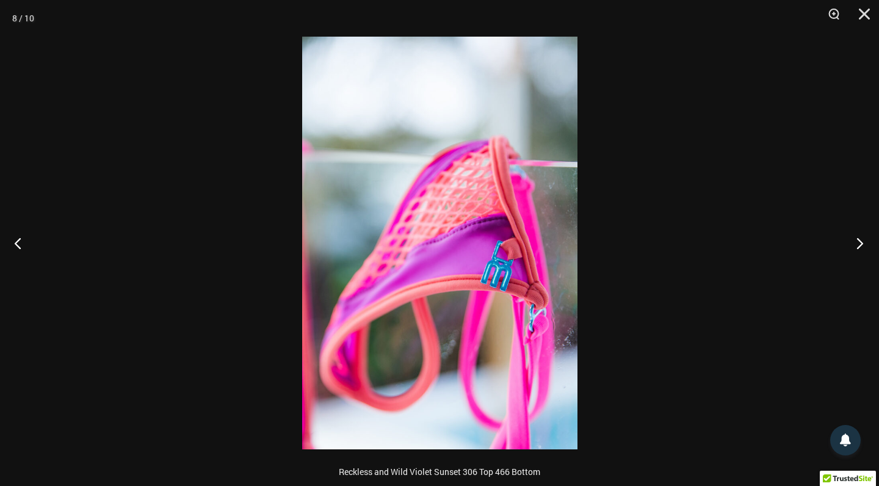
click at [860, 237] on button "Next" at bounding box center [856, 242] width 46 height 61
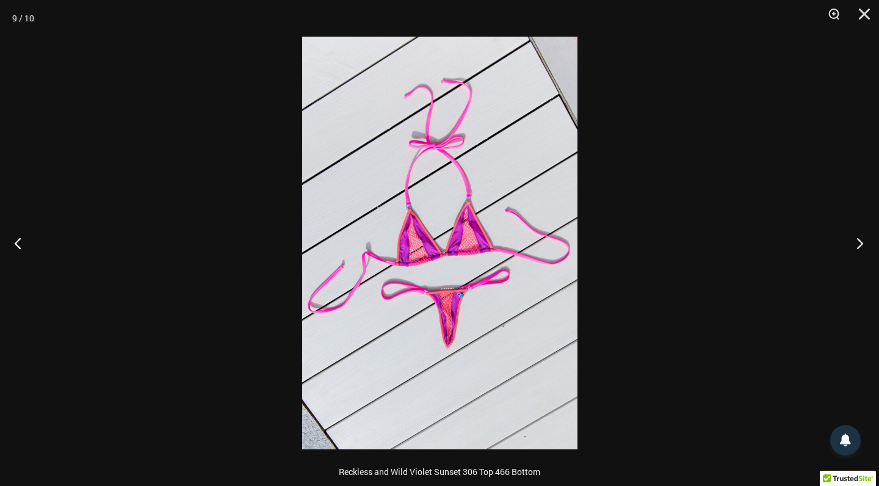
click at [860, 237] on button "Next" at bounding box center [856, 242] width 46 height 61
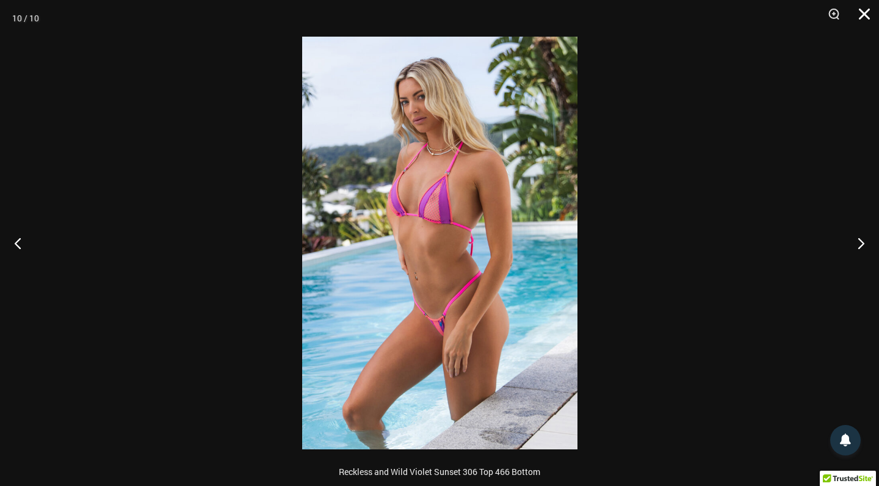
click at [861, 12] on button "Close" at bounding box center [860, 18] width 31 height 37
